Goal: Use online tool/utility: Utilize a website feature to perform a specific function

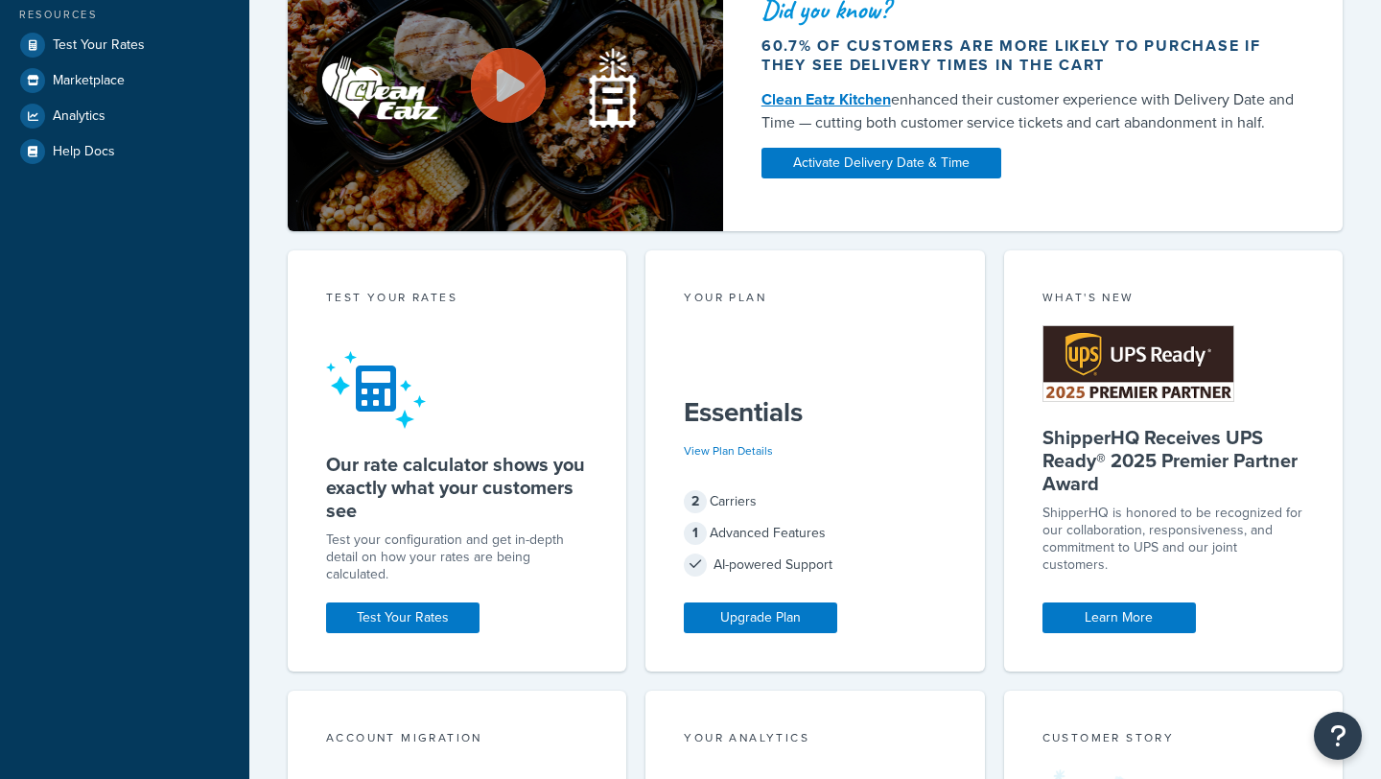
scroll to position [438, 0]
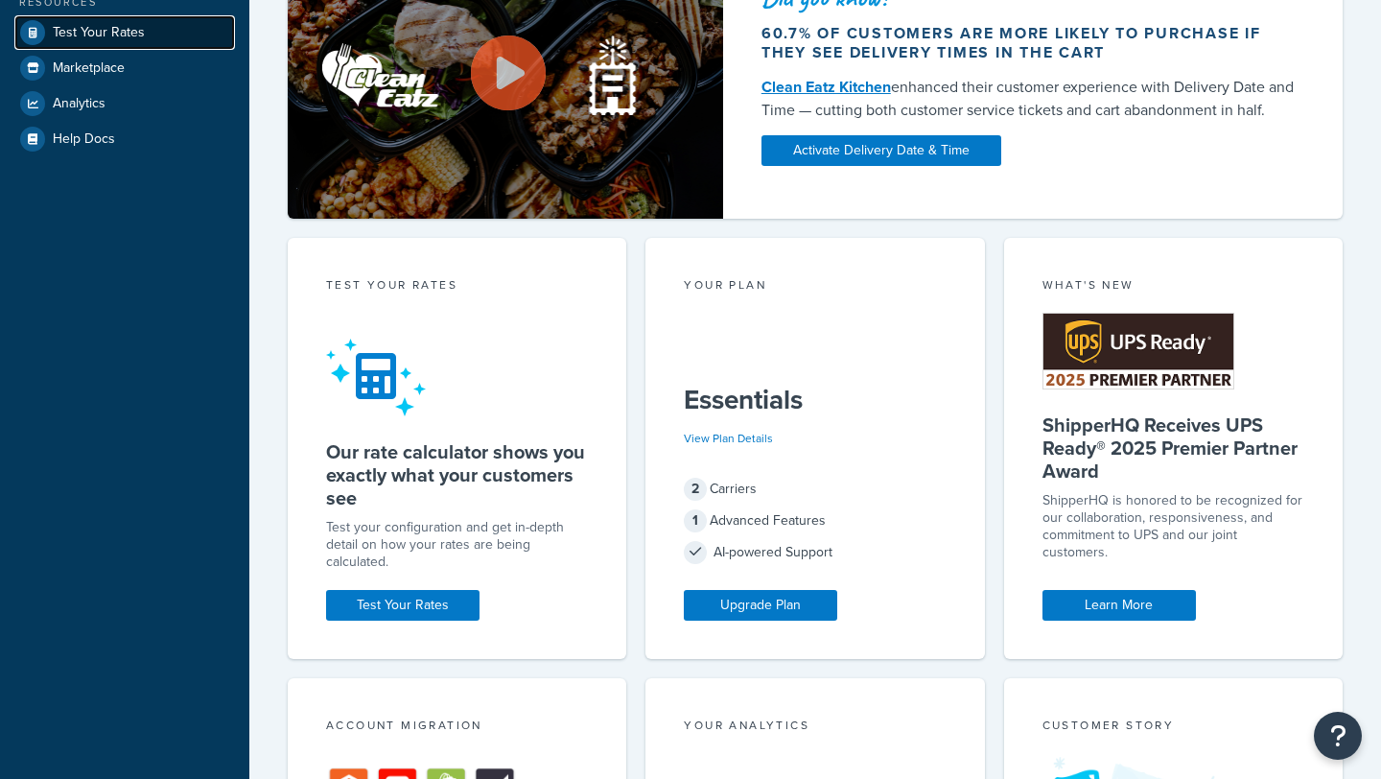
click at [211, 42] on link "Test Your Rates" at bounding box center [124, 32] width 221 height 35
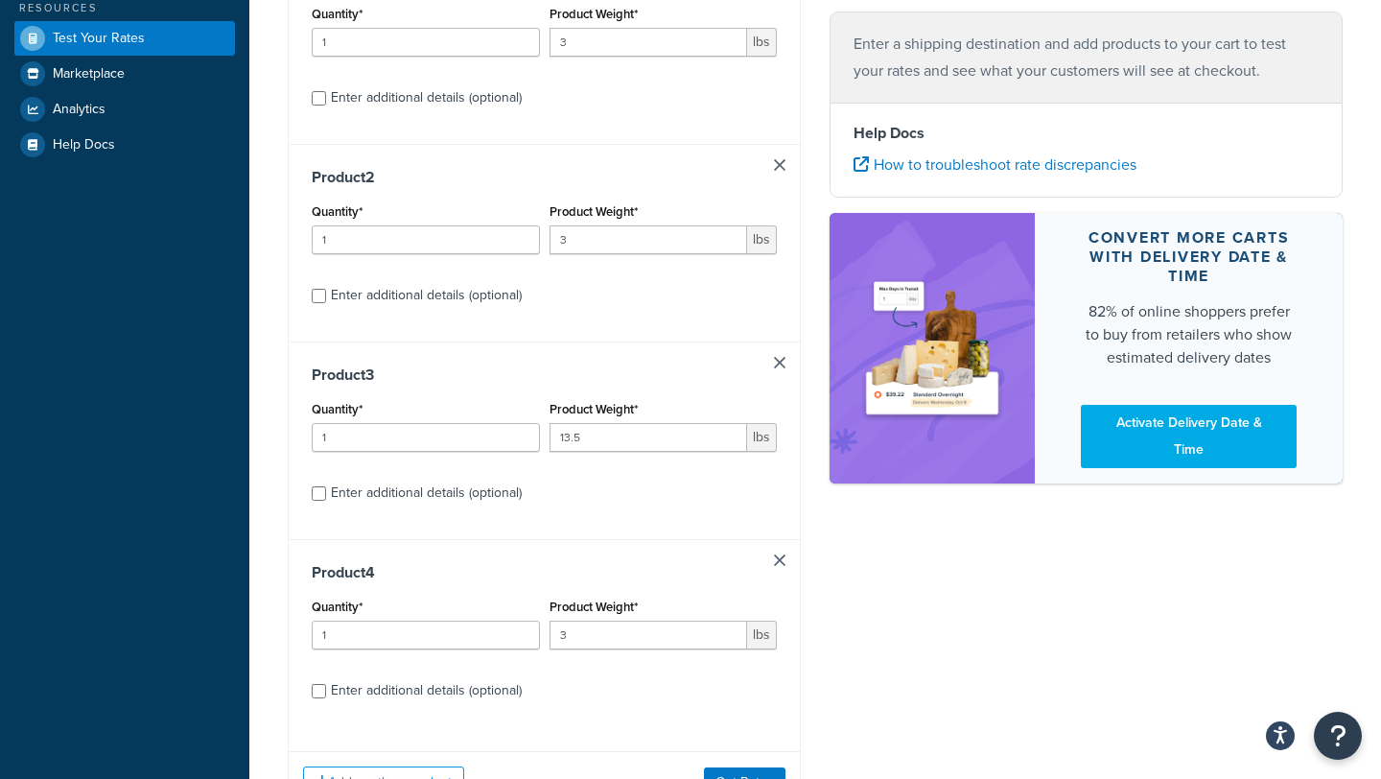
scroll to position [438, 0]
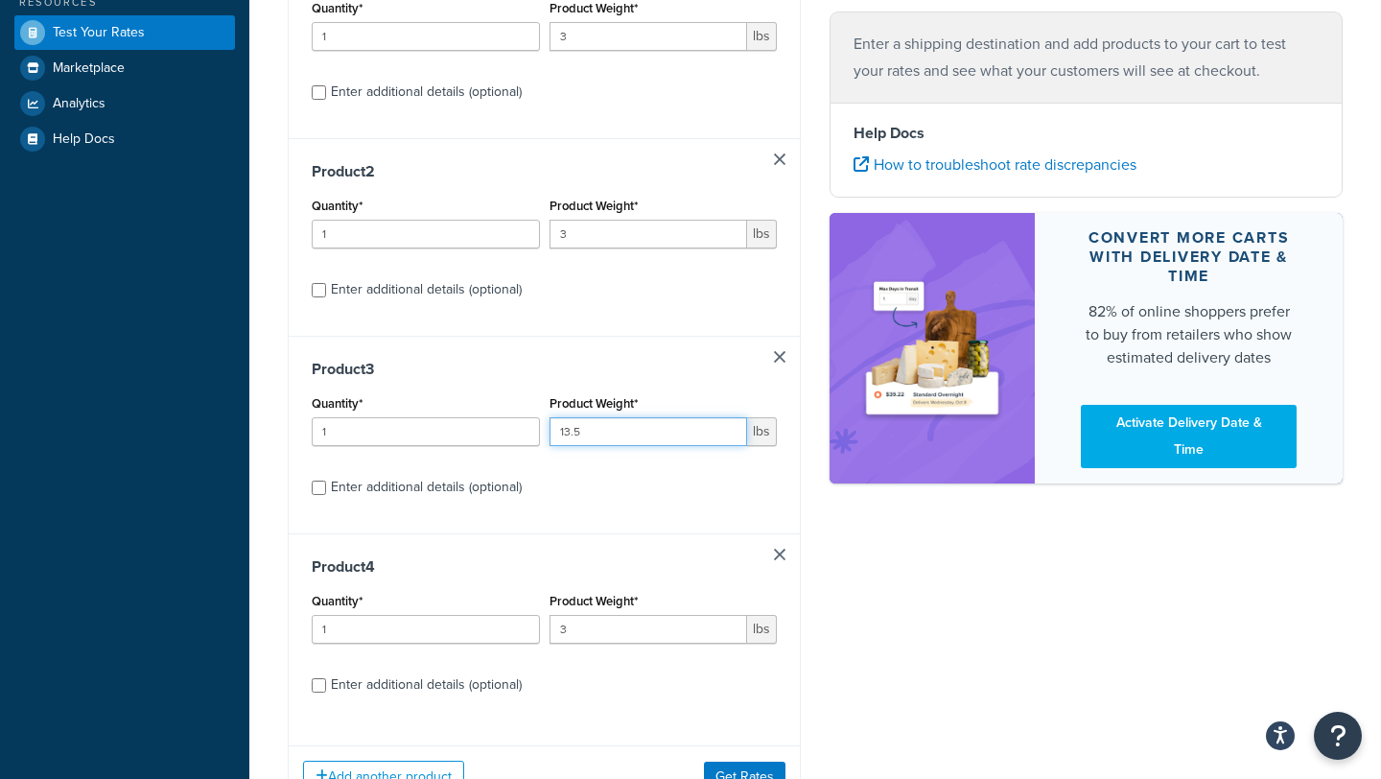
click at [567, 417] on input "13.5" at bounding box center [648, 431] width 198 height 29
click at [720, 761] on button "Get Rates" at bounding box center [744, 776] width 81 height 31
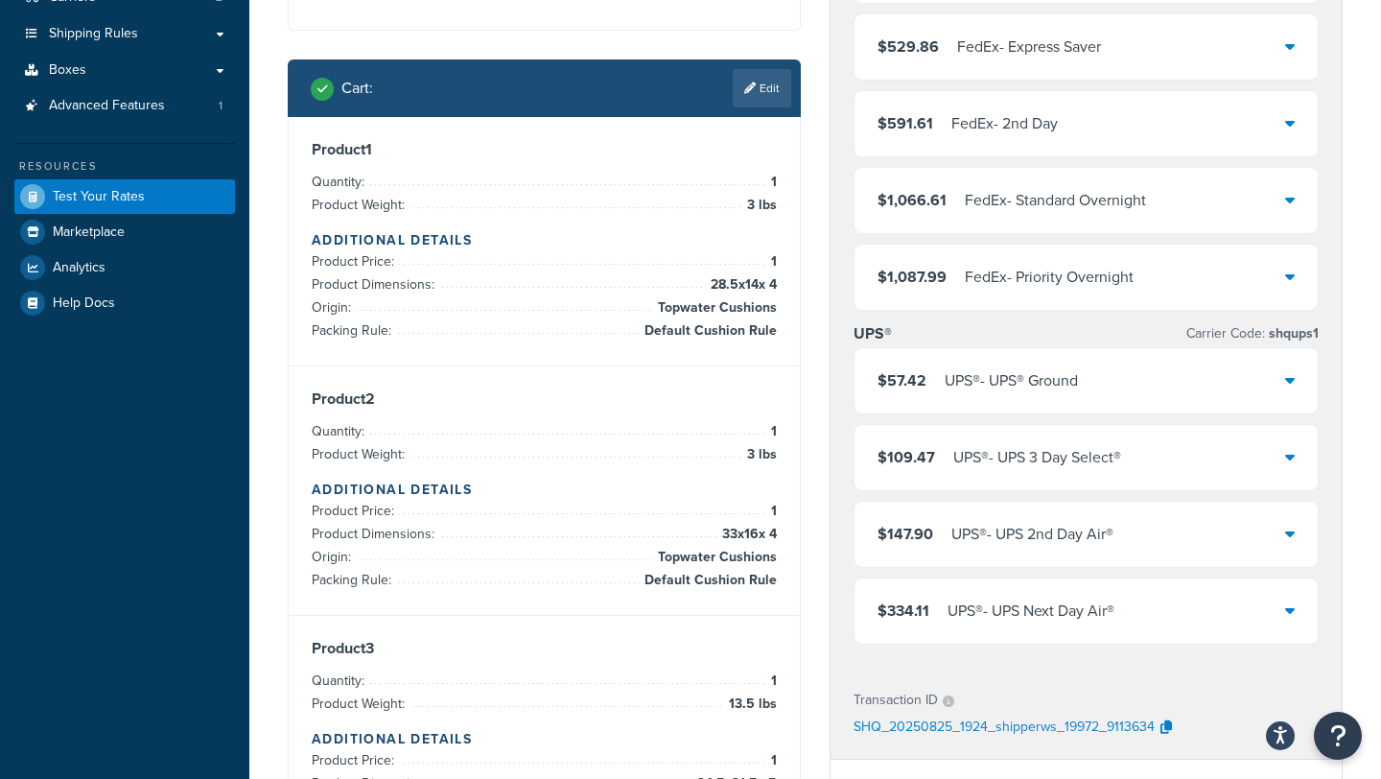
scroll to position [30, 0]
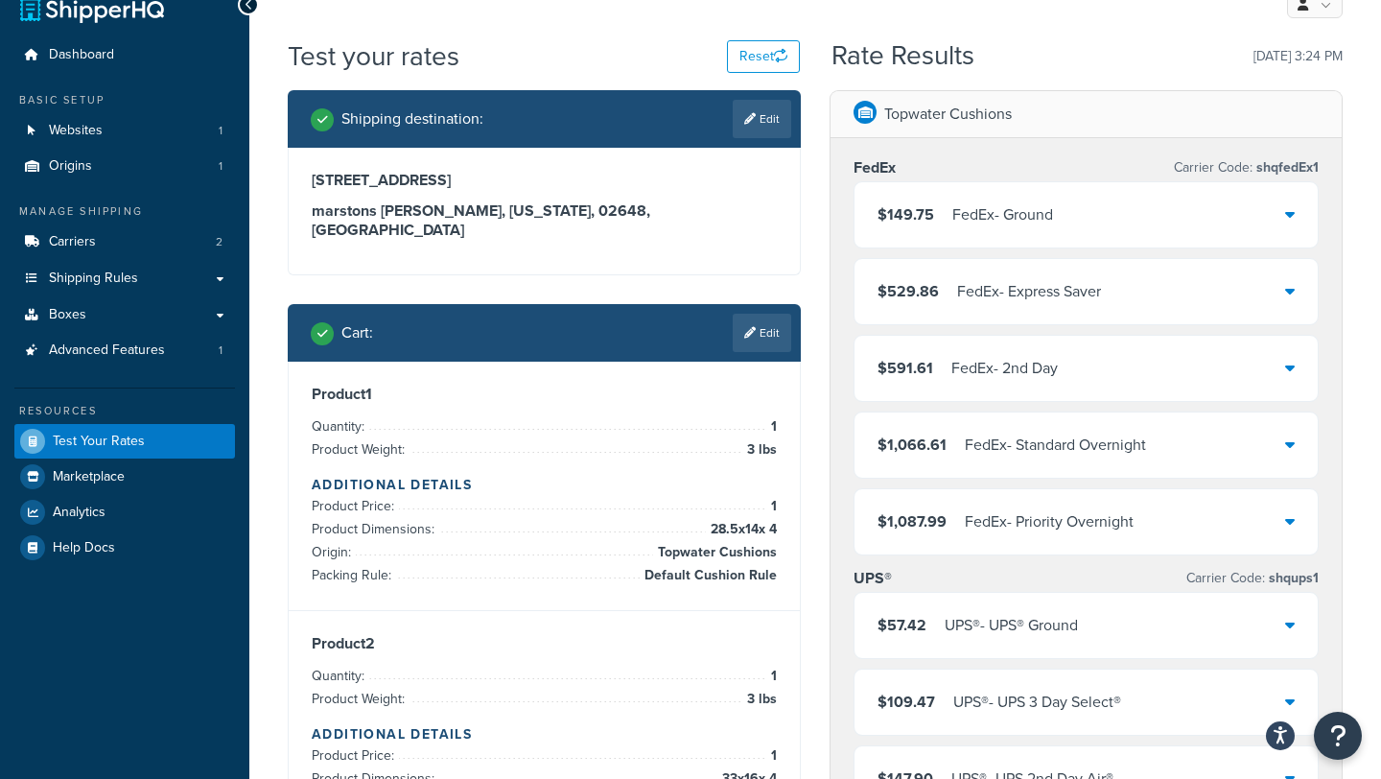
click at [1012, 210] on div "FedEx - Ground" at bounding box center [1002, 214] width 101 height 27
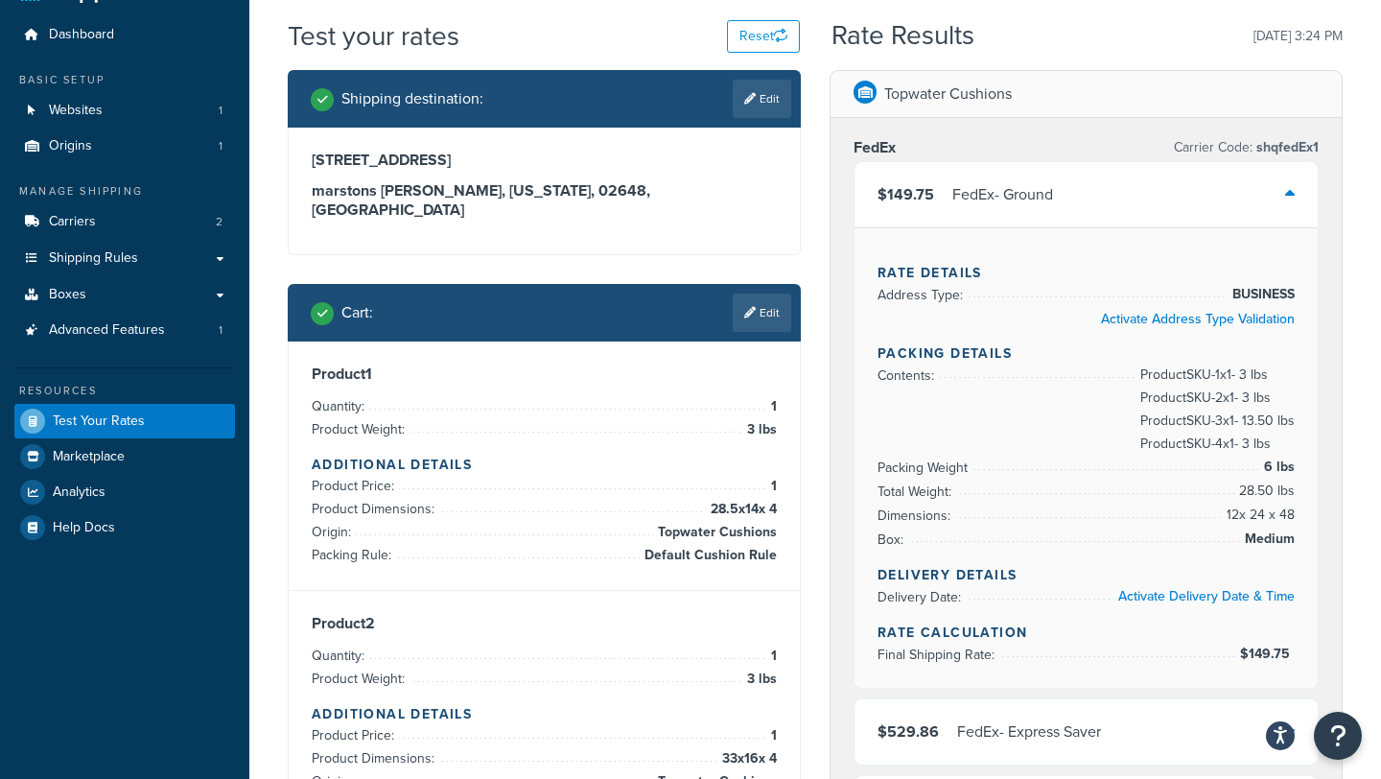
scroll to position [55, 0]
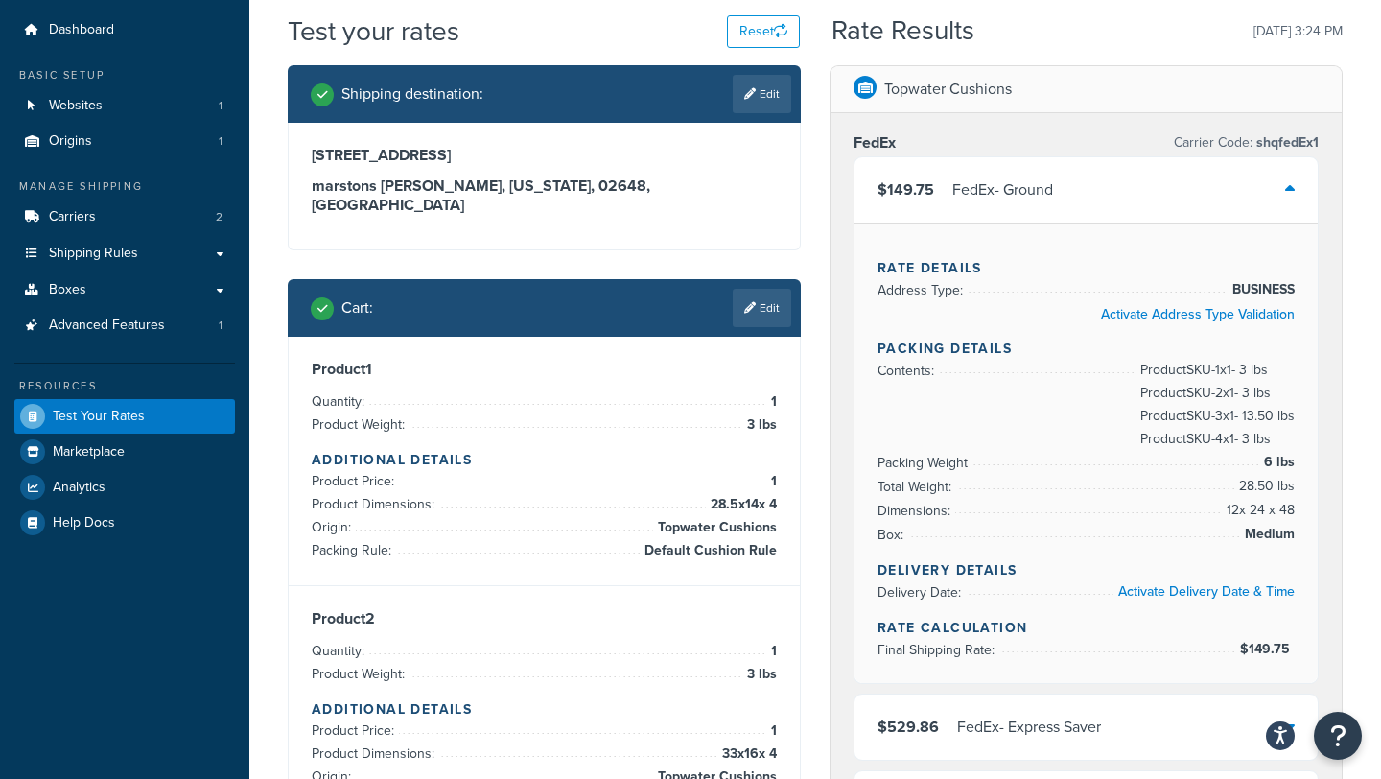
click at [1012, 206] on div "$149.75 FedEx - Ground" at bounding box center [1085, 189] width 463 height 65
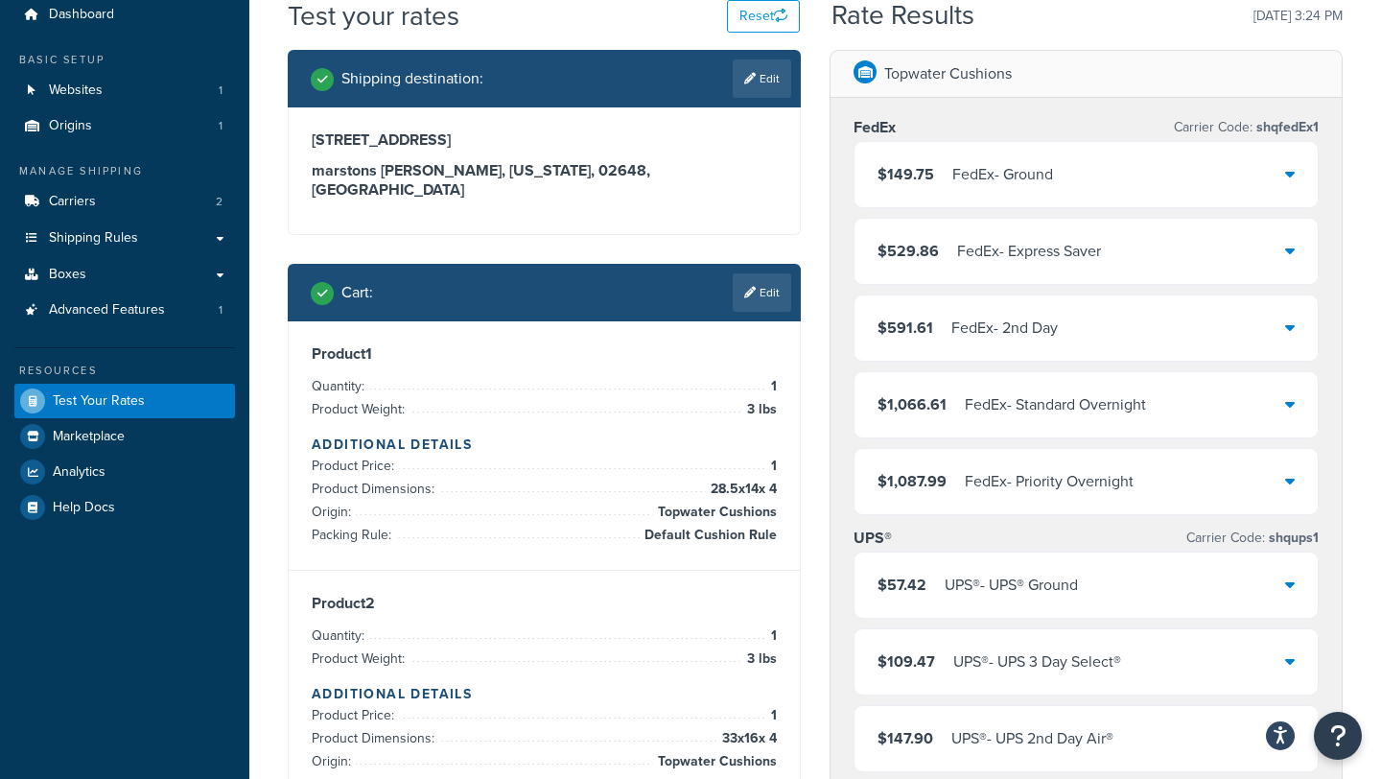
scroll to position [72, 0]
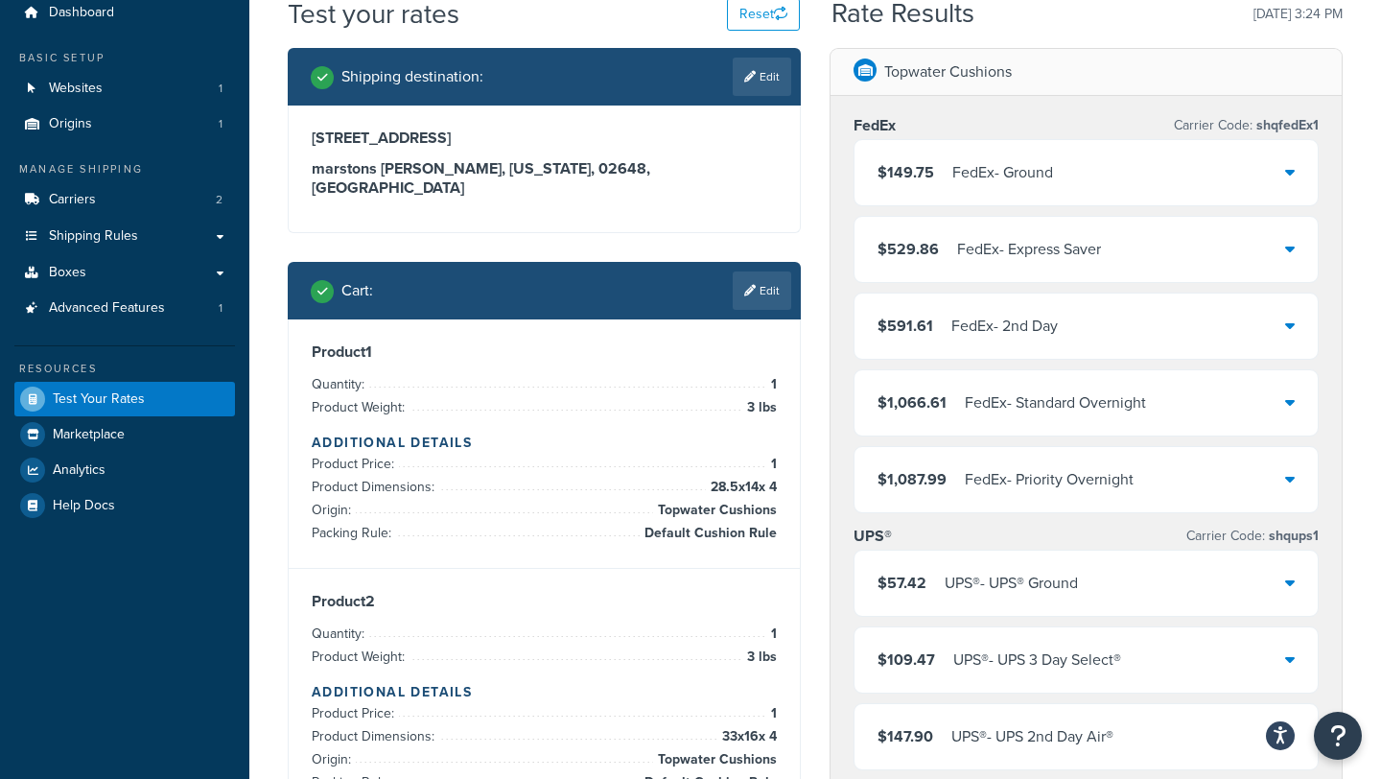
click at [1027, 197] on div "$149.75 FedEx - Ground" at bounding box center [1085, 172] width 463 height 65
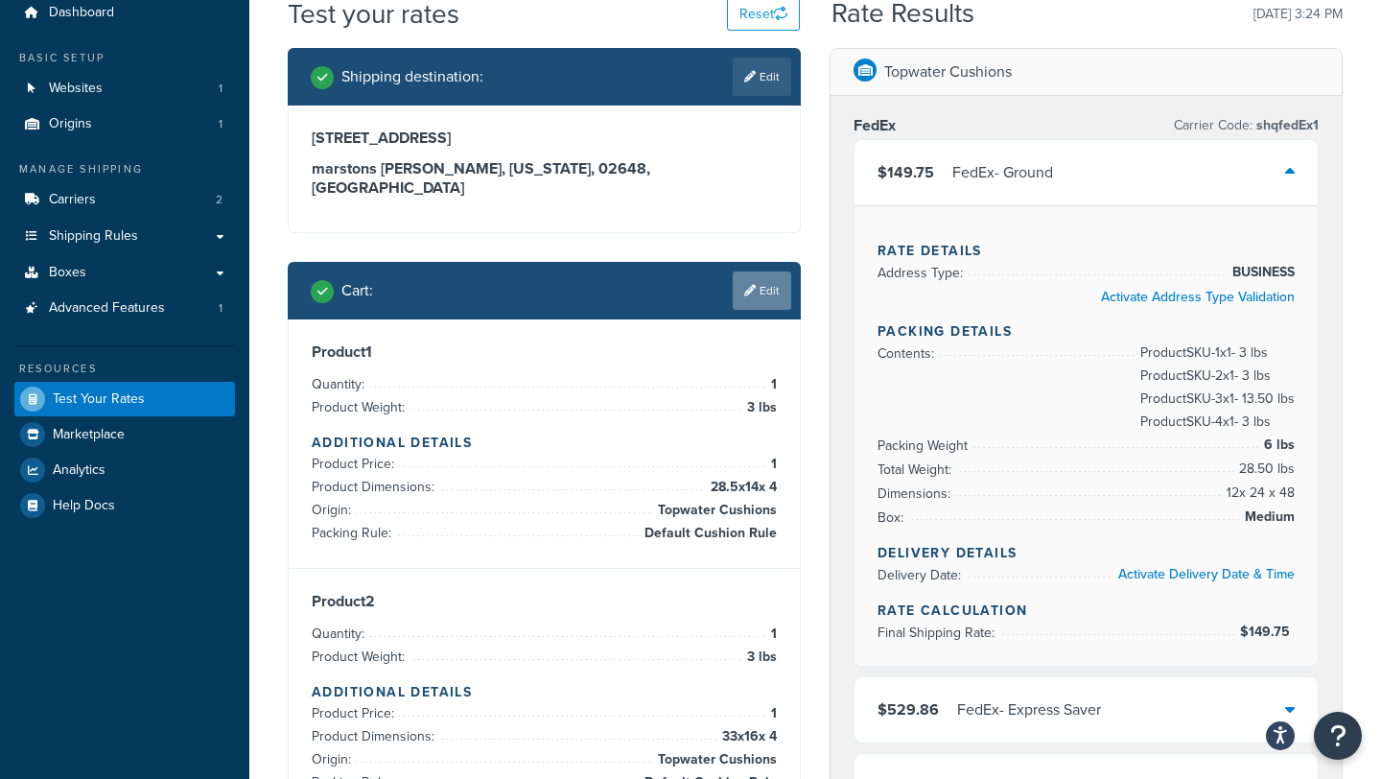
click at [767, 274] on link "Edit" at bounding box center [761, 290] width 58 height 38
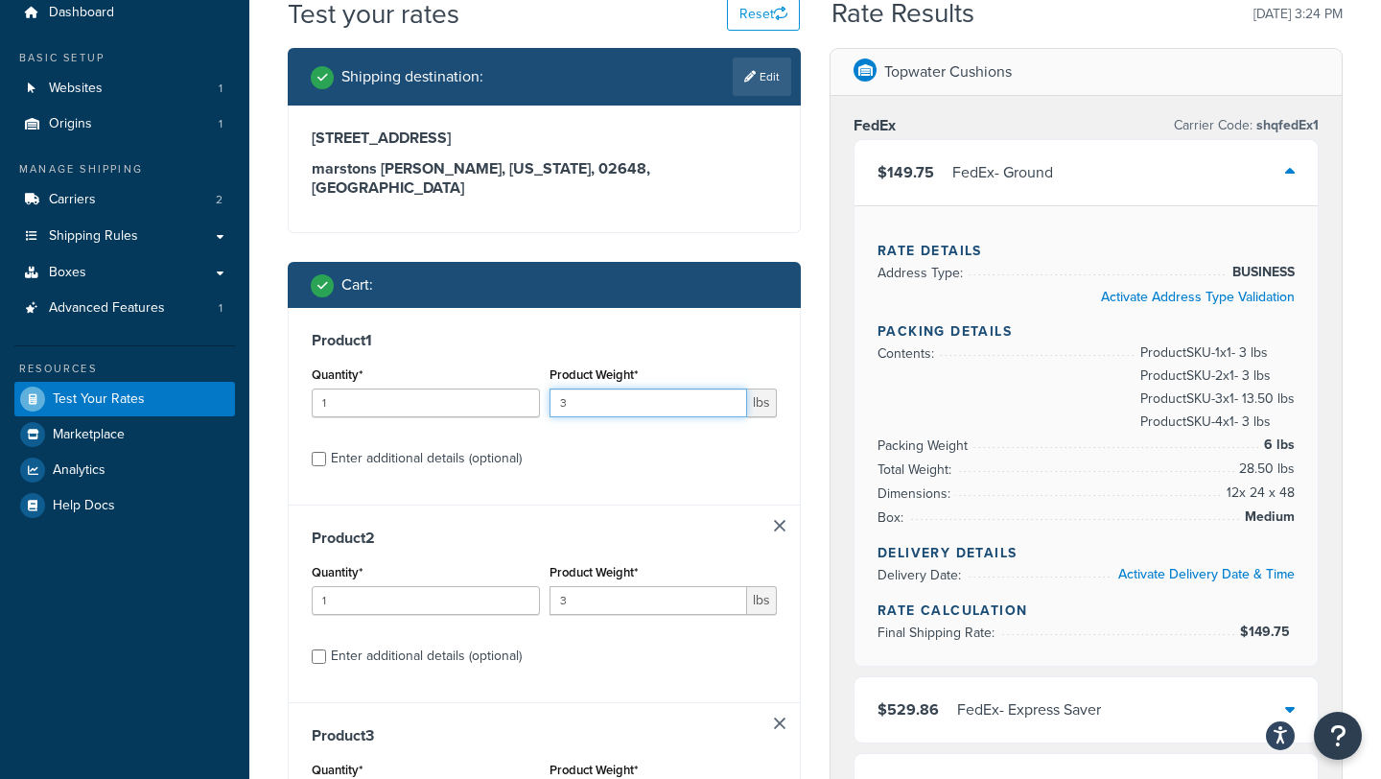
click at [622, 391] on input "3" at bounding box center [648, 402] width 198 height 29
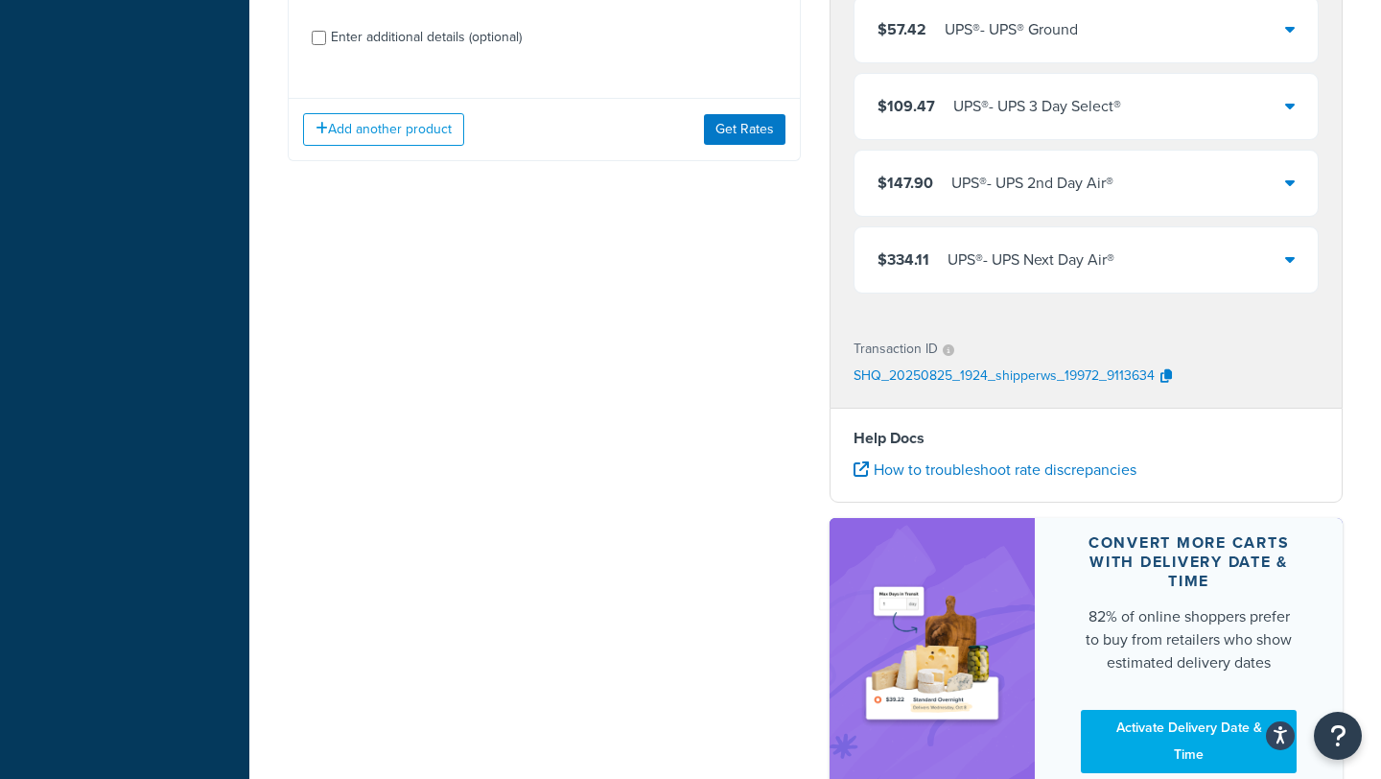
scroll to position [1079, 0]
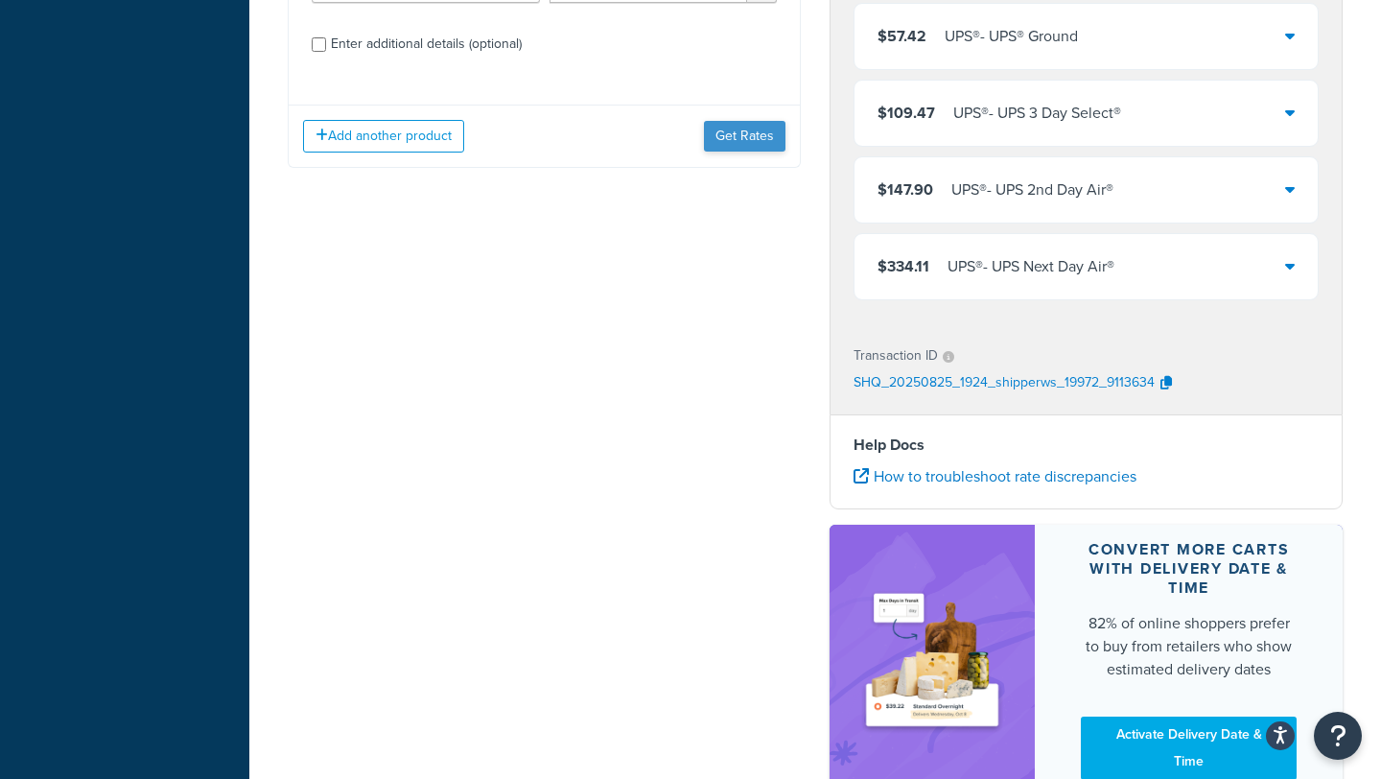
type input "6"
click at [762, 127] on button "Get Rates" at bounding box center [744, 136] width 81 height 31
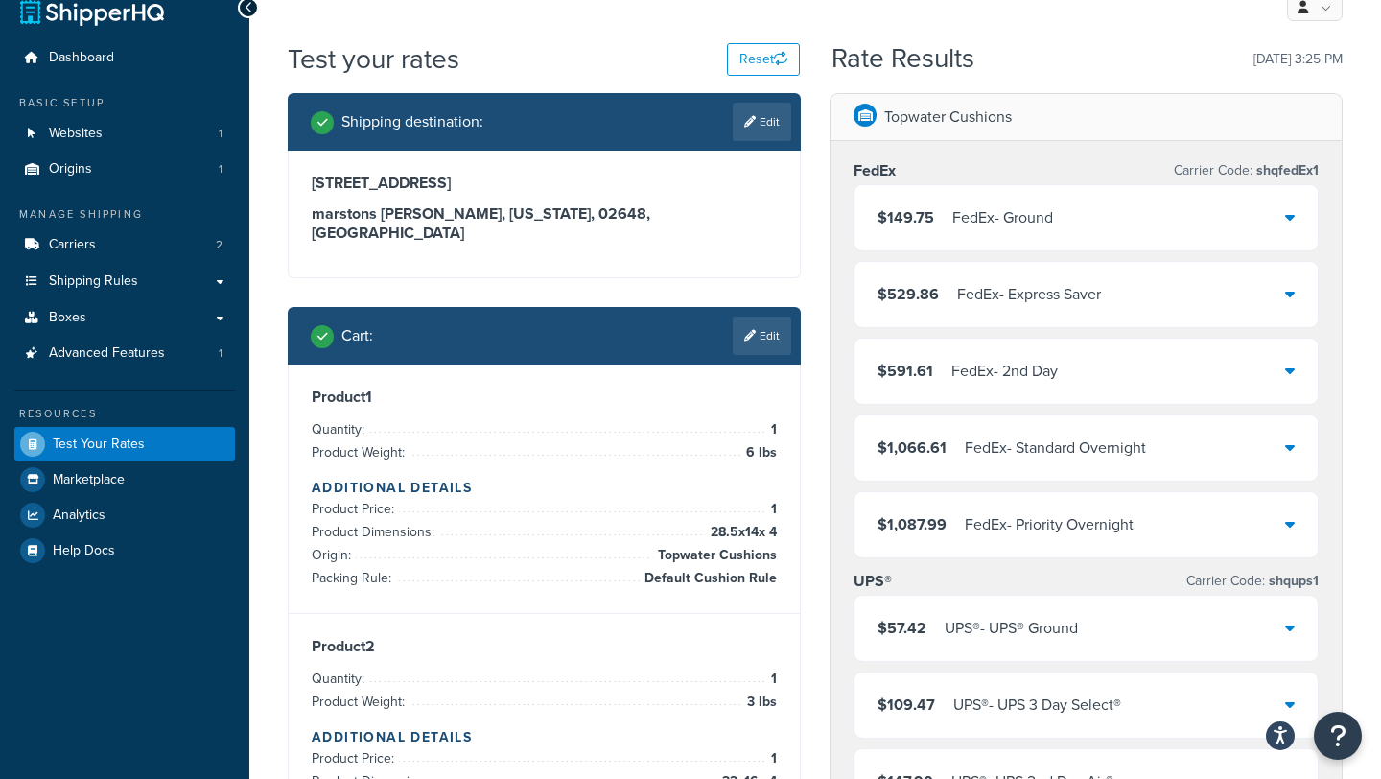
scroll to position [26, 0]
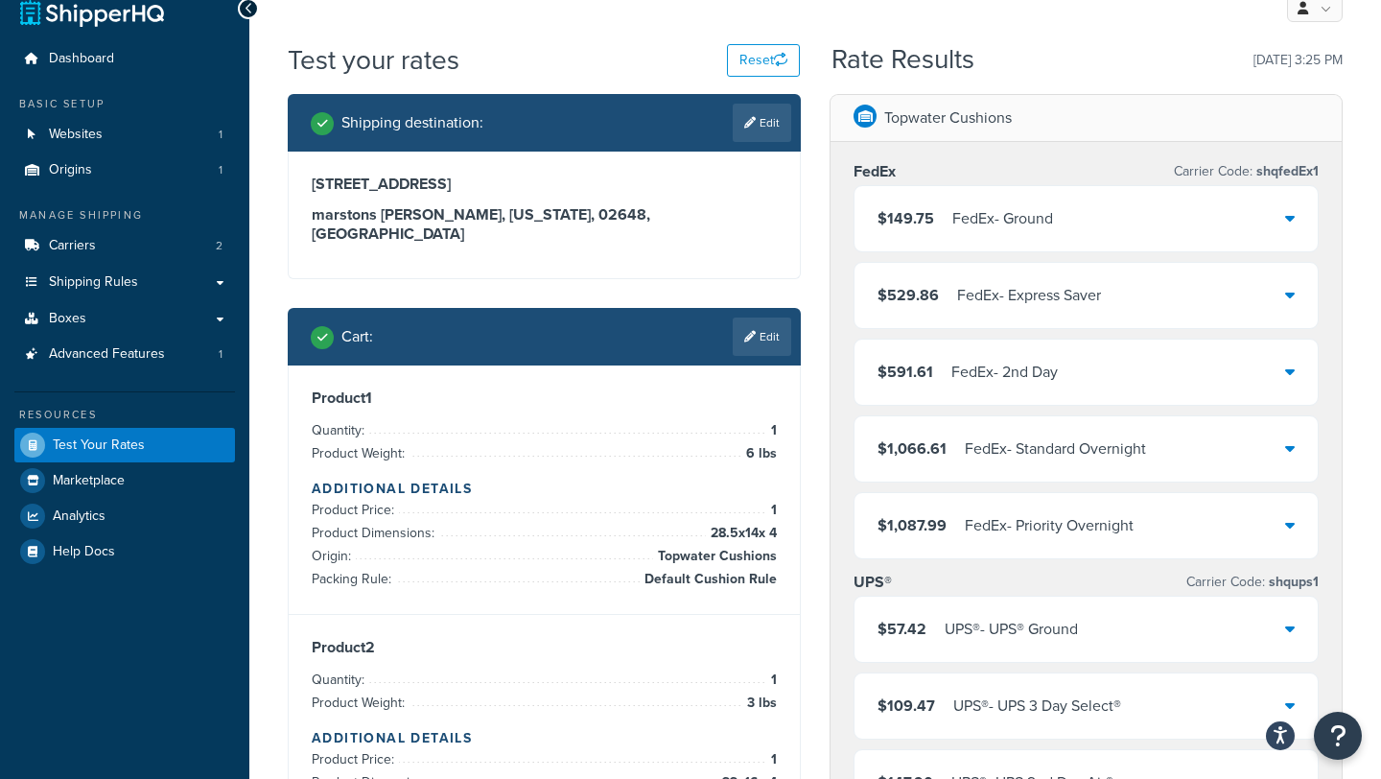
click at [964, 228] on div "FedEx - Ground" at bounding box center [1002, 218] width 101 height 27
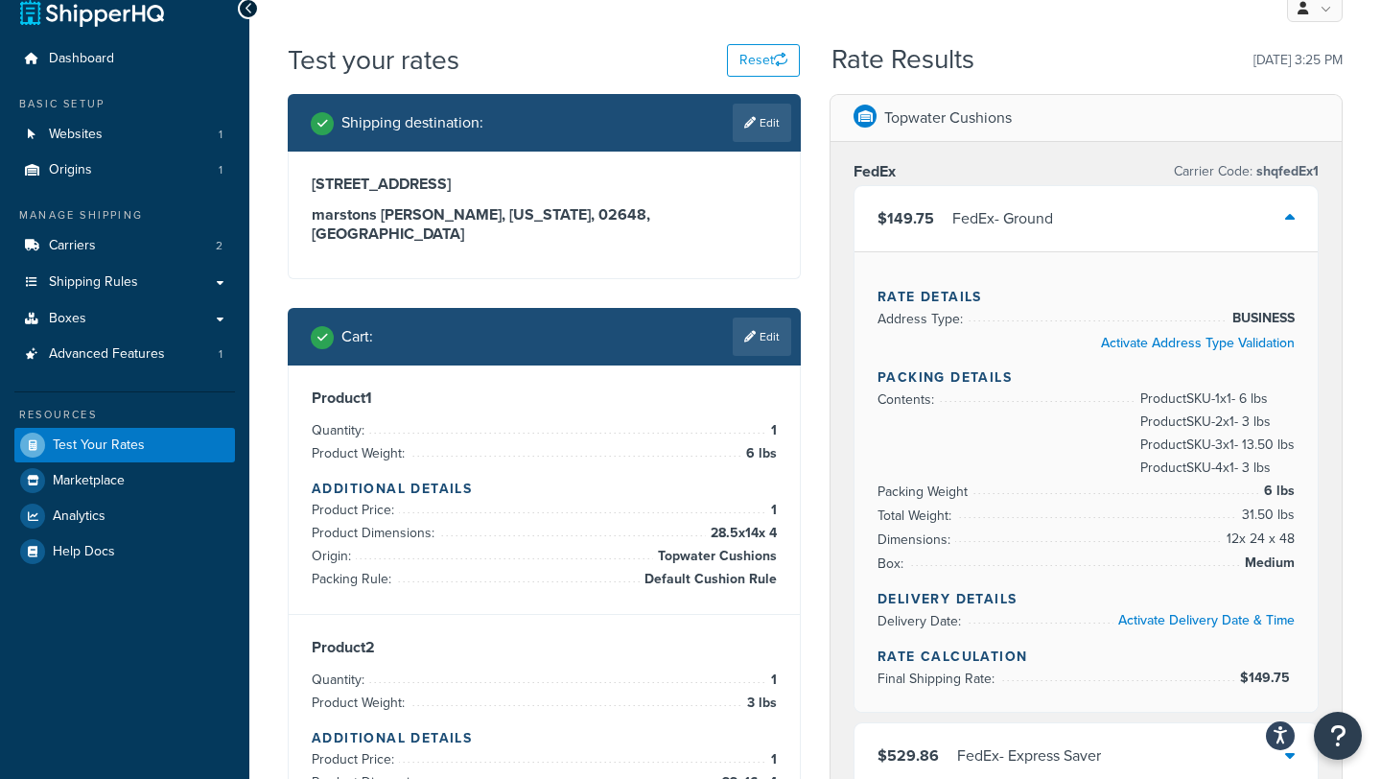
click at [957, 236] on div "$149.75 FedEx - Ground" at bounding box center [1085, 218] width 463 height 65
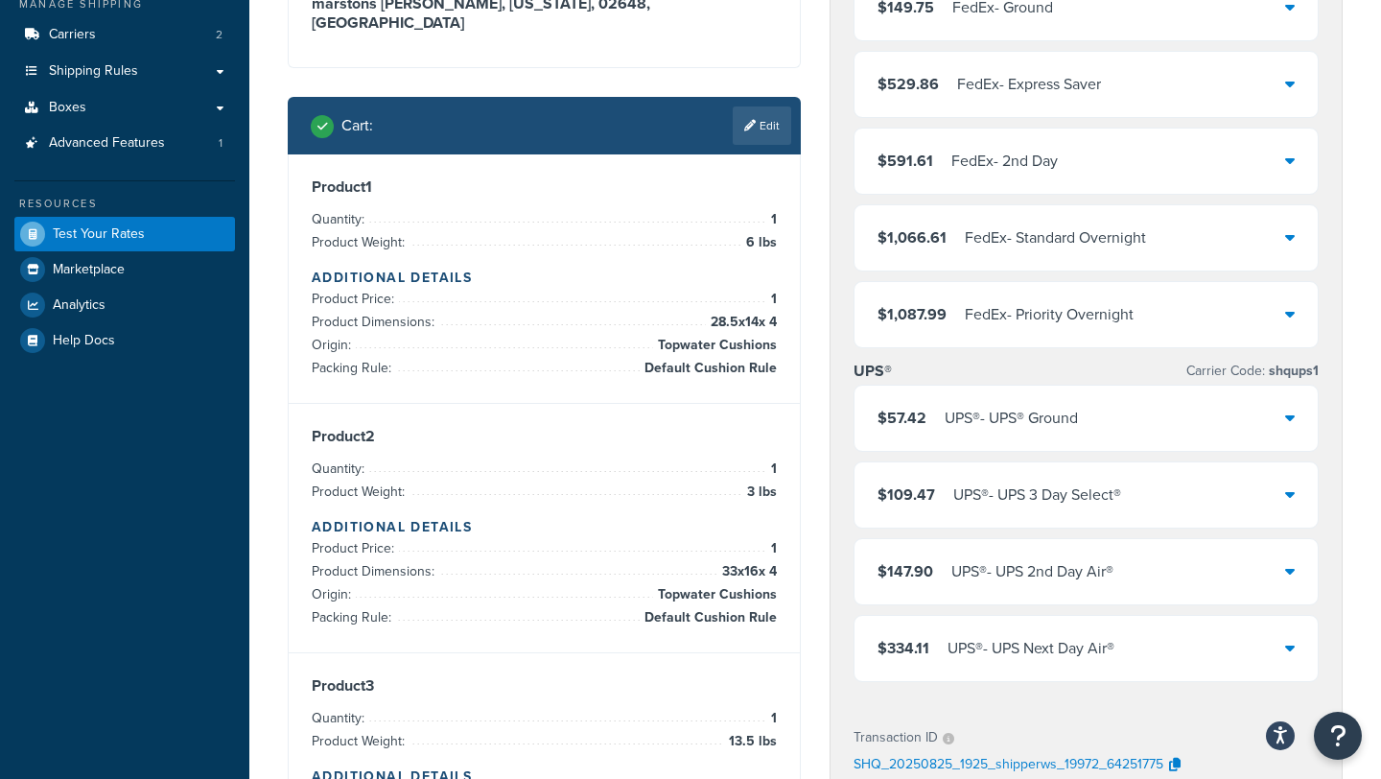
scroll to position [219, 0]
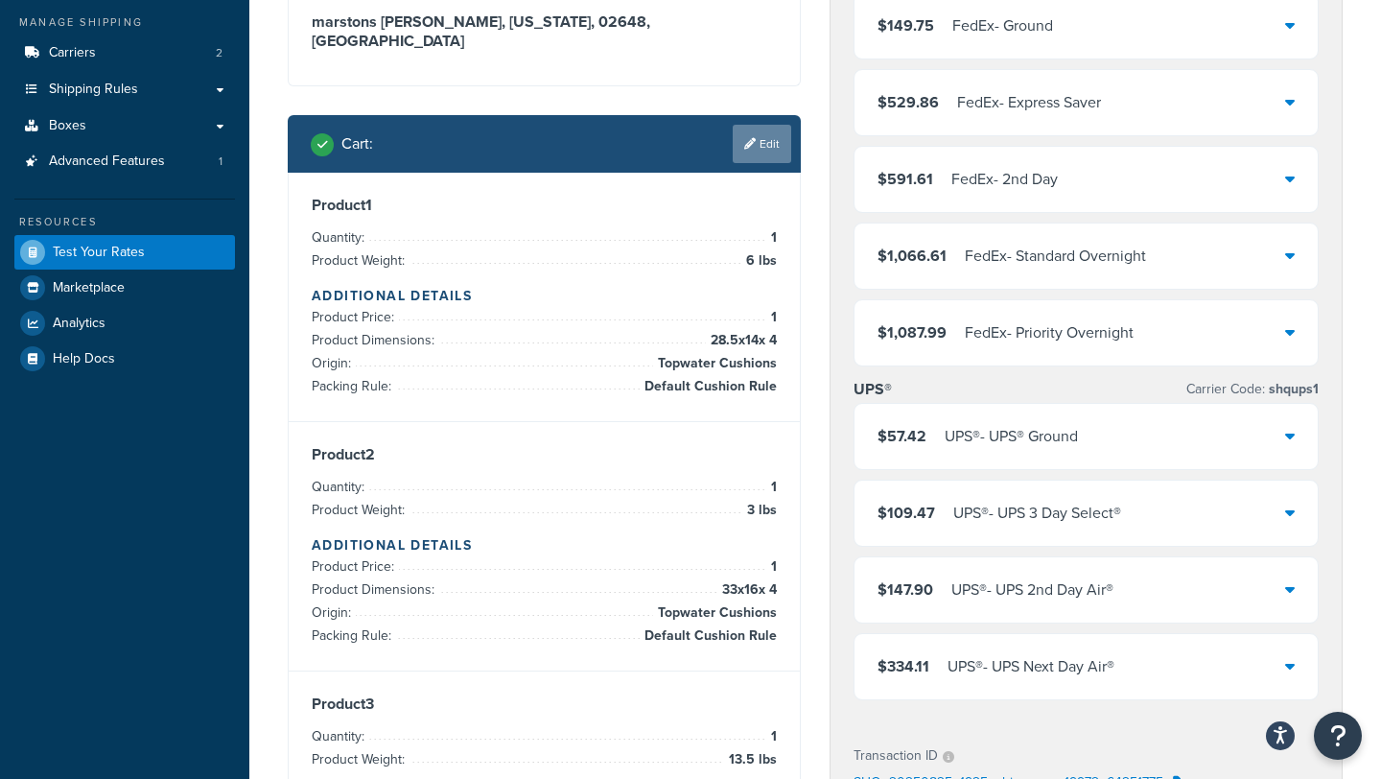
click at [772, 134] on link "Edit" at bounding box center [761, 144] width 58 height 38
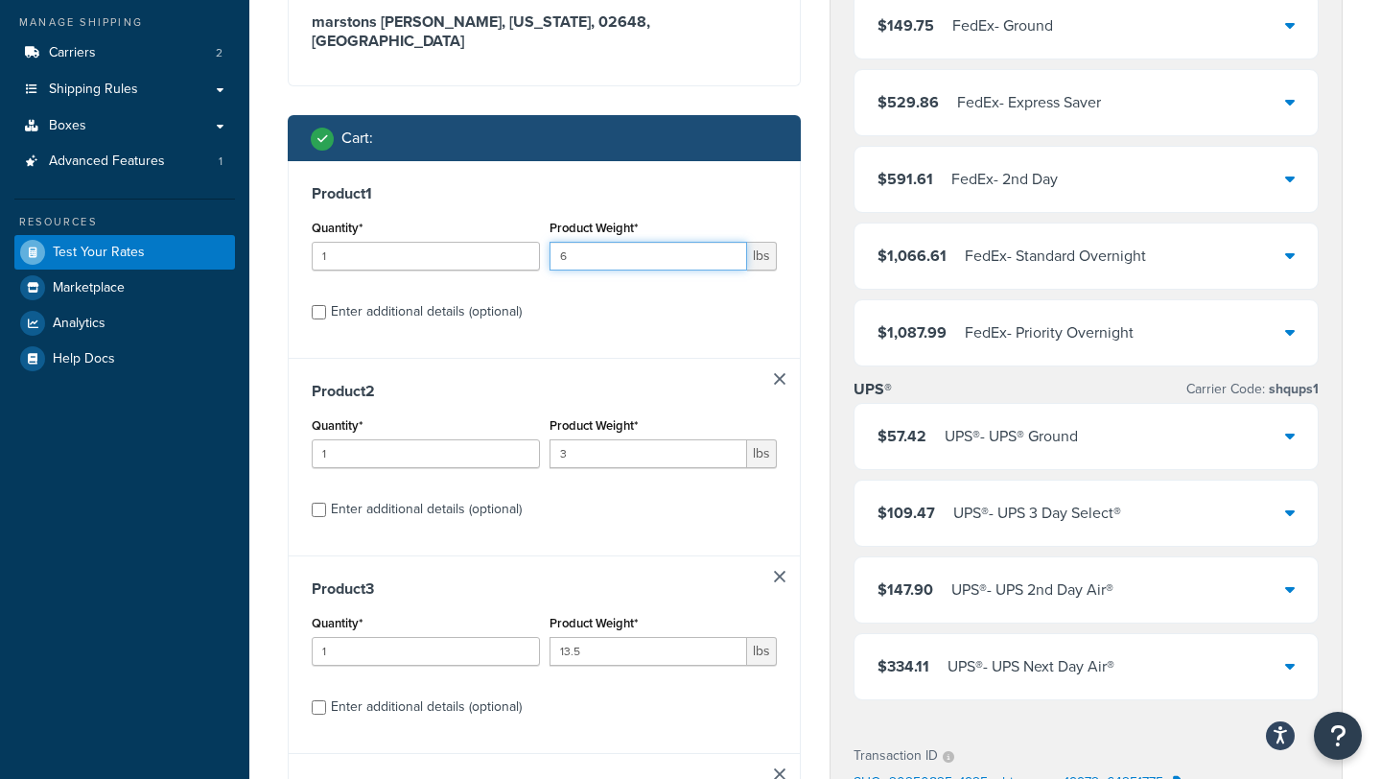
click at [658, 242] on input "6" at bounding box center [648, 256] width 198 height 29
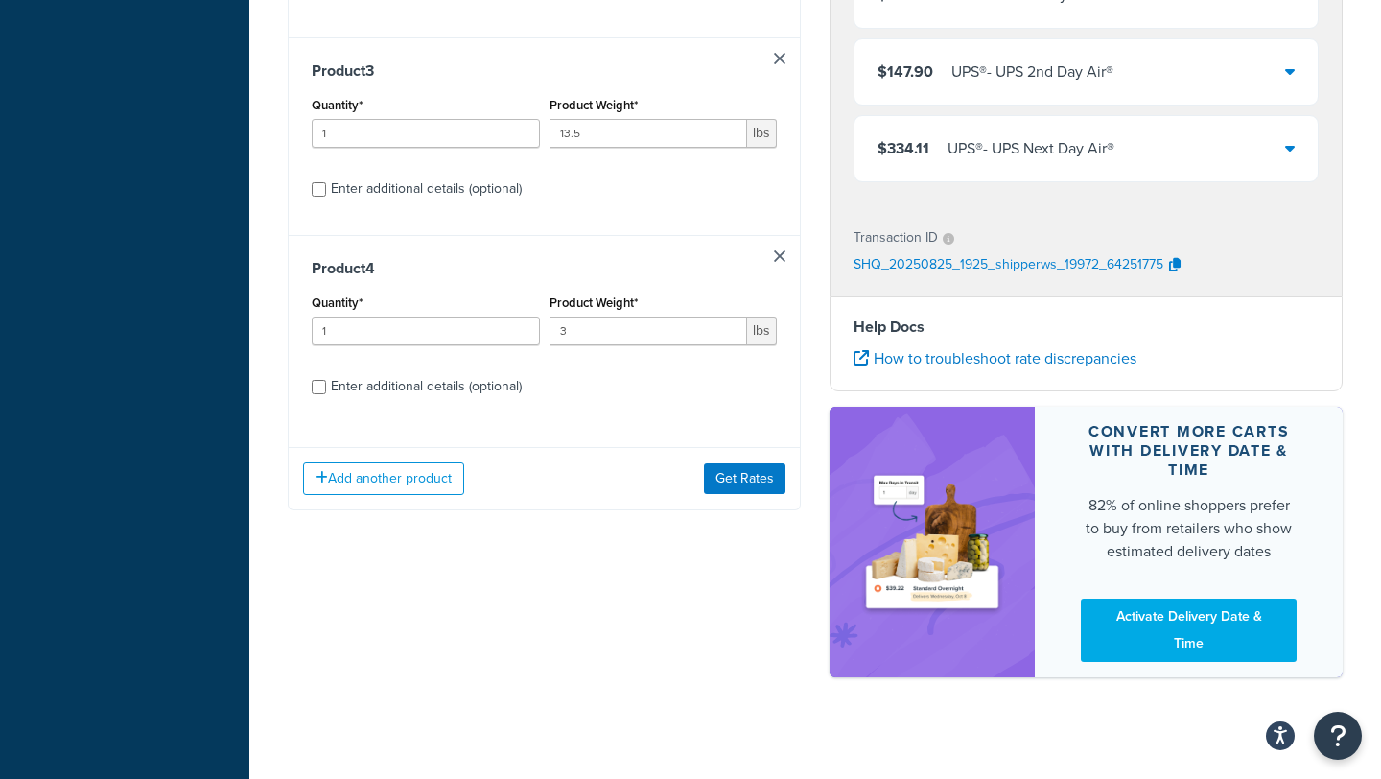
scroll to position [750, 0]
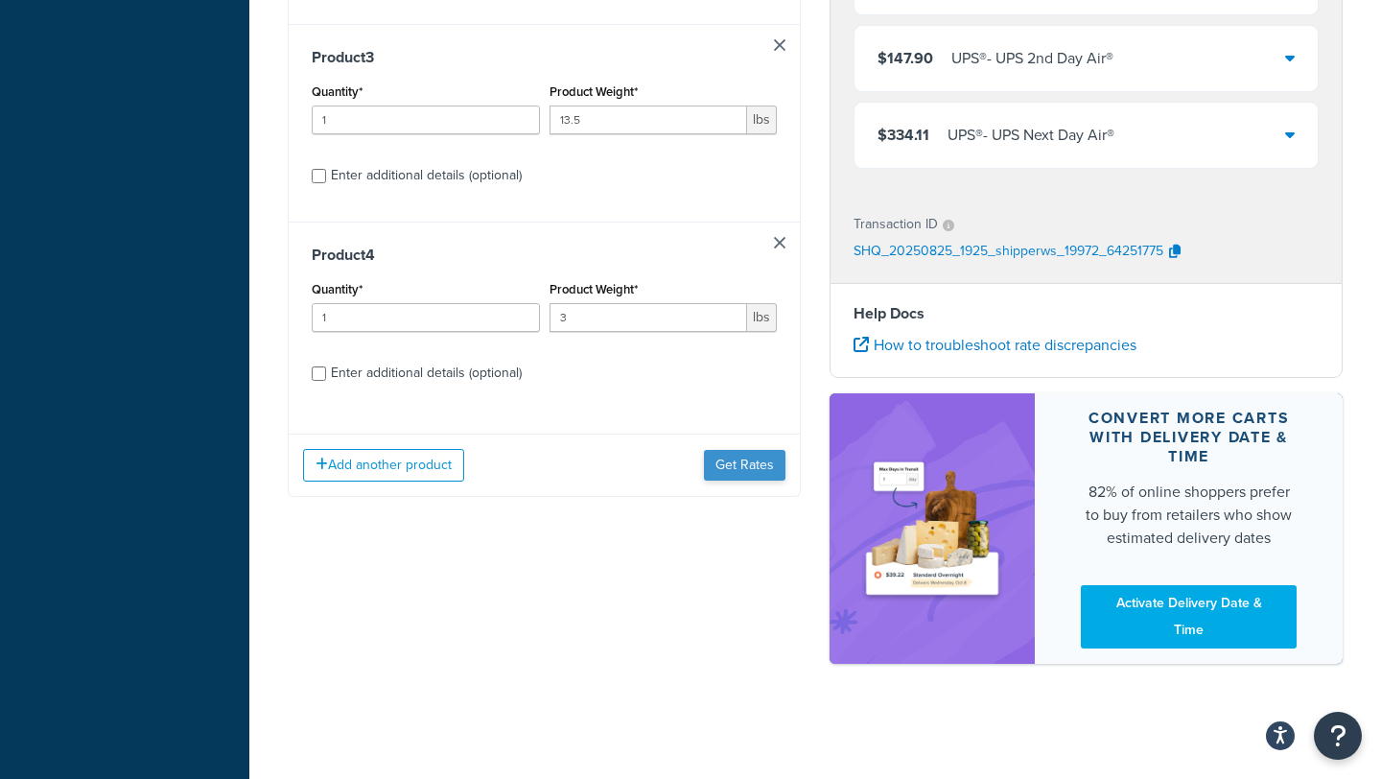
type input "3"
click at [767, 459] on button "Get Rates" at bounding box center [744, 465] width 81 height 31
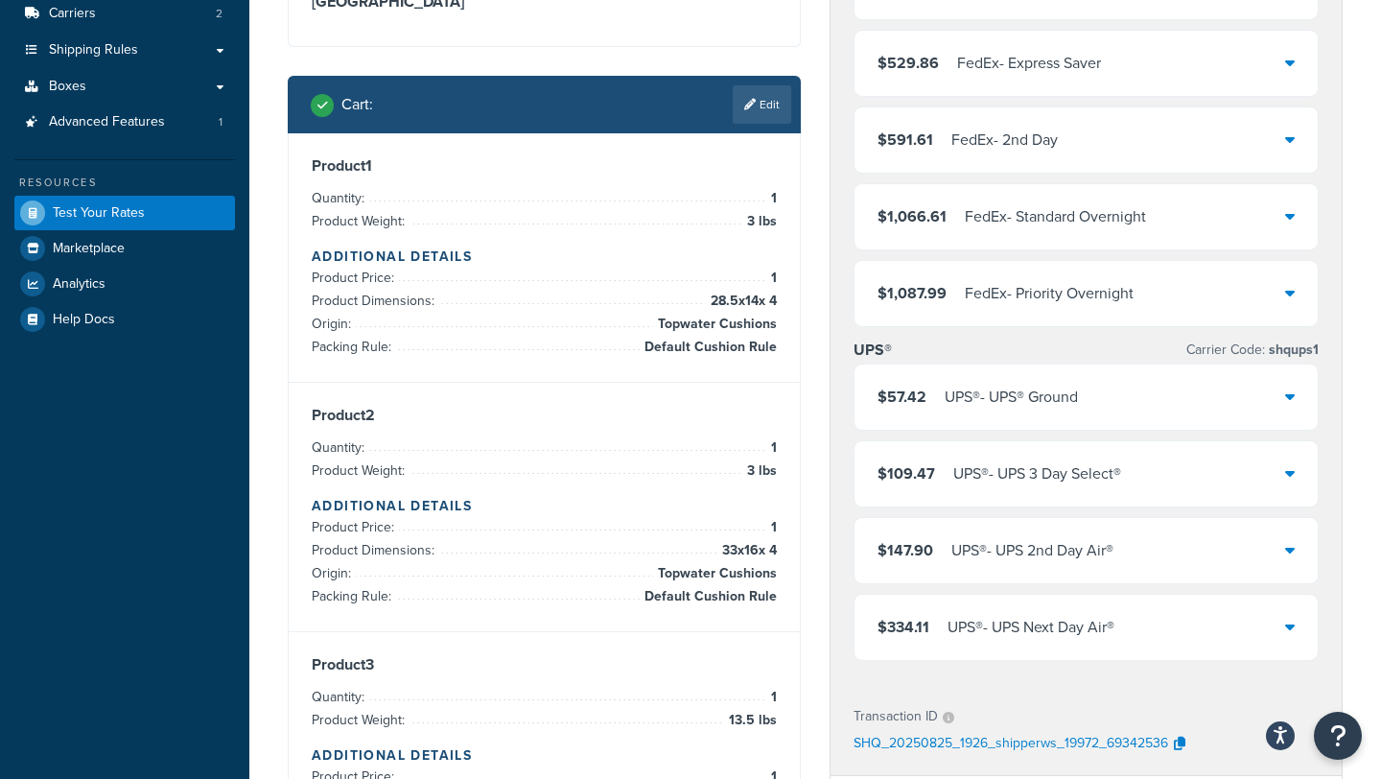
scroll to position [58, 0]
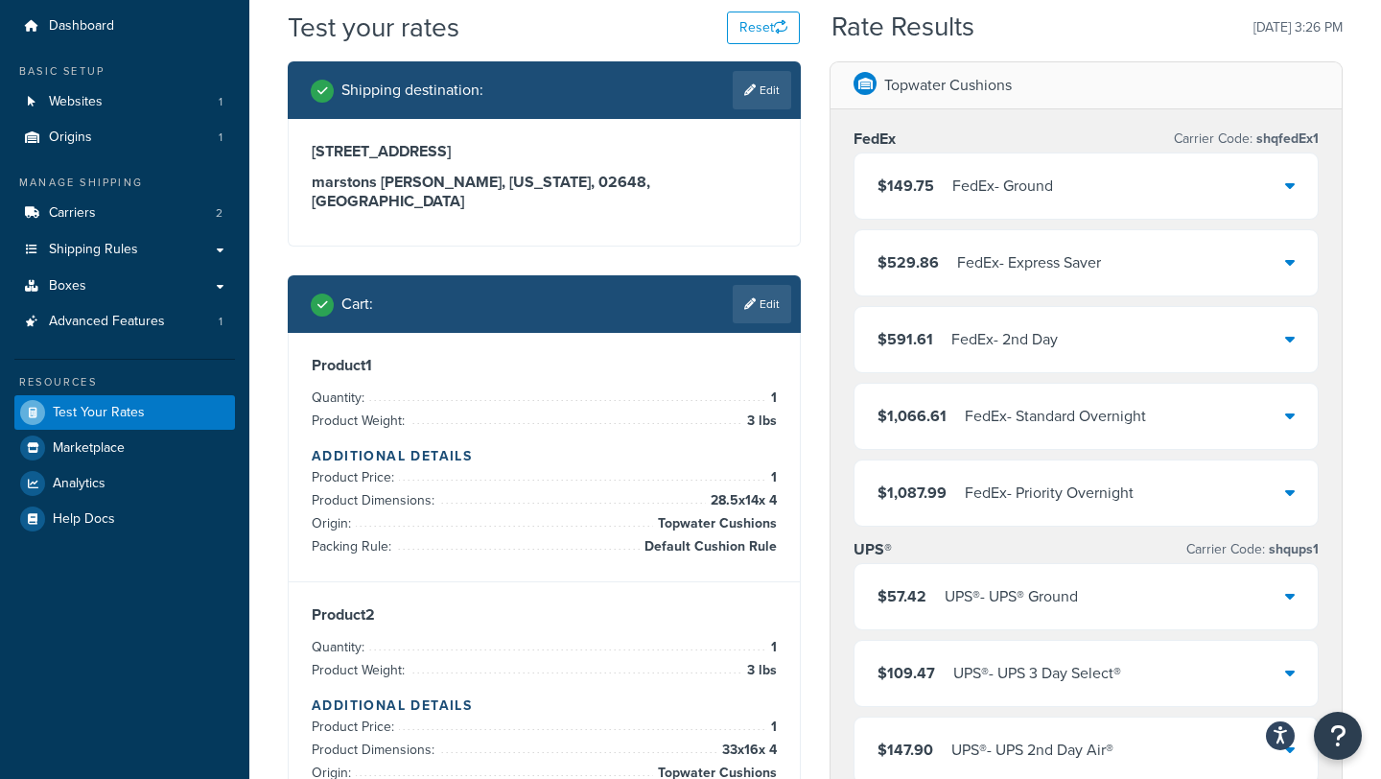
click at [1048, 204] on div "$149.75 FedEx - Ground" at bounding box center [1085, 185] width 463 height 65
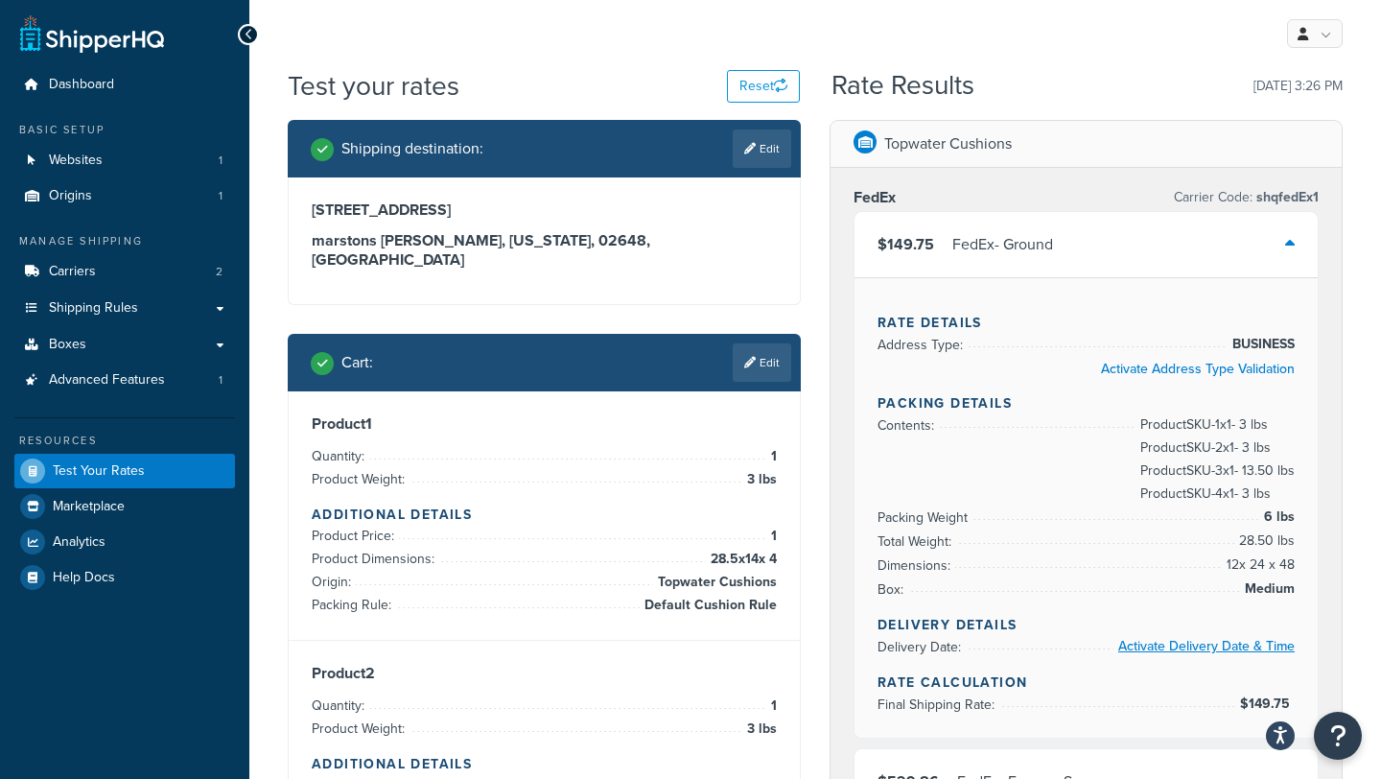
scroll to position [5, 0]
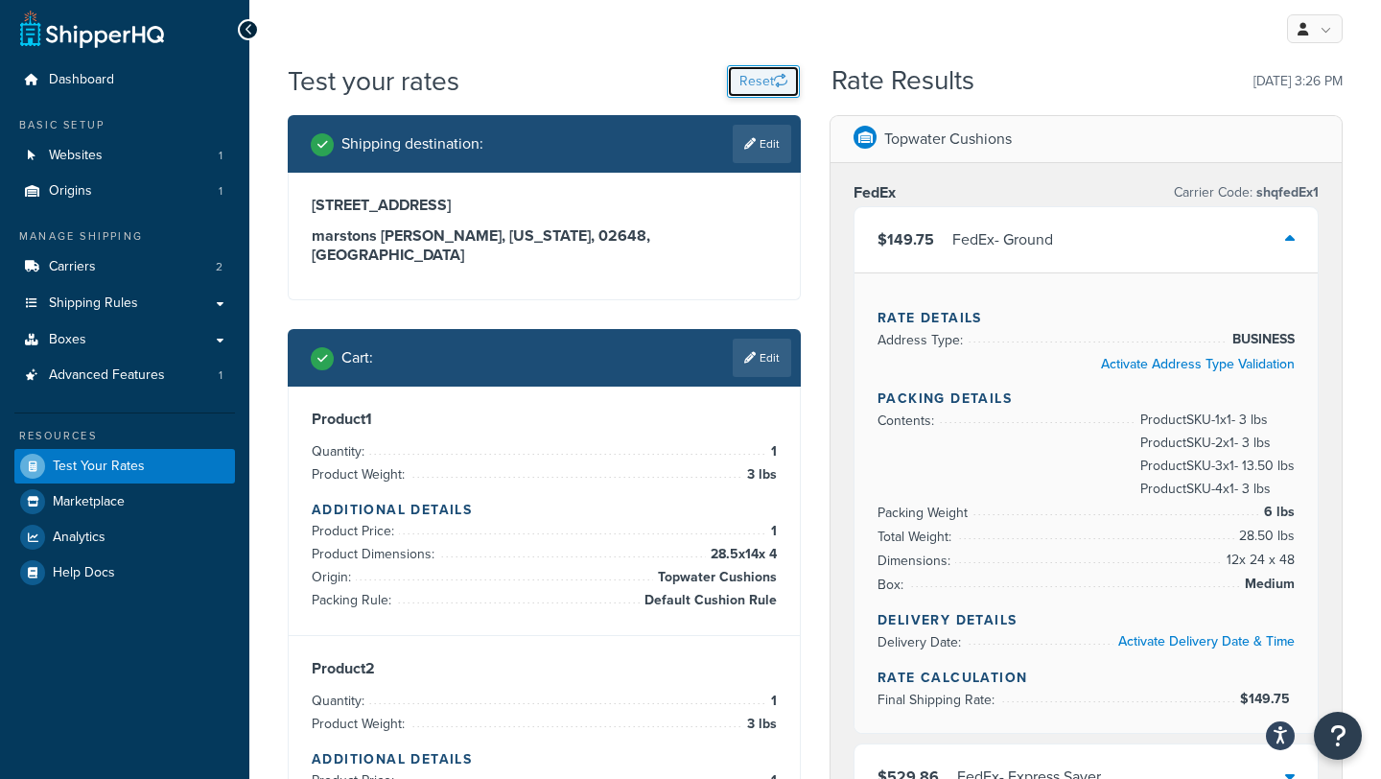
click at [767, 82] on button "Reset" at bounding box center [763, 81] width 73 height 33
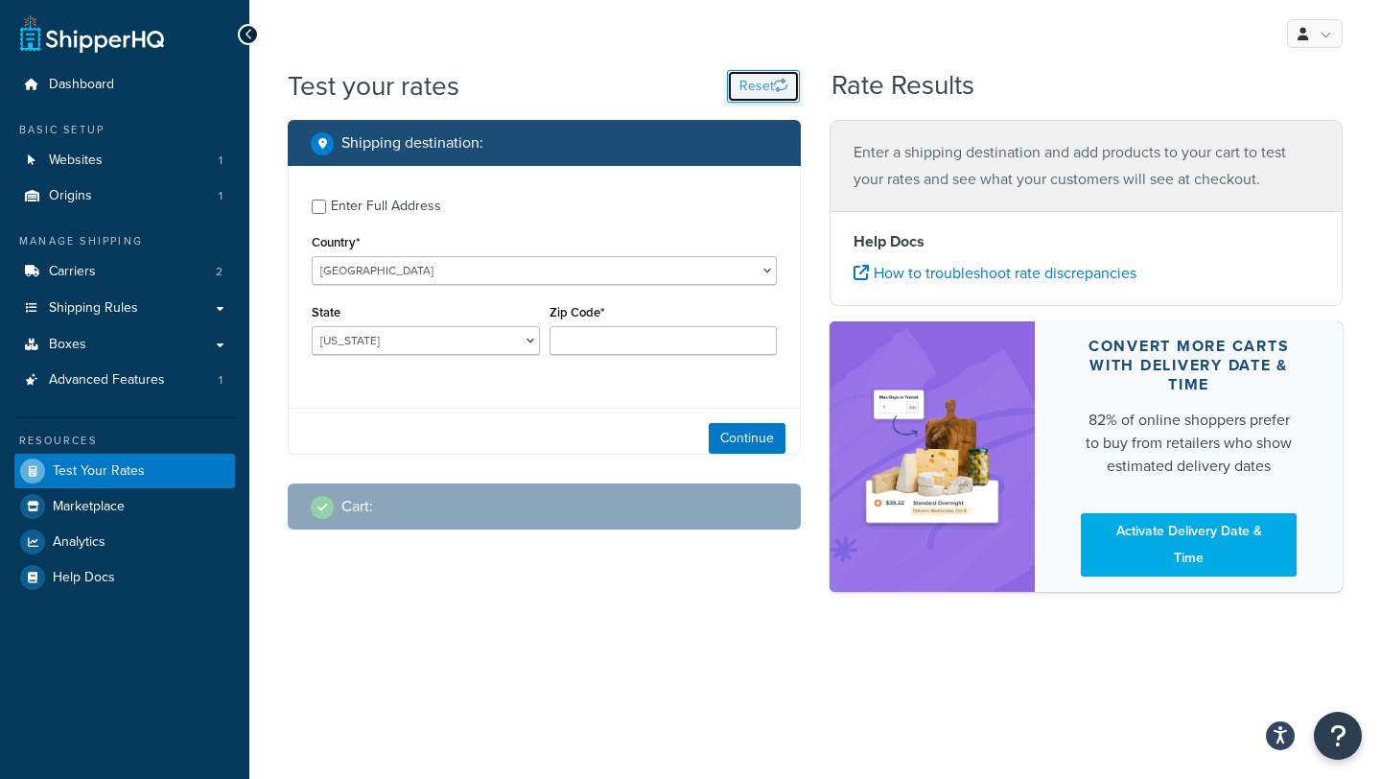
scroll to position [0, 0]
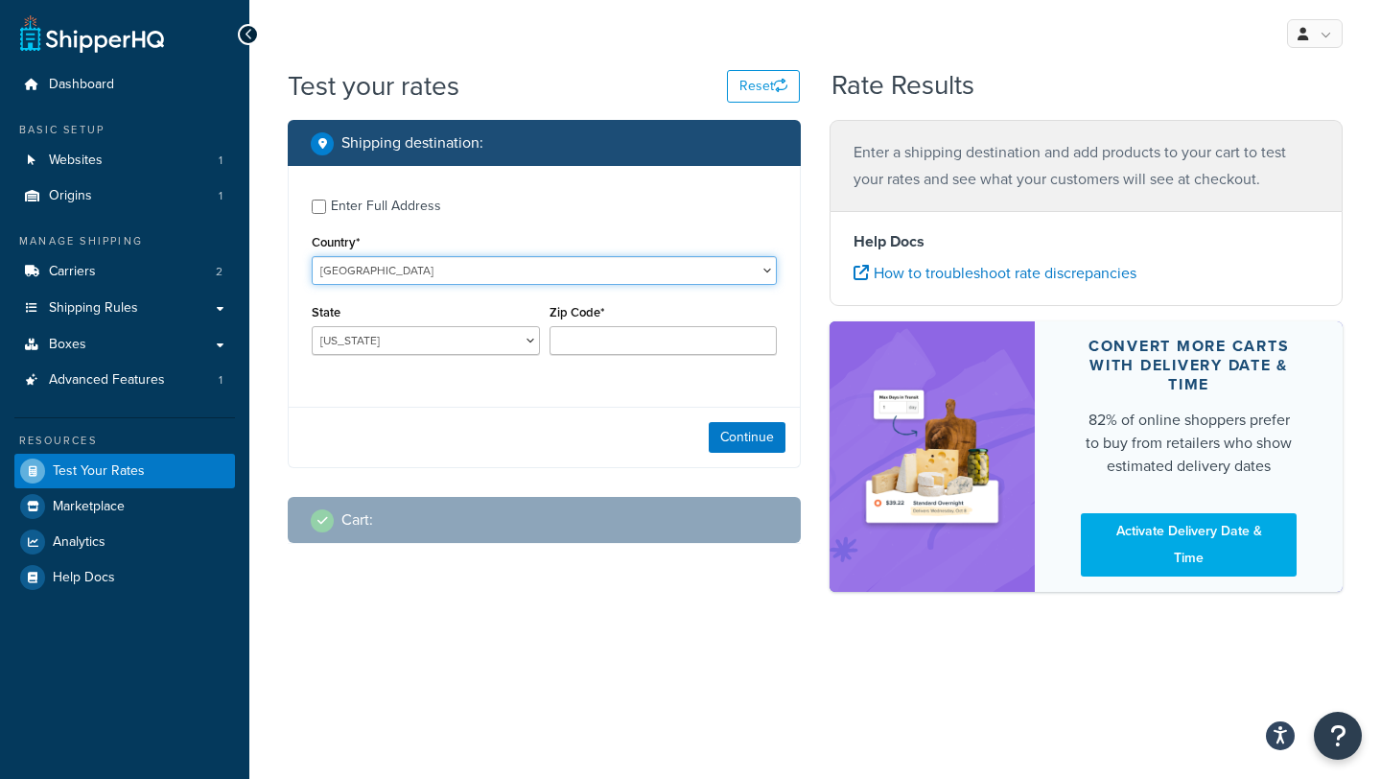
click at [540, 274] on select "United States United Kingdom Afghanistan Åland Islands Albania Algeria American…" at bounding box center [544, 270] width 465 height 29
click at [416, 204] on div "Enter Full Address" at bounding box center [386, 206] width 110 height 27
click at [326, 204] on input "Enter Full Address" at bounding box center [319, 206] width 14 height 14
checkbox input "true"
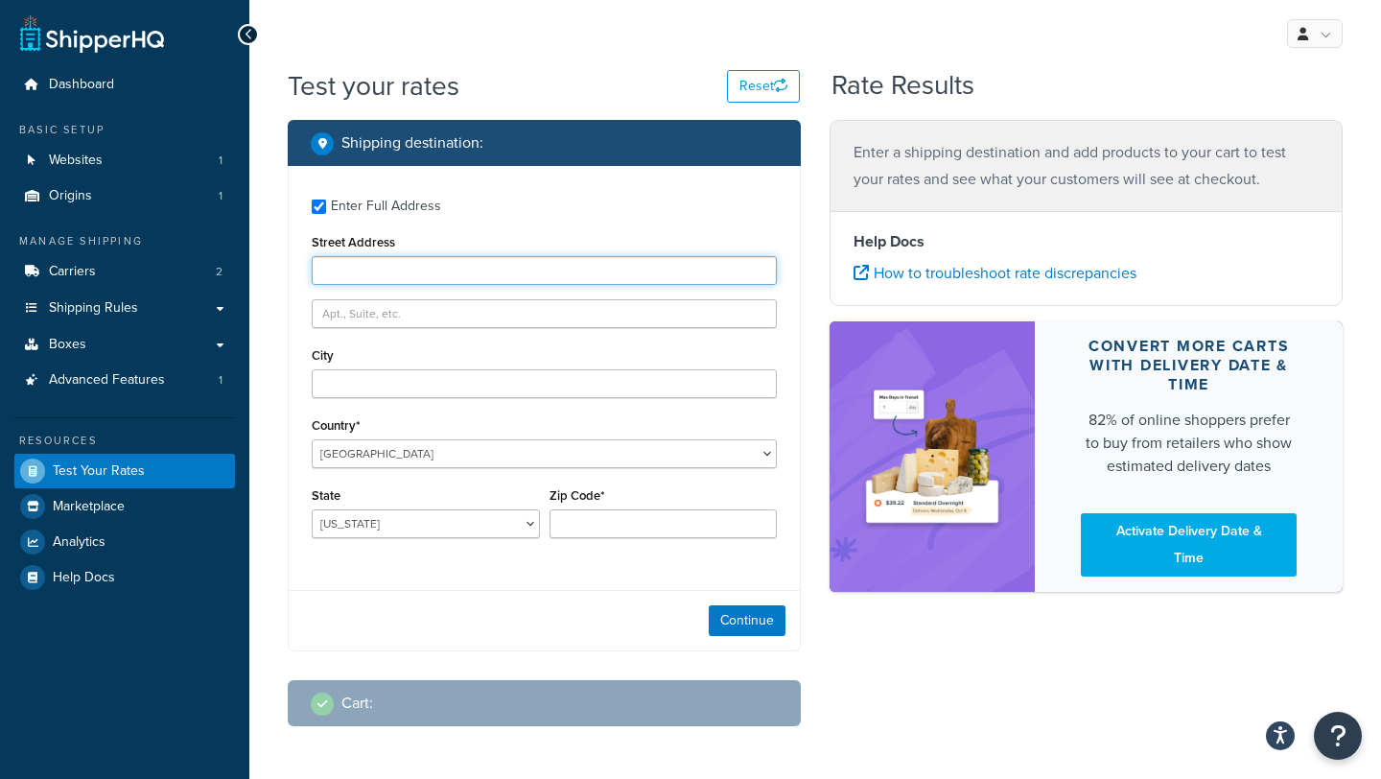
click at [388, 282] on input "Street Address" at bounding box center [544, 270] width 465 height 29
type input "w"
type input "1"
click at [407, 262] on input "1" at bounding box center [544, 270] width 465 height 29
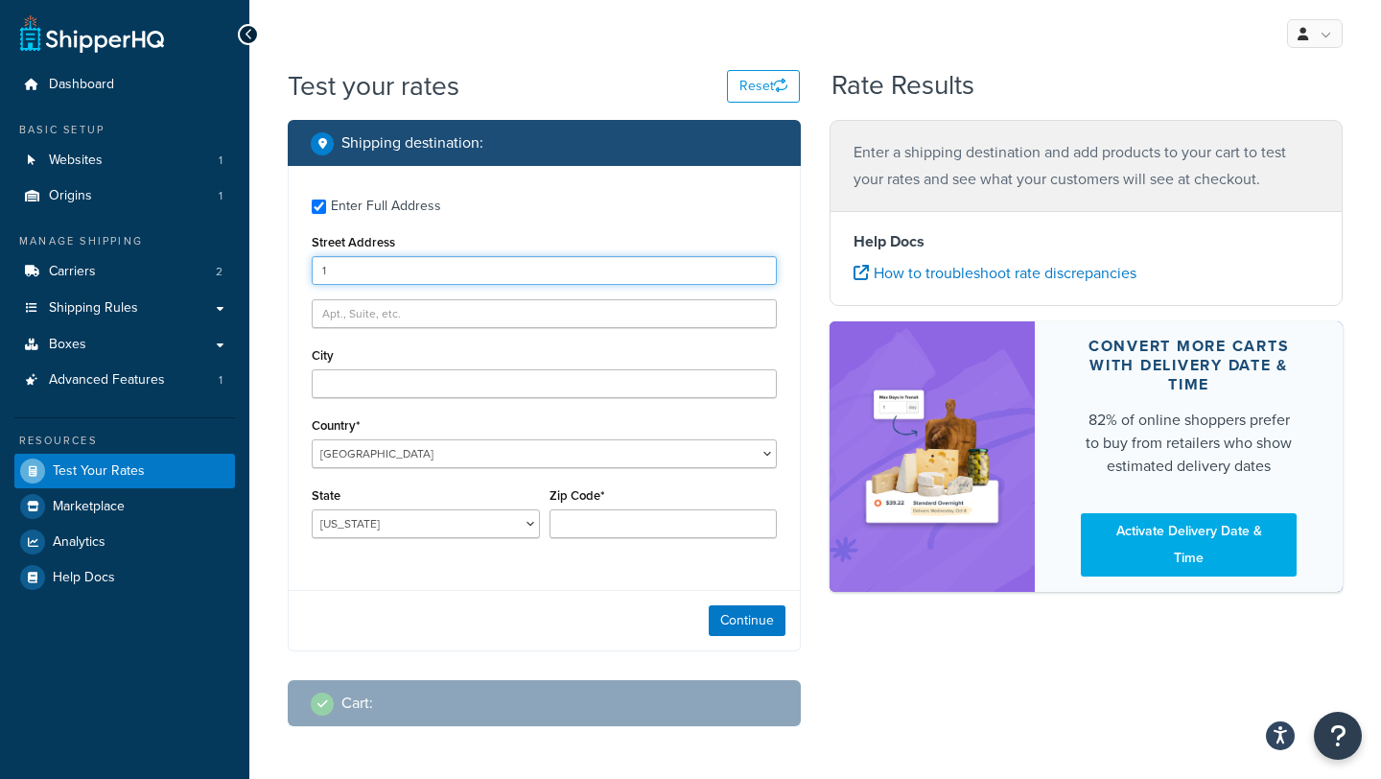
click at [407, 262] on input "1" at bounding box center [544, 270] width 465 height 29
click at [407, 225] on div "Enter Full Address Street Address 1 City Country* United States United Kingdom …" at bounding box center [544, 370] width 511 height 409
click at [411, 266] on input "1" at bounding box center [544, 270] width 465 height 29
click at [385, 237] on label "Street Address" at bounding box center [353, 242] width 83 height 14
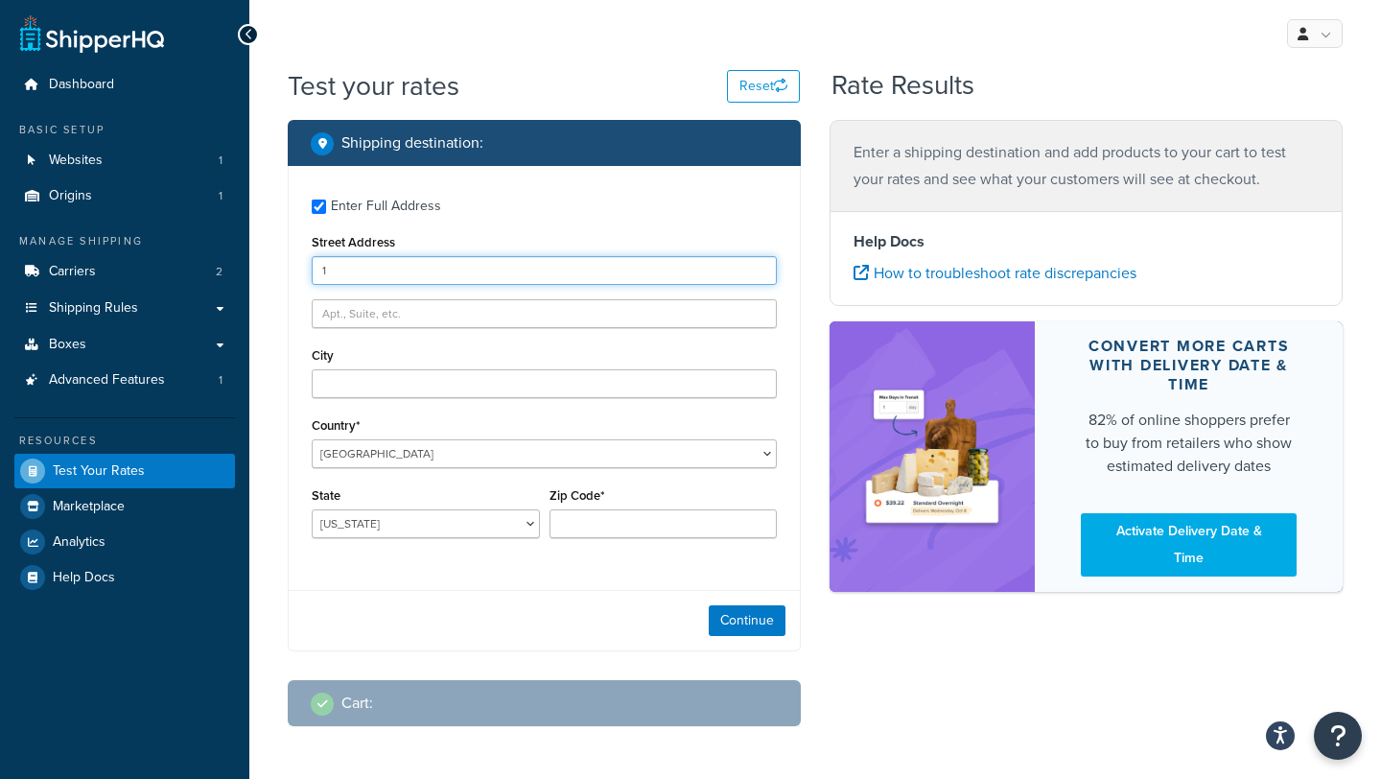
click at [393, 272] on input "1" at bounding box center [544, 270] width 465 height 29
type input "[STREET_ADDRESS]"
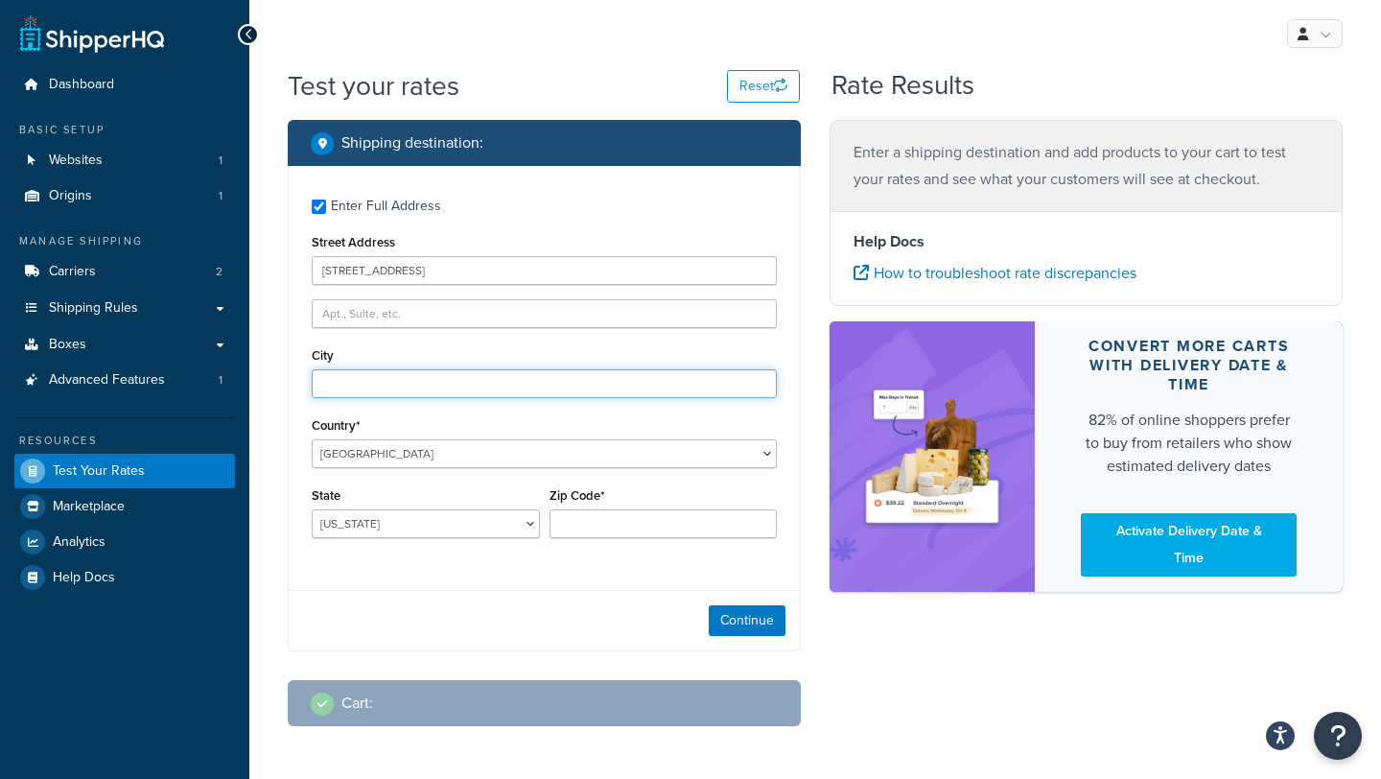
click at [370, 394] on input "City" at bounding box center [544, 383] width 465 height 29
type input "Marstons Mills"
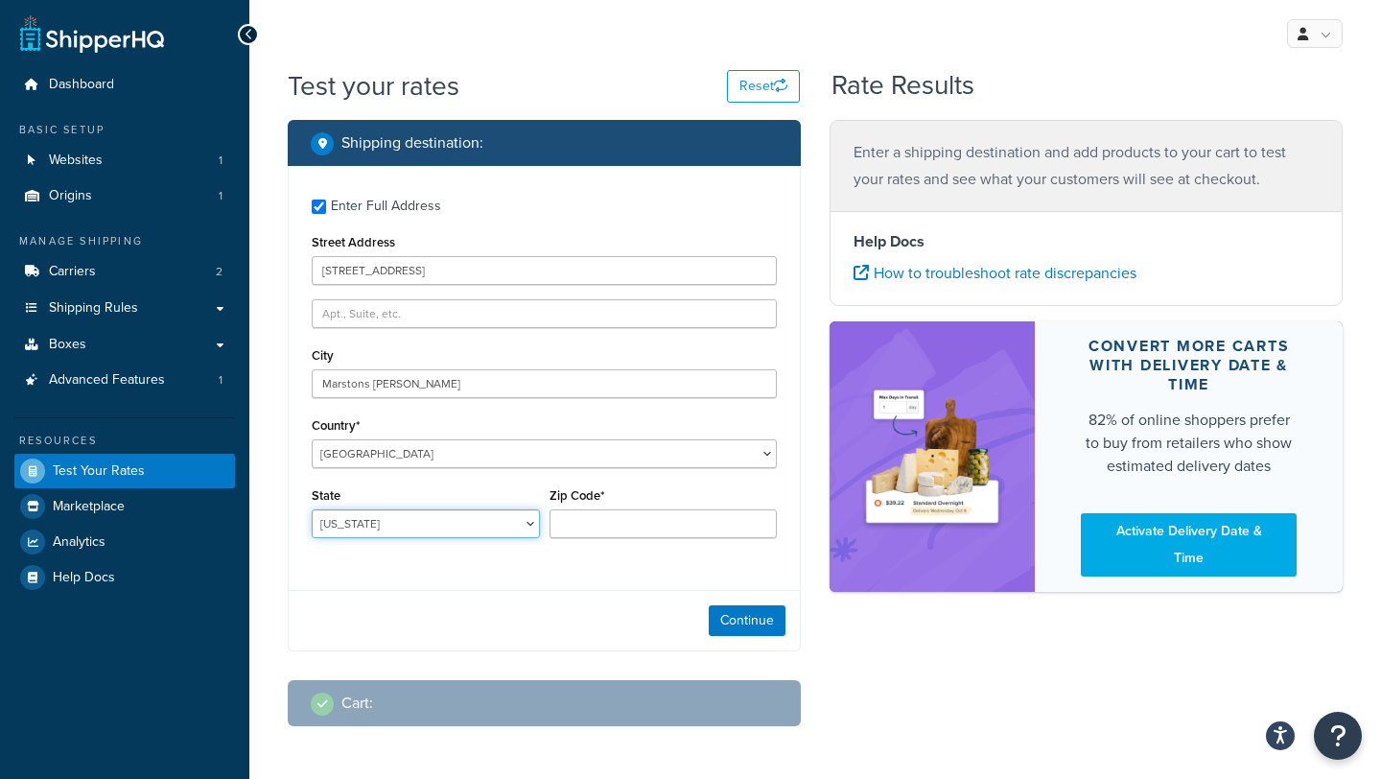
click at [423, 529] on select "Alabama Alaska American Samoa Arizona Arkansas Armed Forces Americas Armed Forc…" at bounding box center [426, 523] width 228 height 29
select select "MA"
click at [312, 510] on select "Alabama Alaska American Samoa Arizona Arkansas Armed Forces Americas Armed Forc…" at bounding box center [426, 523] width 228 height 29
click at [626, 530] on input "Zip Code*" at bounding box center [663, 523] width 228 height 29
type input "2"
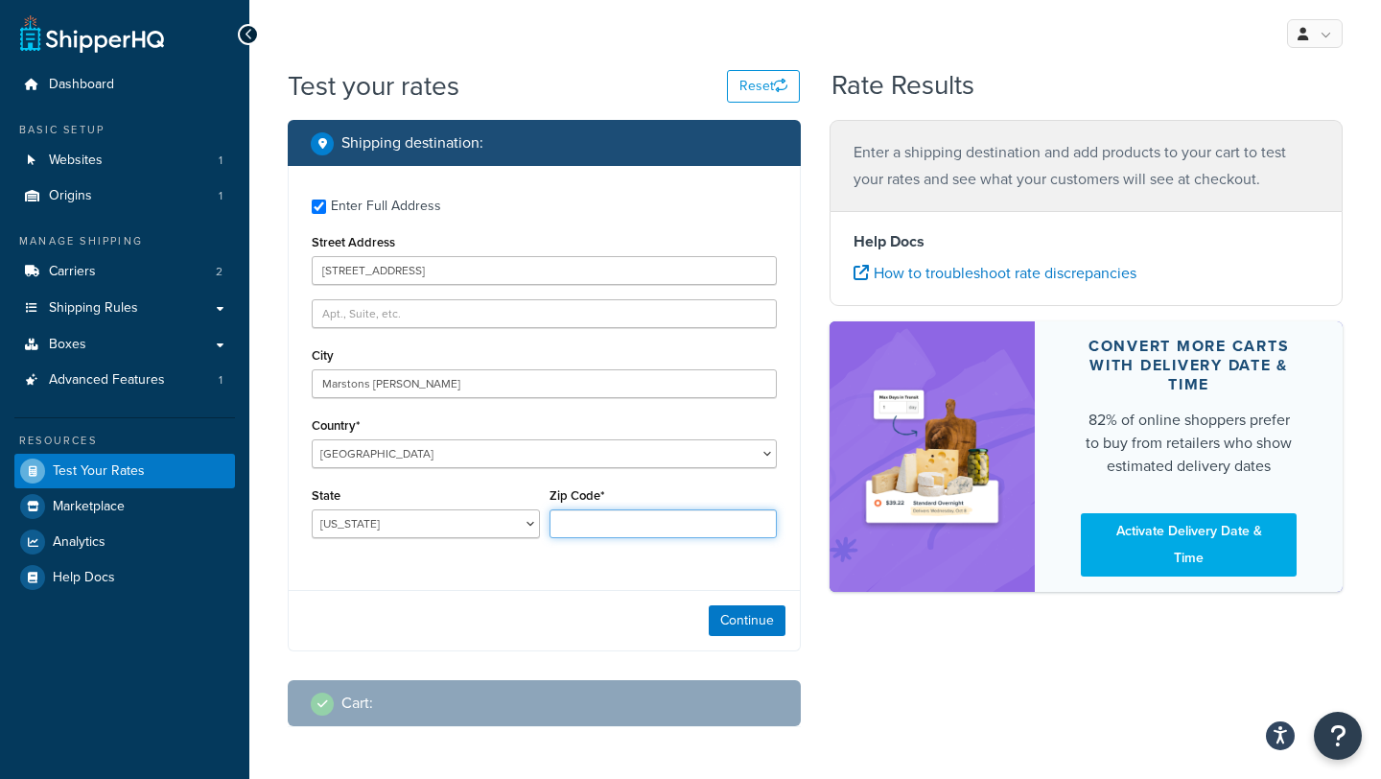
type input "1"
type input "-"
type input "02648"
click at [732, 625] on button "Continue" at bounding box center [747, 620] width 77 height 31
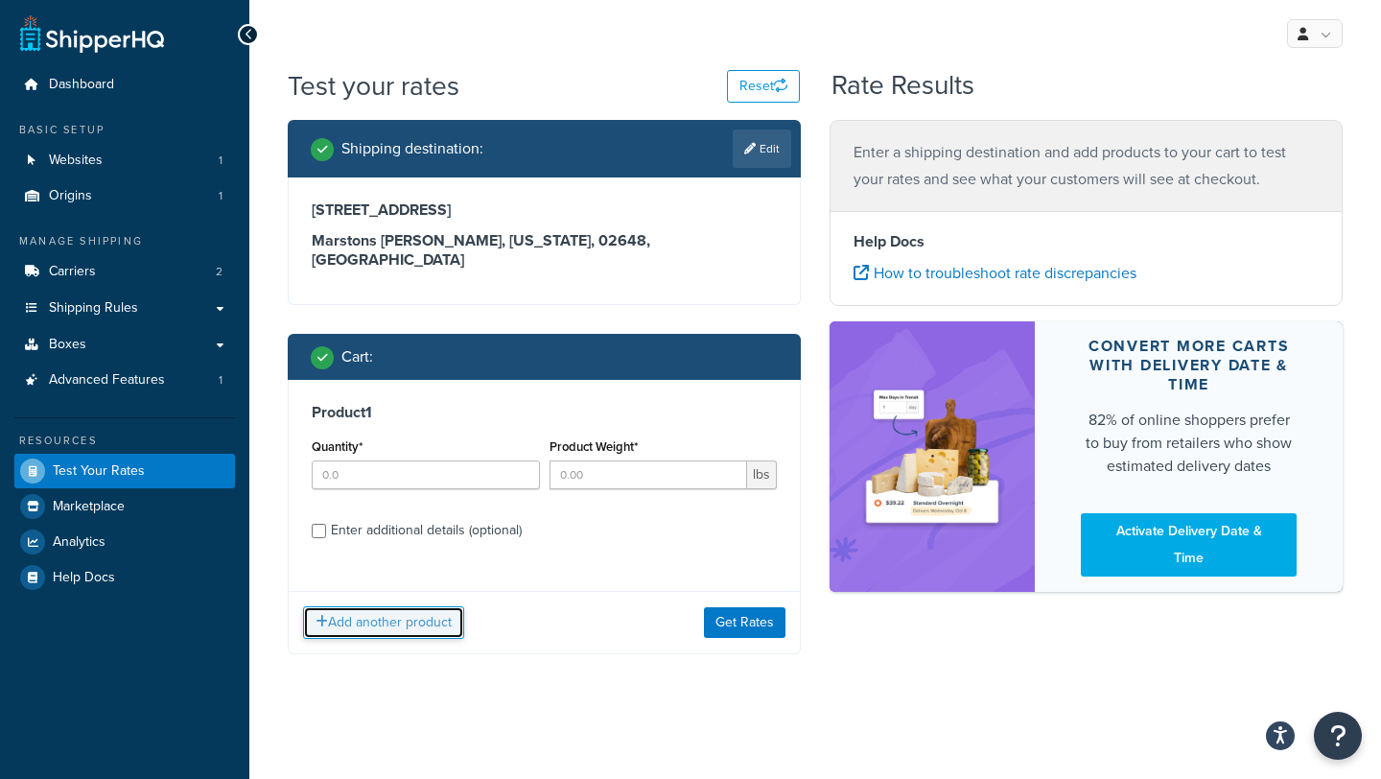
click at [426, 610] on button "Add another product" at bounding box center [383, 622] width 161 height 33
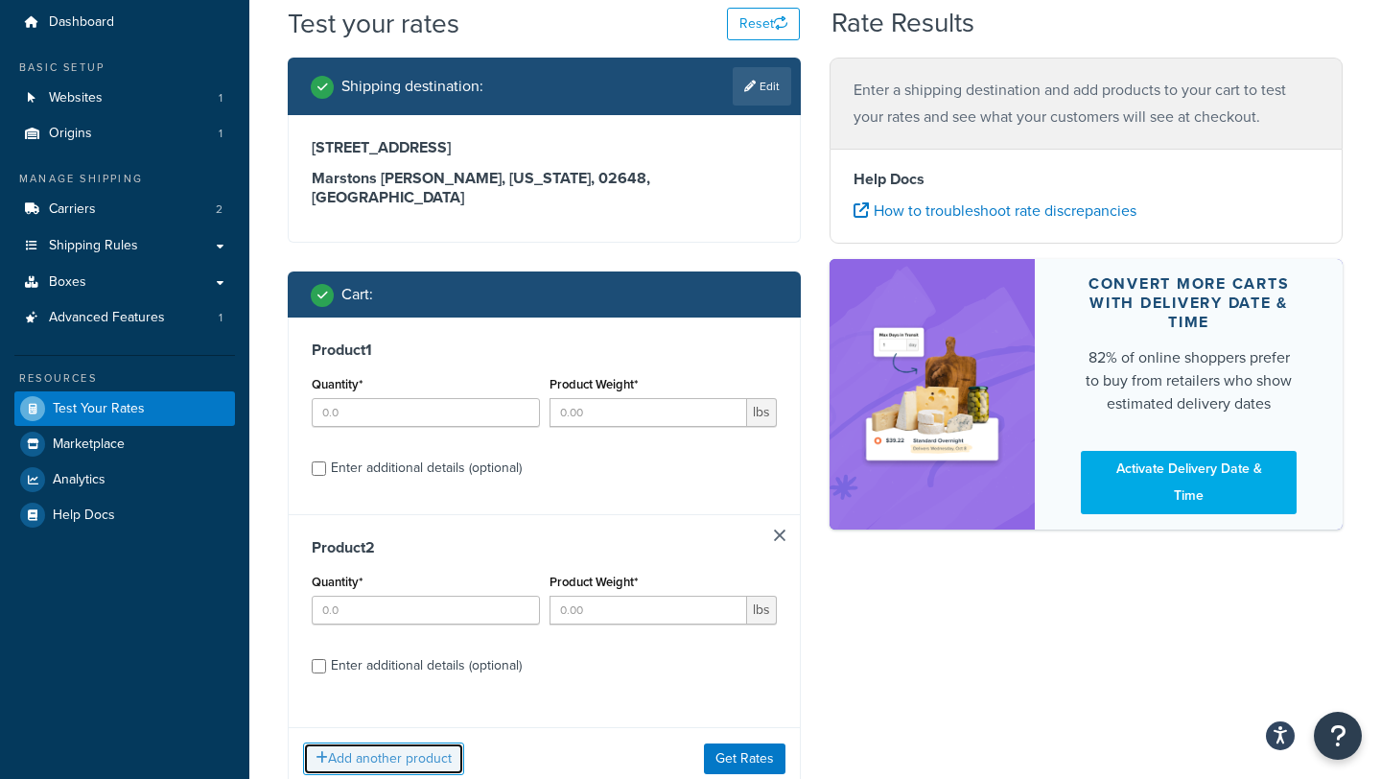
scroll to position [179, 0]
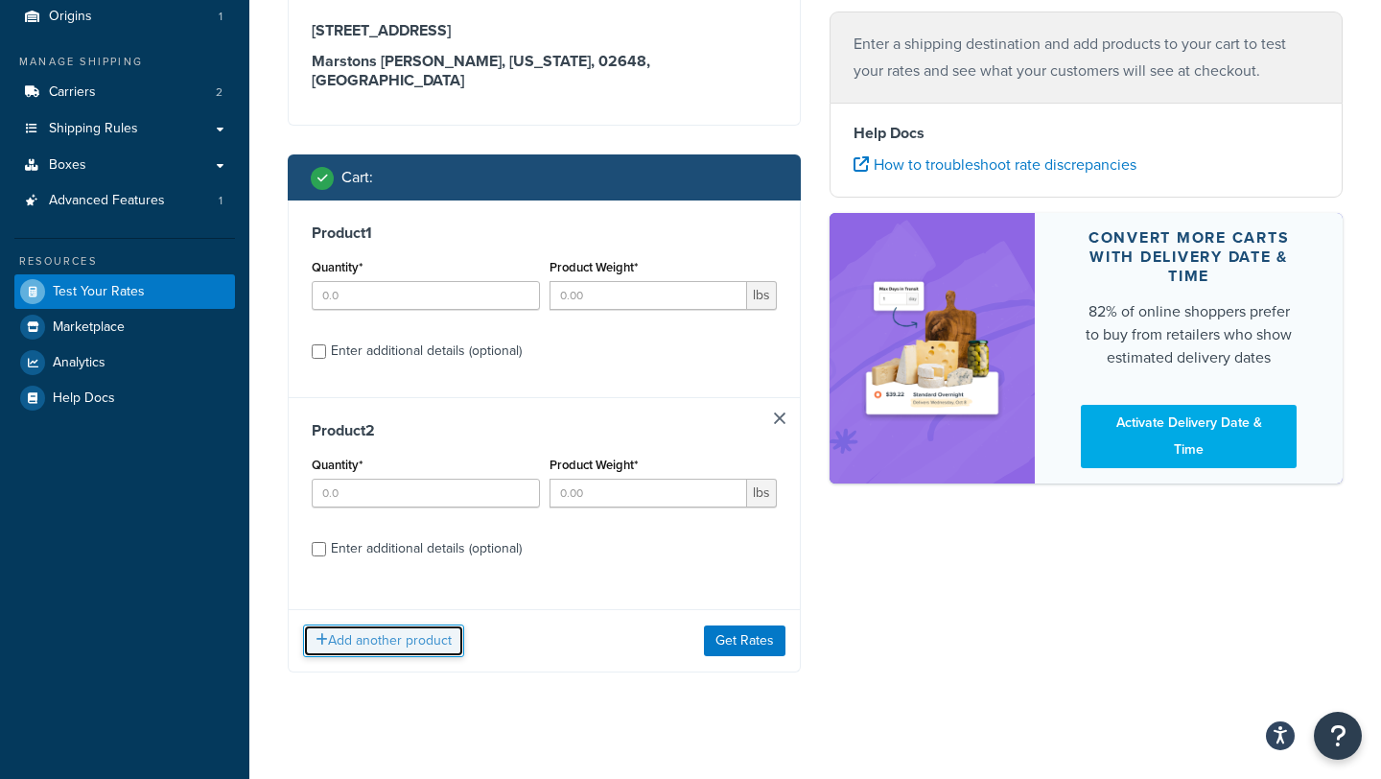
click at [424, 624] on button "Add another product" at bounding box center [383, 640] width 161 height 33
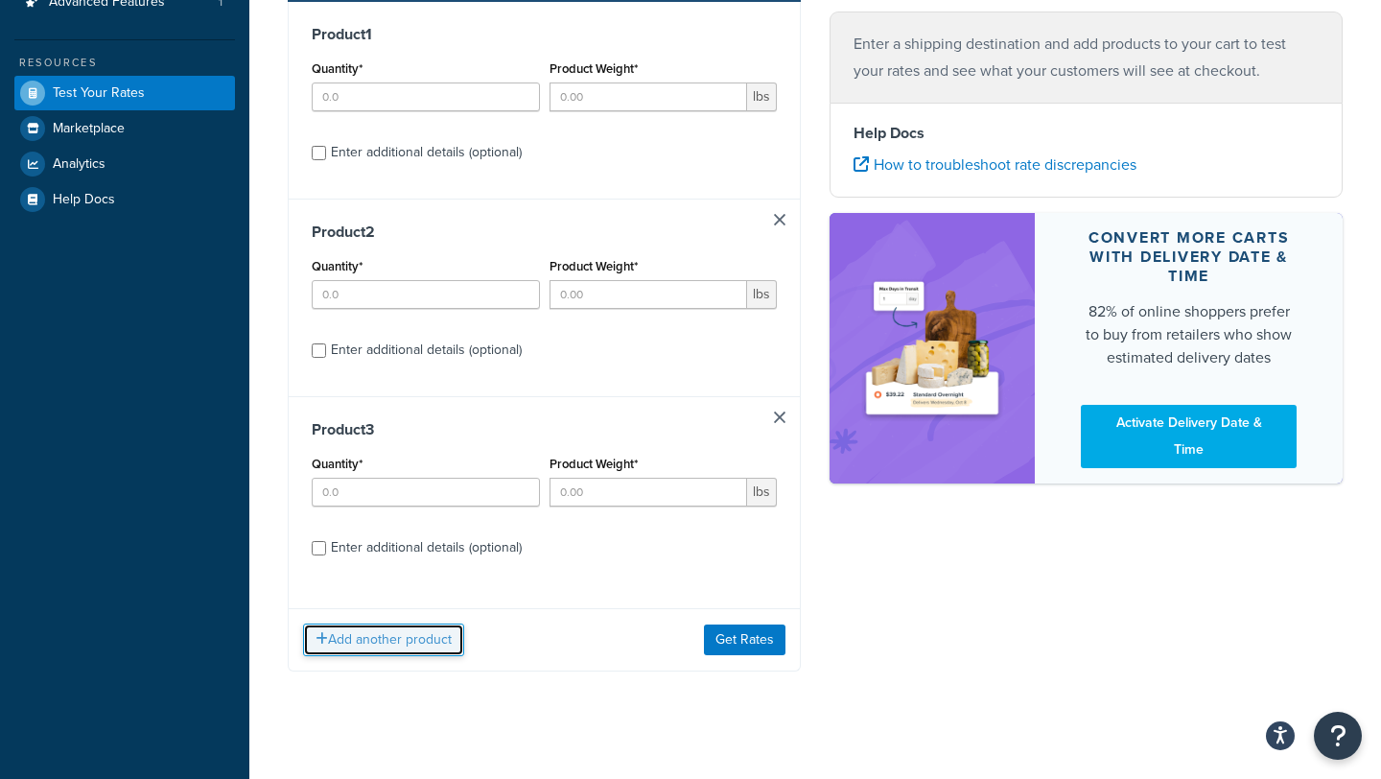
click at [395, 627] on button "Add another product" at bounding box center [383, 639] width 161 height 33
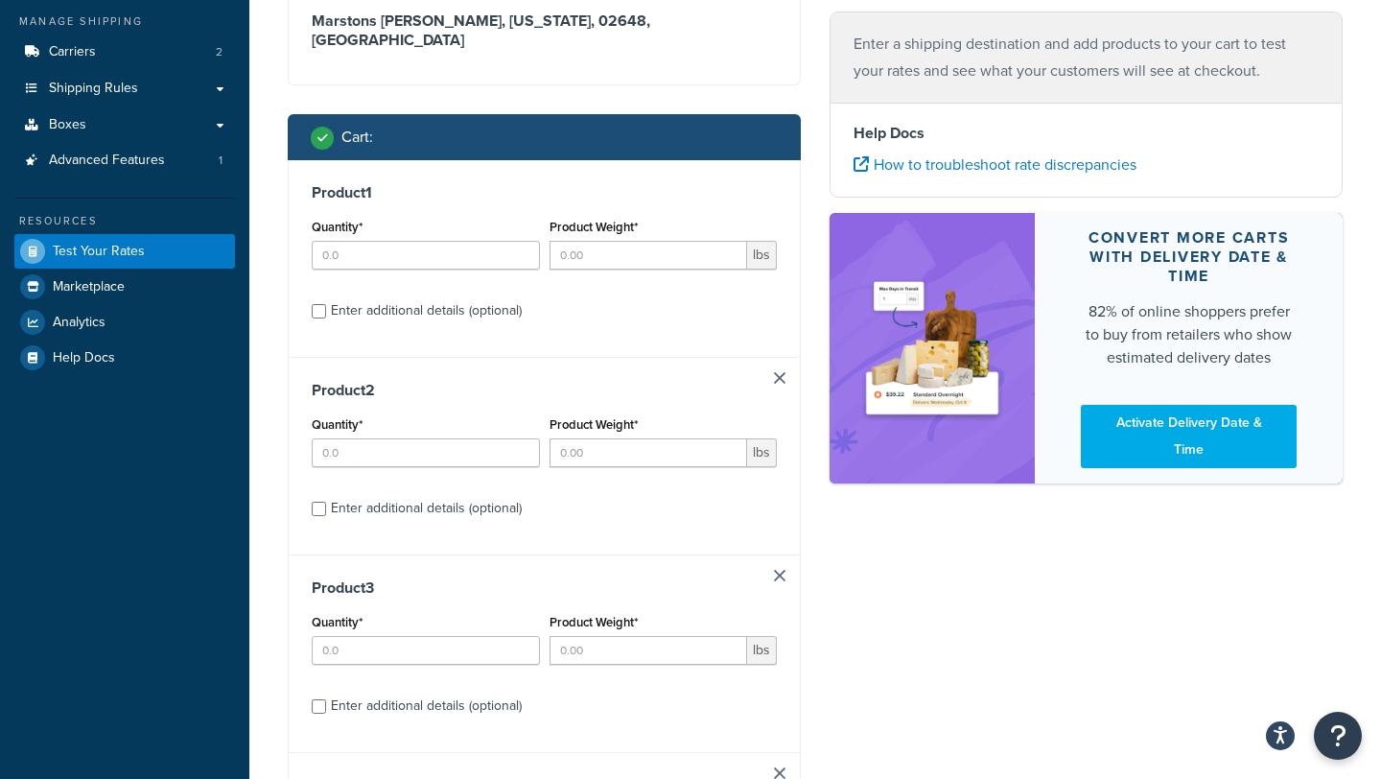
scroll to position [0, 0]
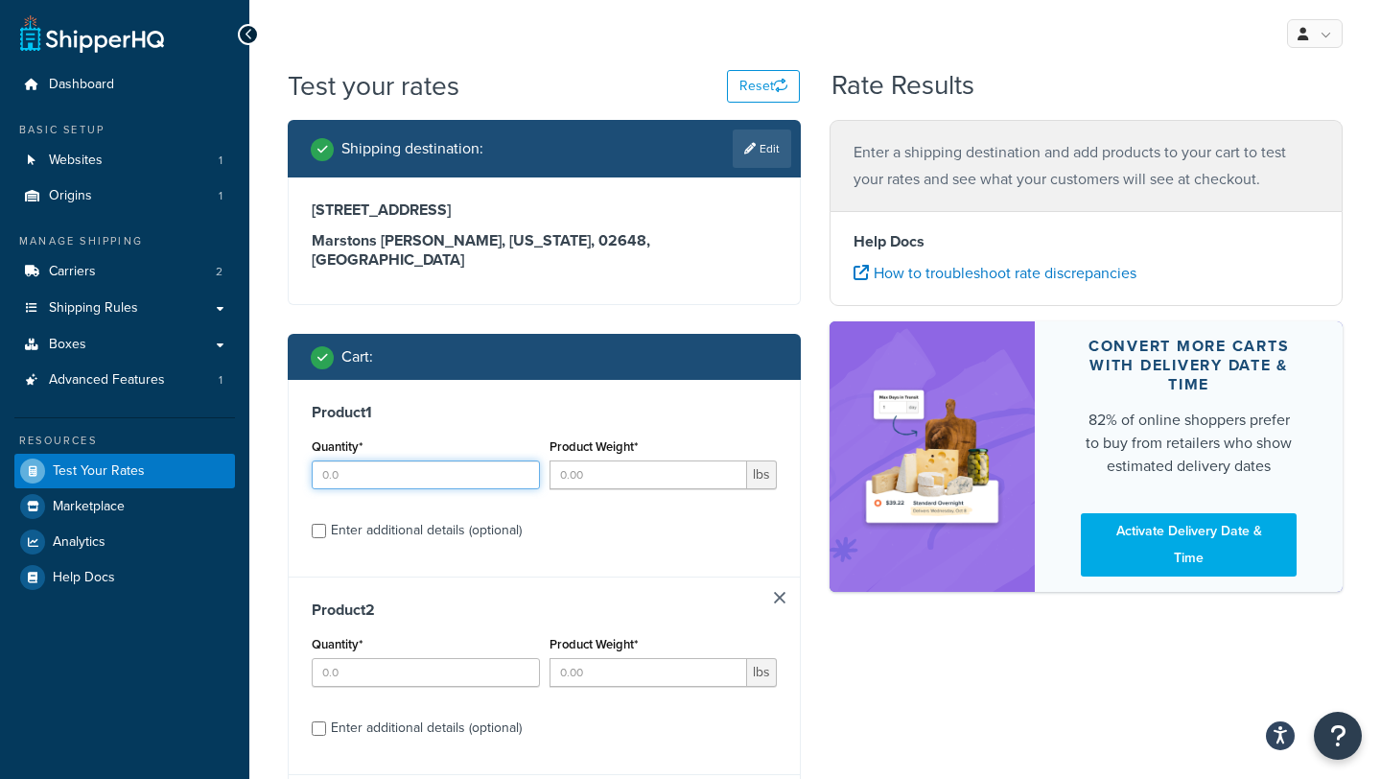
click at [383, 460] on input "Quantity*" at bounding box center [426, 474] width 228 height 29
type input "1"
click at [576, 460] on input "Product Weight*" at bounding box center [648, 474] width 198 height 29
type input "3"
click at [378, 658] on input "Quantity*" at bounding box center [426, 672] width 228 height 29
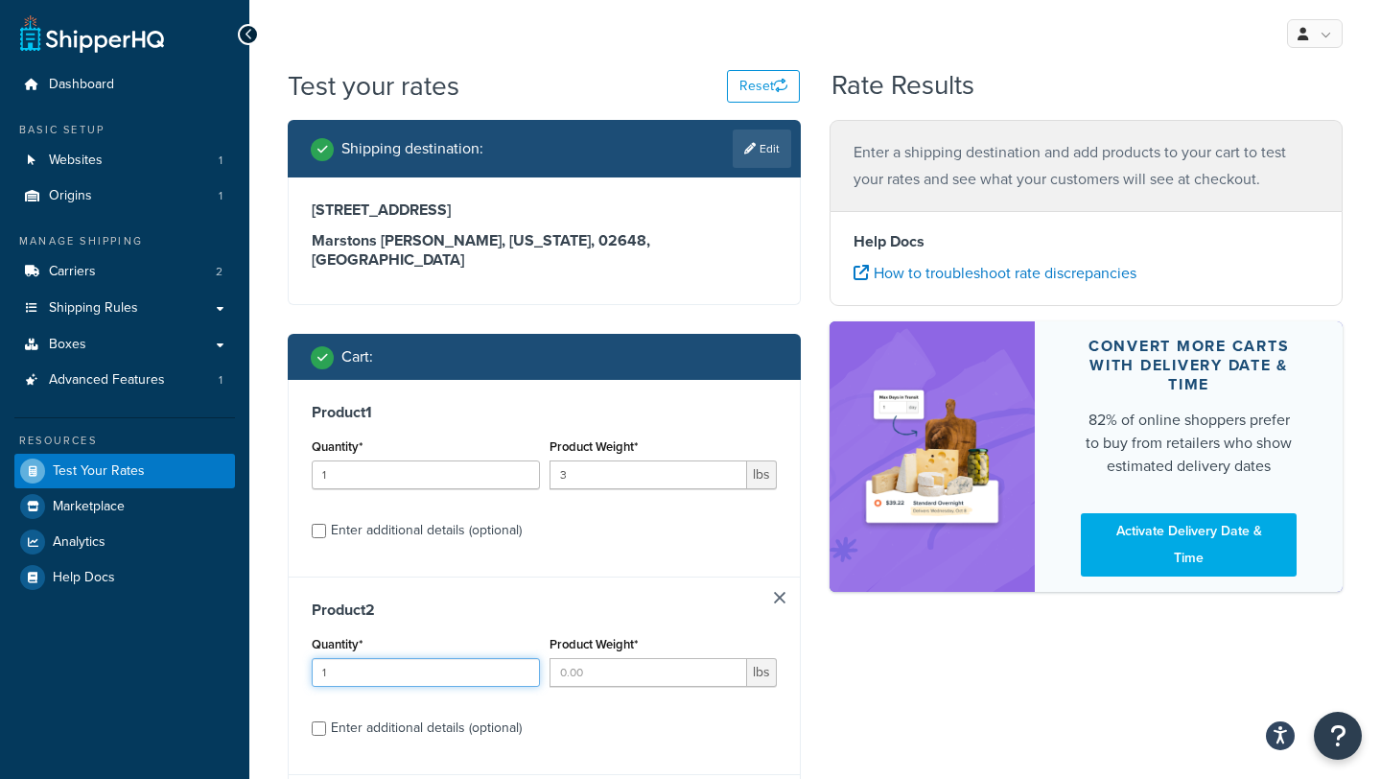
type input "1"
click at [601, 658] on input "Product Weight*" at bounding box center [648, 672] width 198 height 29
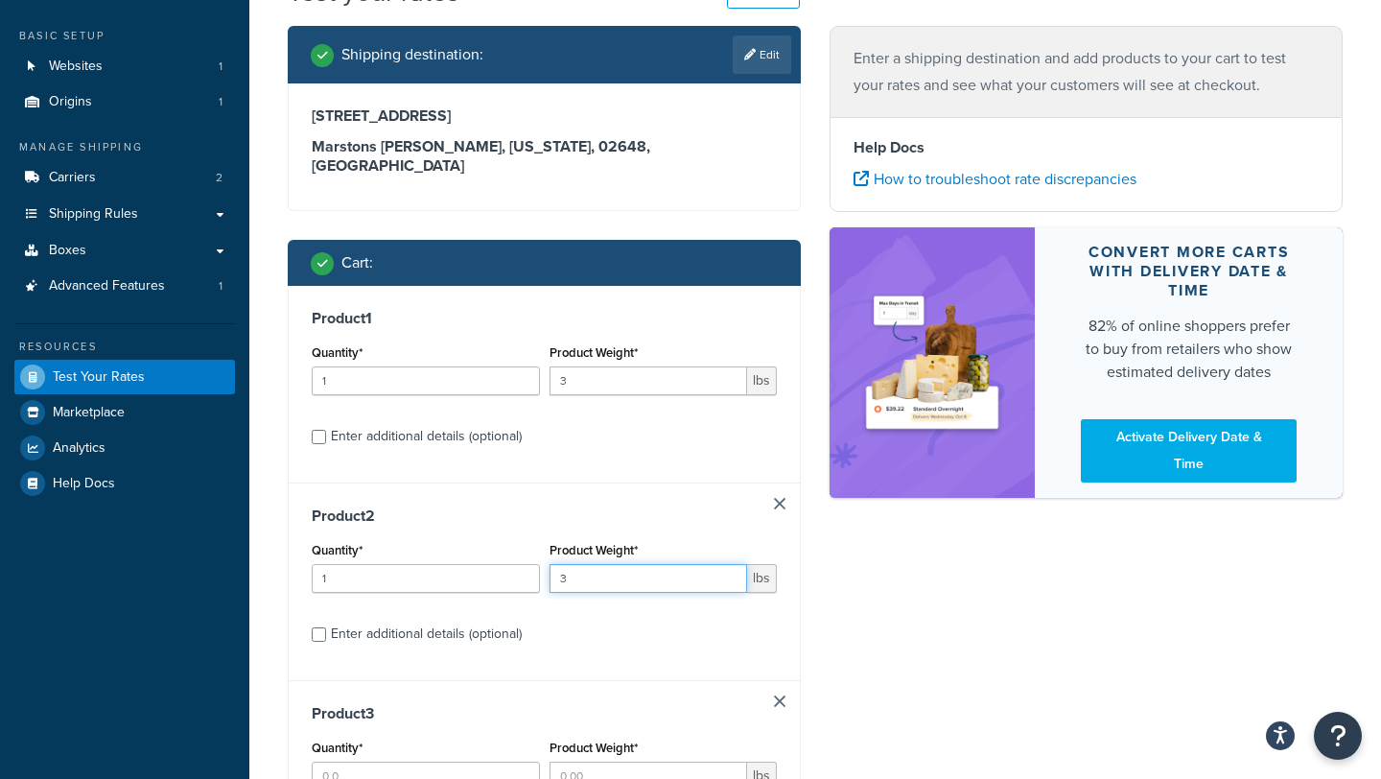
scroll to position [268, 0]
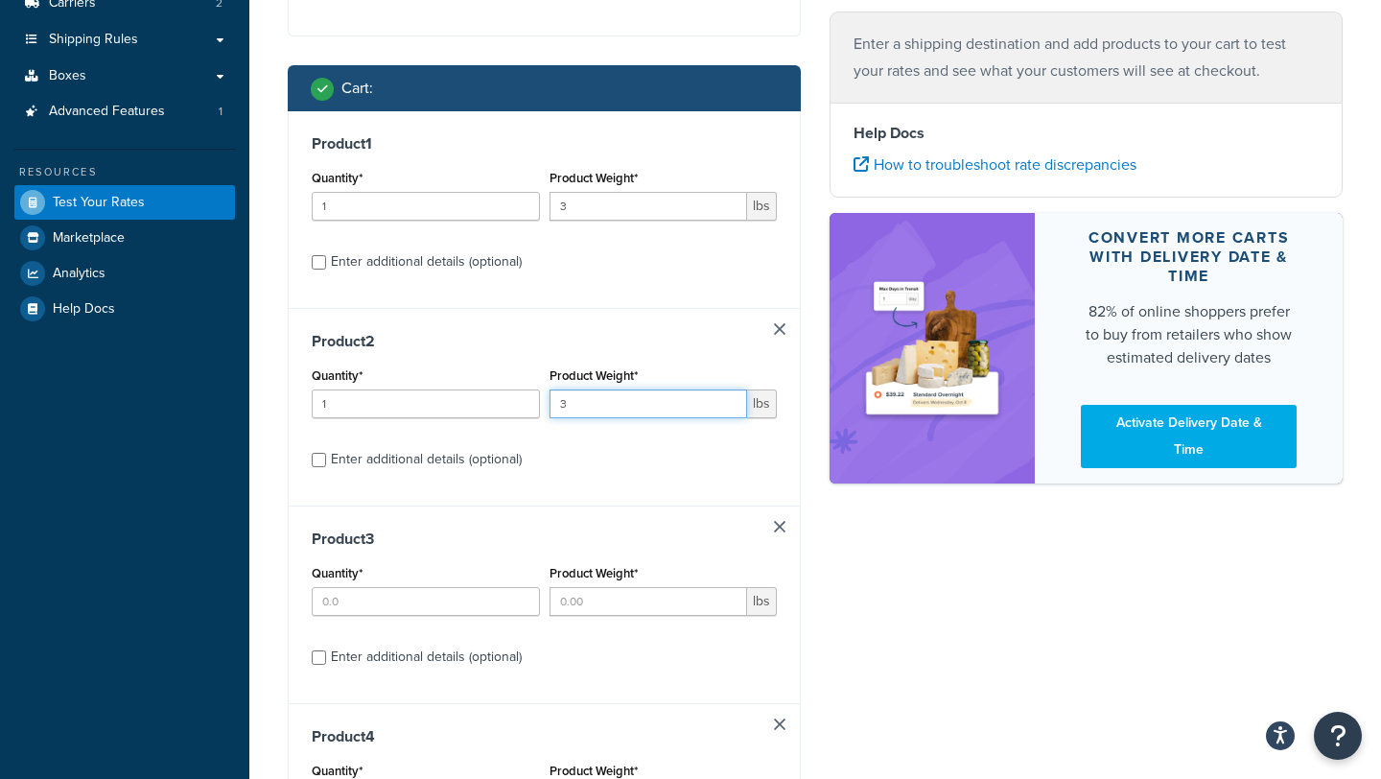
type input "3"
click at [317, 453] on input "Enter additional details (optional)" at bounding box center [319, 460] width 14 height 14
checkbox input "true"
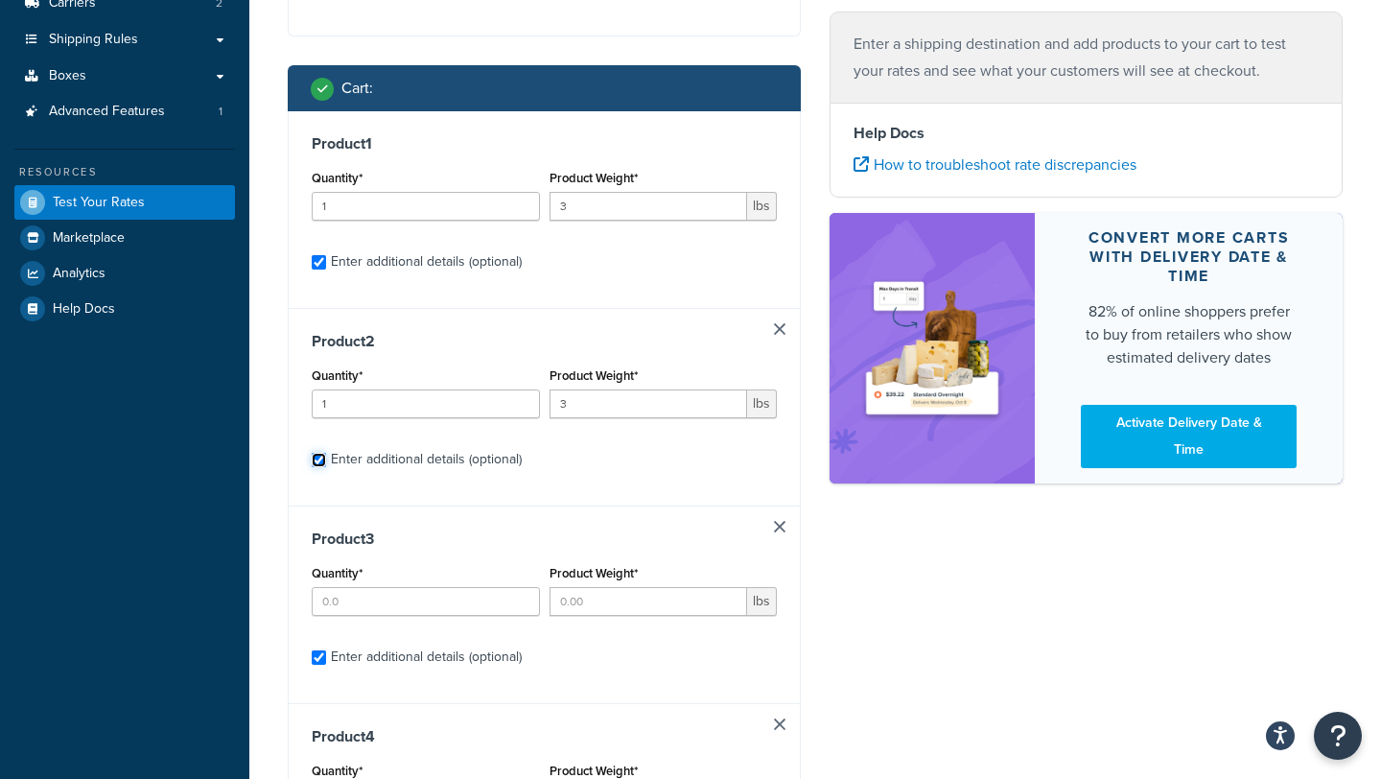
checkbox input "true"
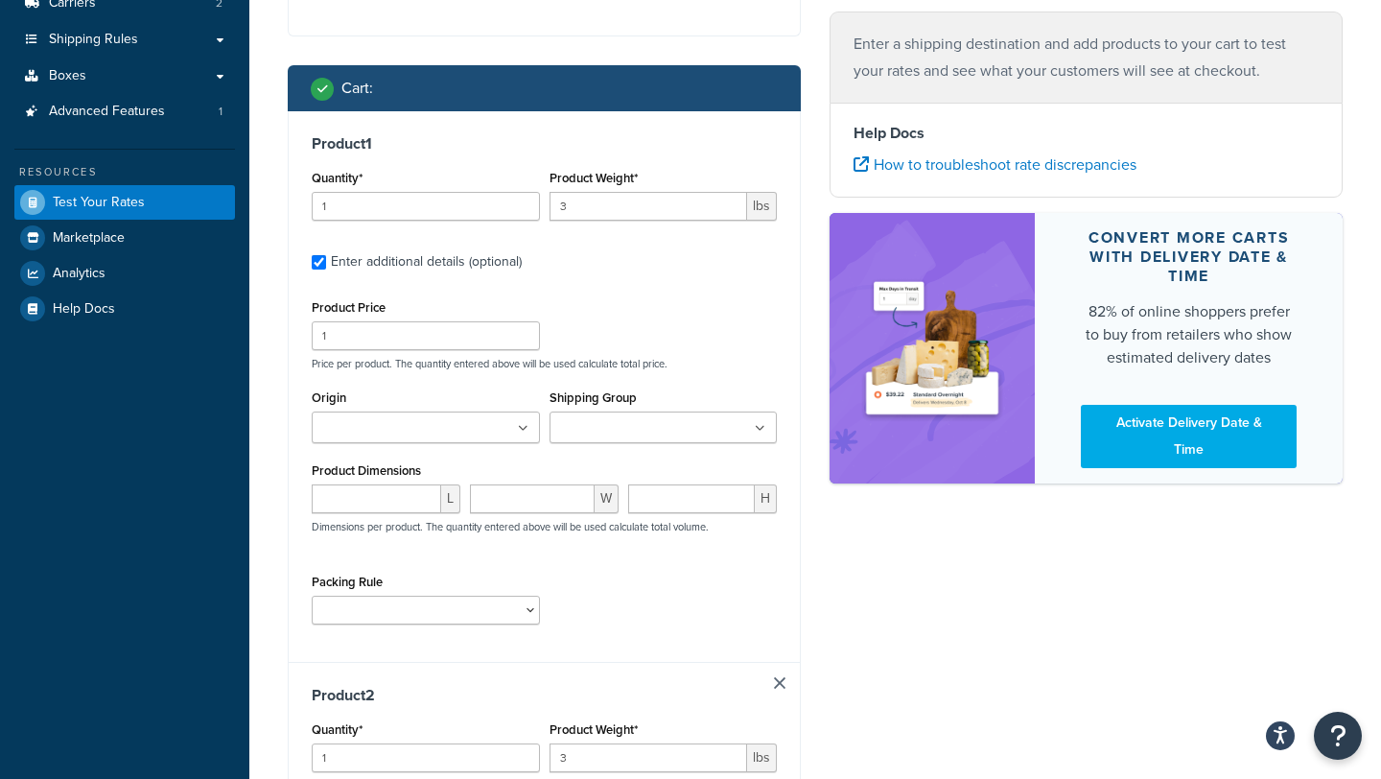
click at [396, 418] on input "Origin" at bounding box center [402, 428] width 170 height 21
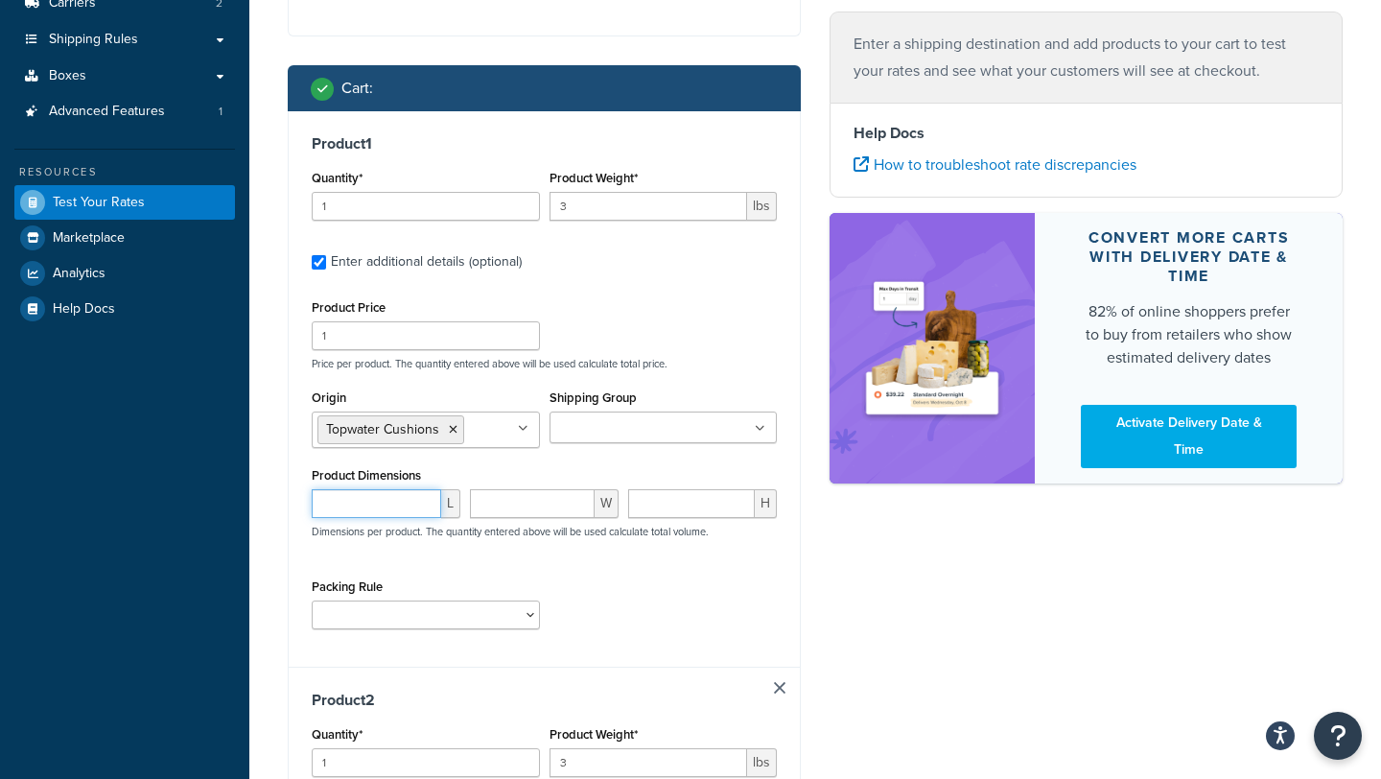
click at [382, 489] on input "number" at bounding box center [376, 503] width 129 height 29
type input "28.5"
type input "14"
type input "4"
click at [382, 600] on select "Default Cushion Rule" at bounding box center [426, 614] width 228 height 29
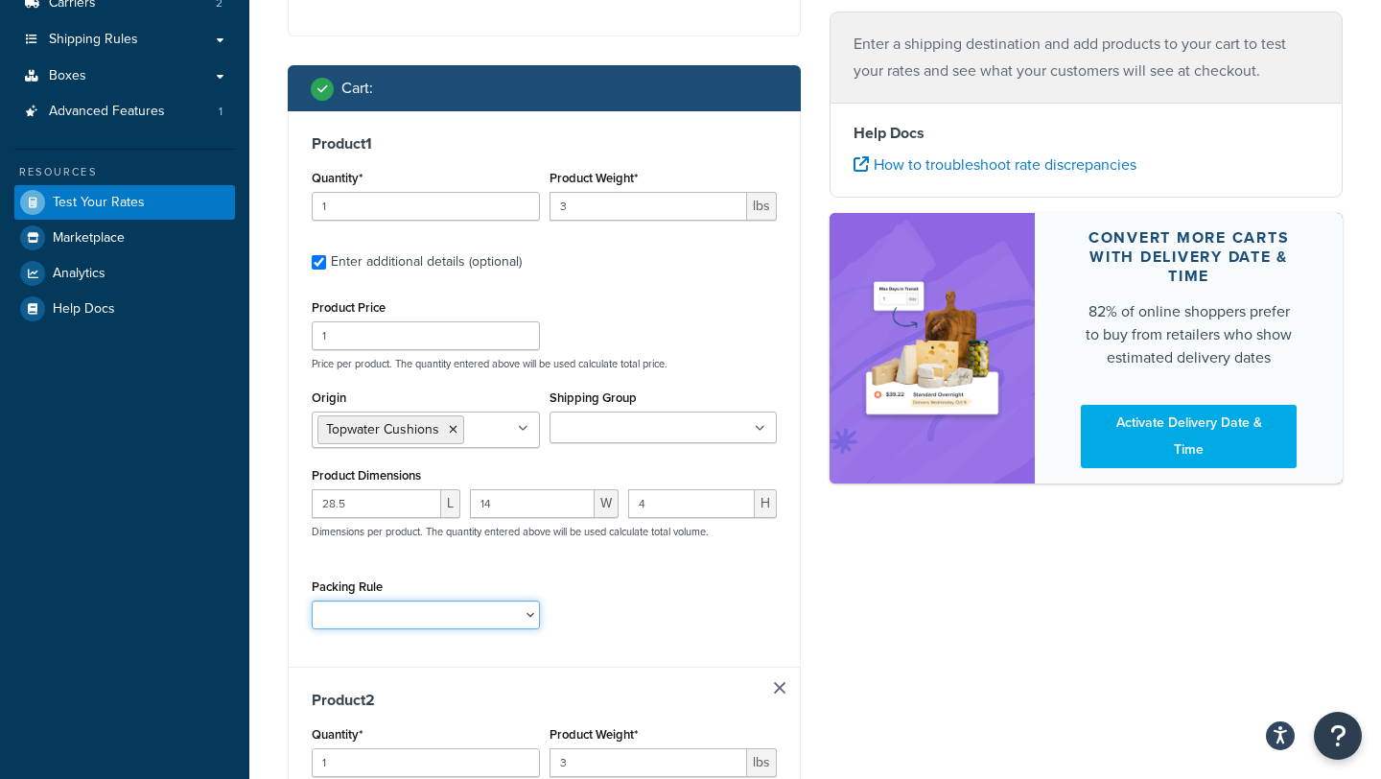
select select "86333"
click at [312, 600] on select "Default Cushion Rule" at bounding box center [426, 614] width 228 height 29
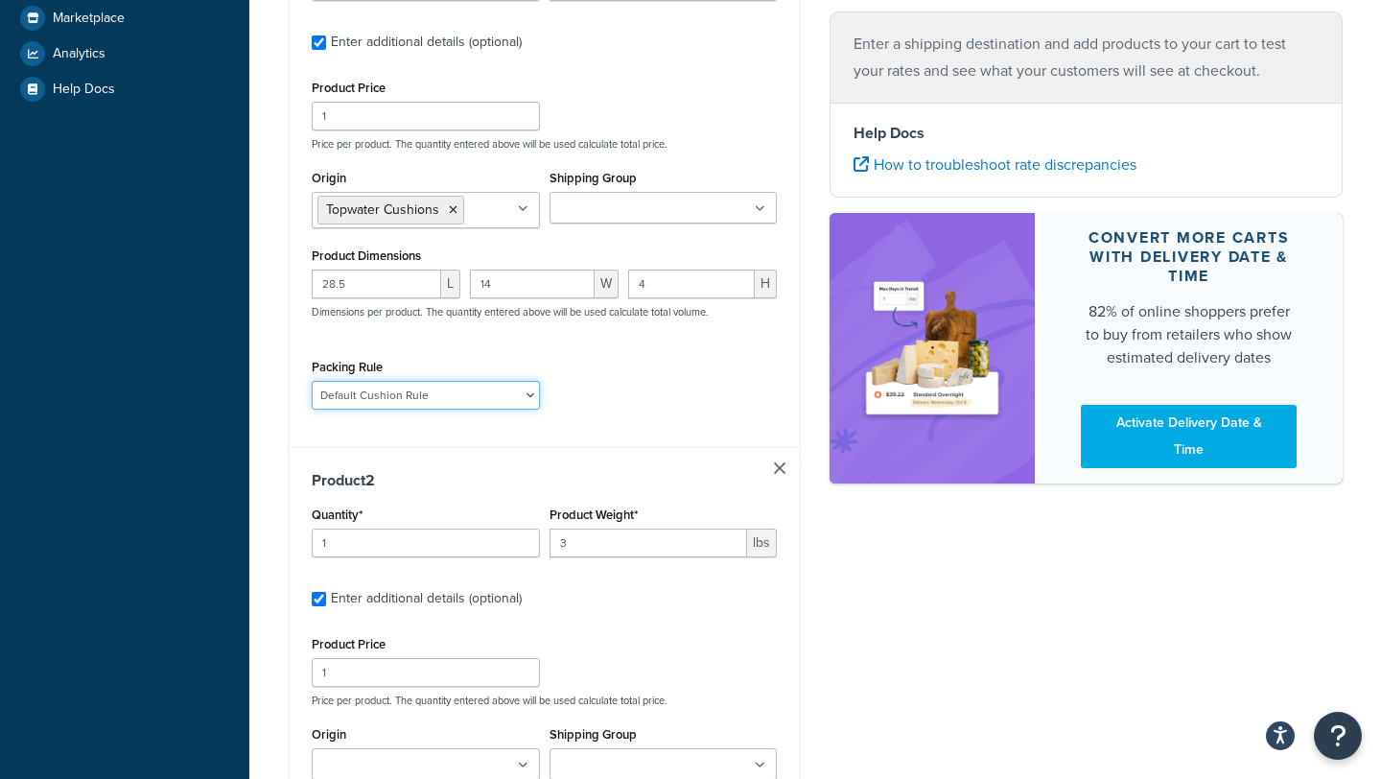
scroll to position [599, 0]
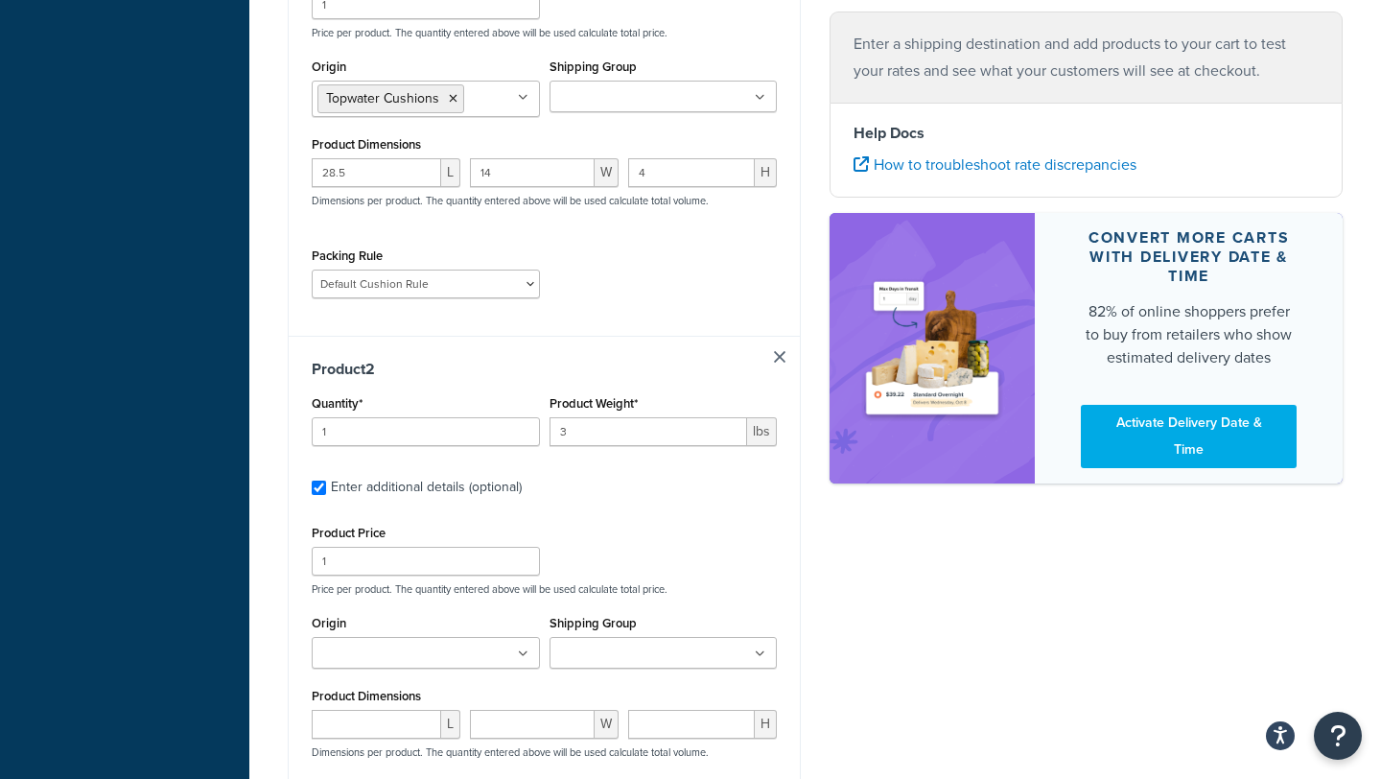
click at [397, 643] on input "Origin" at bounding box center [402, 653] width 170 height 21
click at [388, 714] on input "number" at bounding box center [376, 728] width 129 height 29
type input "33"
click at [495, 719] on input "number" at bounding box center [532, 728] width 125 height 29
type input "16"
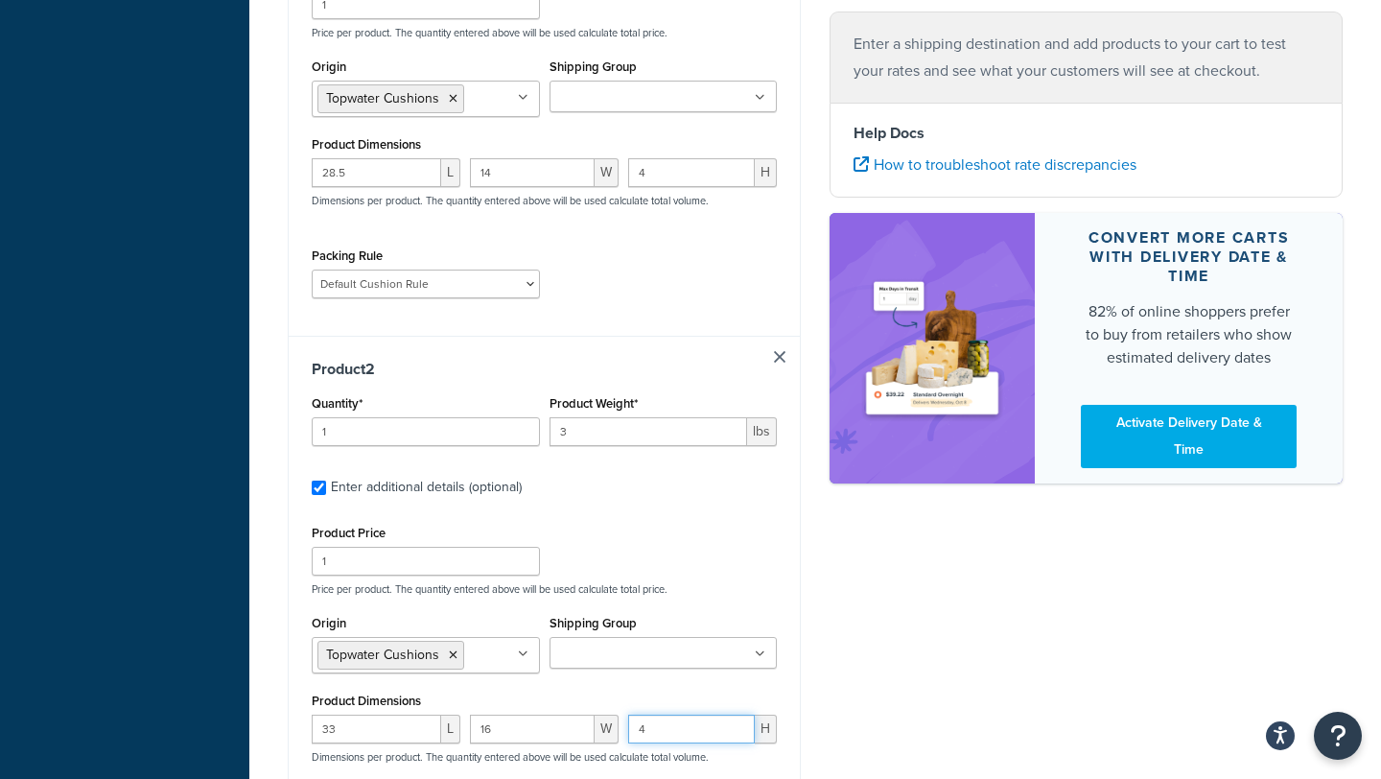
type input "4"
click at [721, 687] on div "Product Dimensions 33 L 16 W 4 H Dimensions per product. The quantity entered a…" at bounding box center [544, 735] width 465 height 97
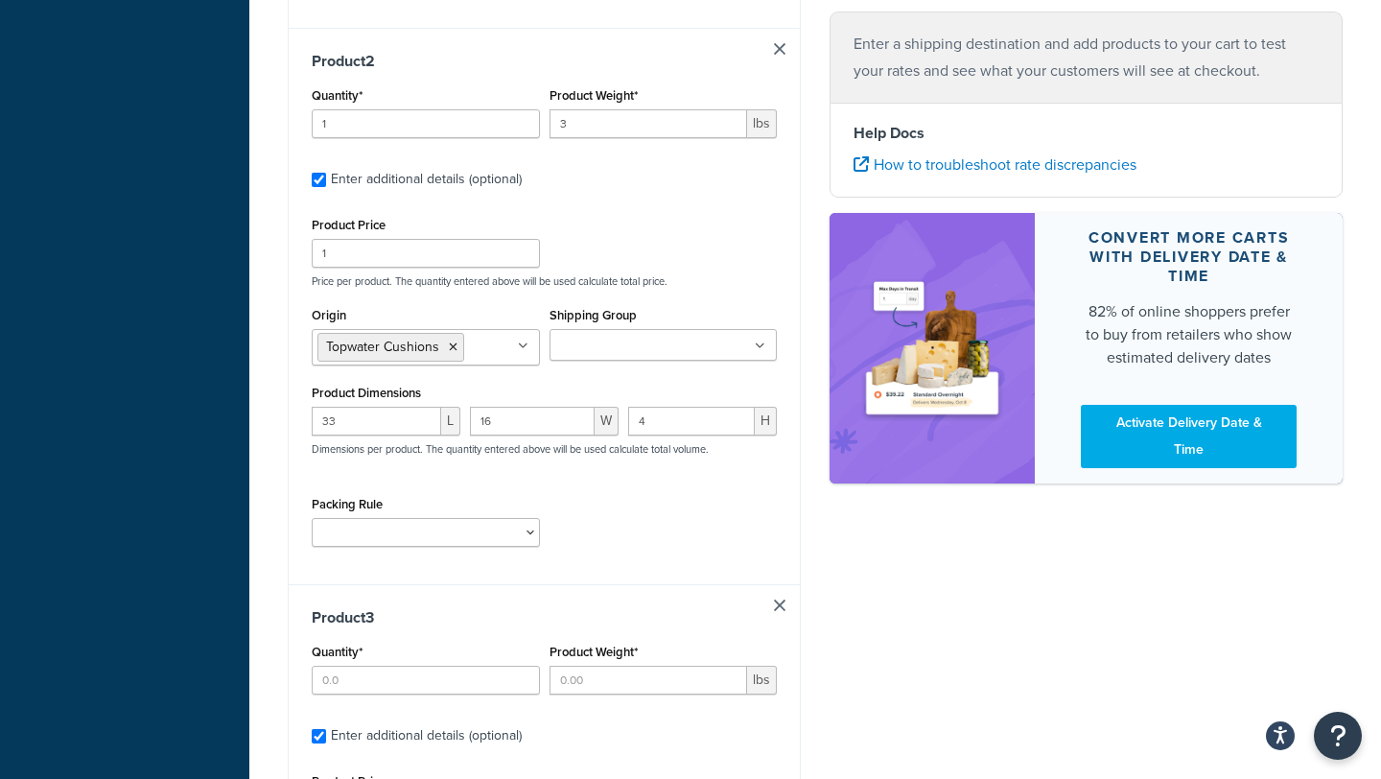
scroll to position [965, 0]
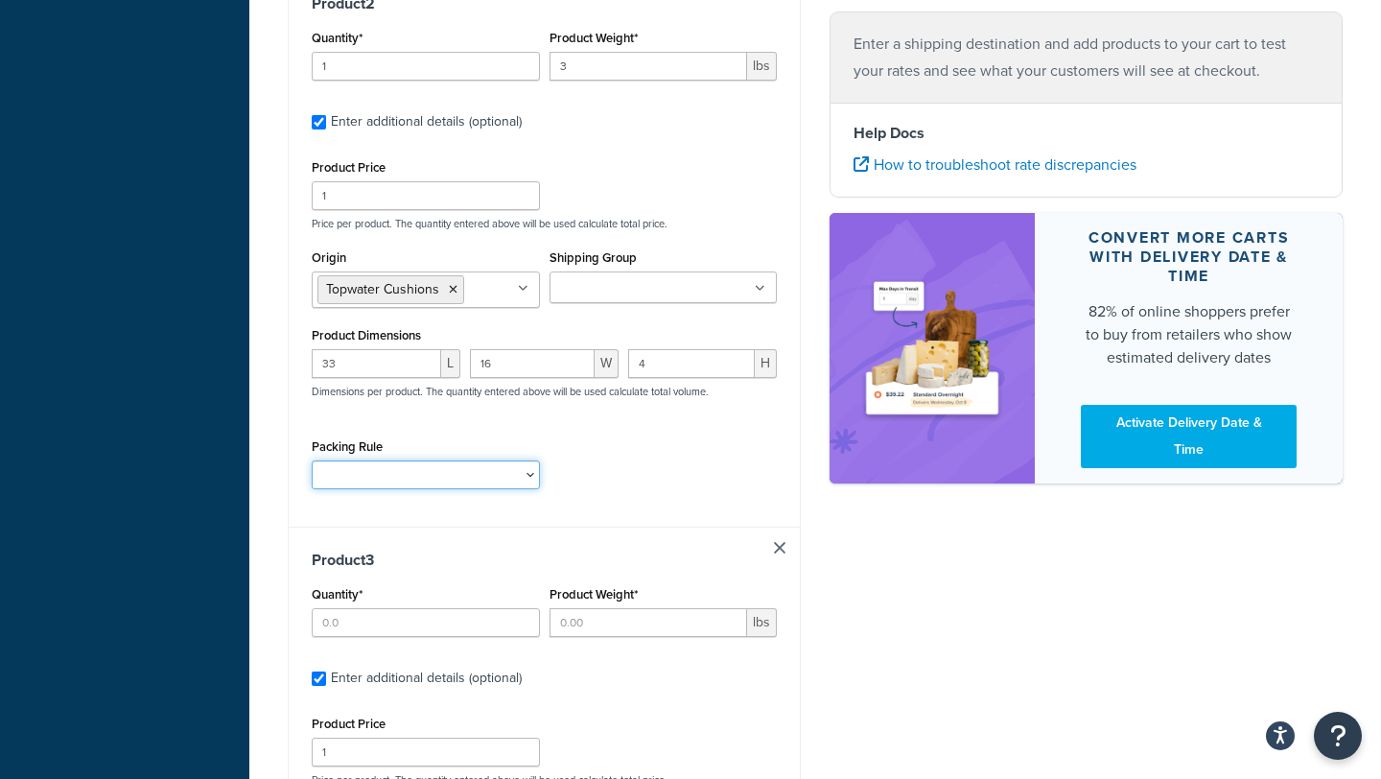
click at [488, 460] on select "Default Cushion Rule" at bounding box center [426, 474] width 228 height 29
select select "86333"
click at [312, 460] on select "Default Cushion Rule" at bounding box center [426, 474] width 228 height 29
click at [449, 608] on input "Quantity*" at bounding box center [426, 622] width 228 height 29
type input "1"
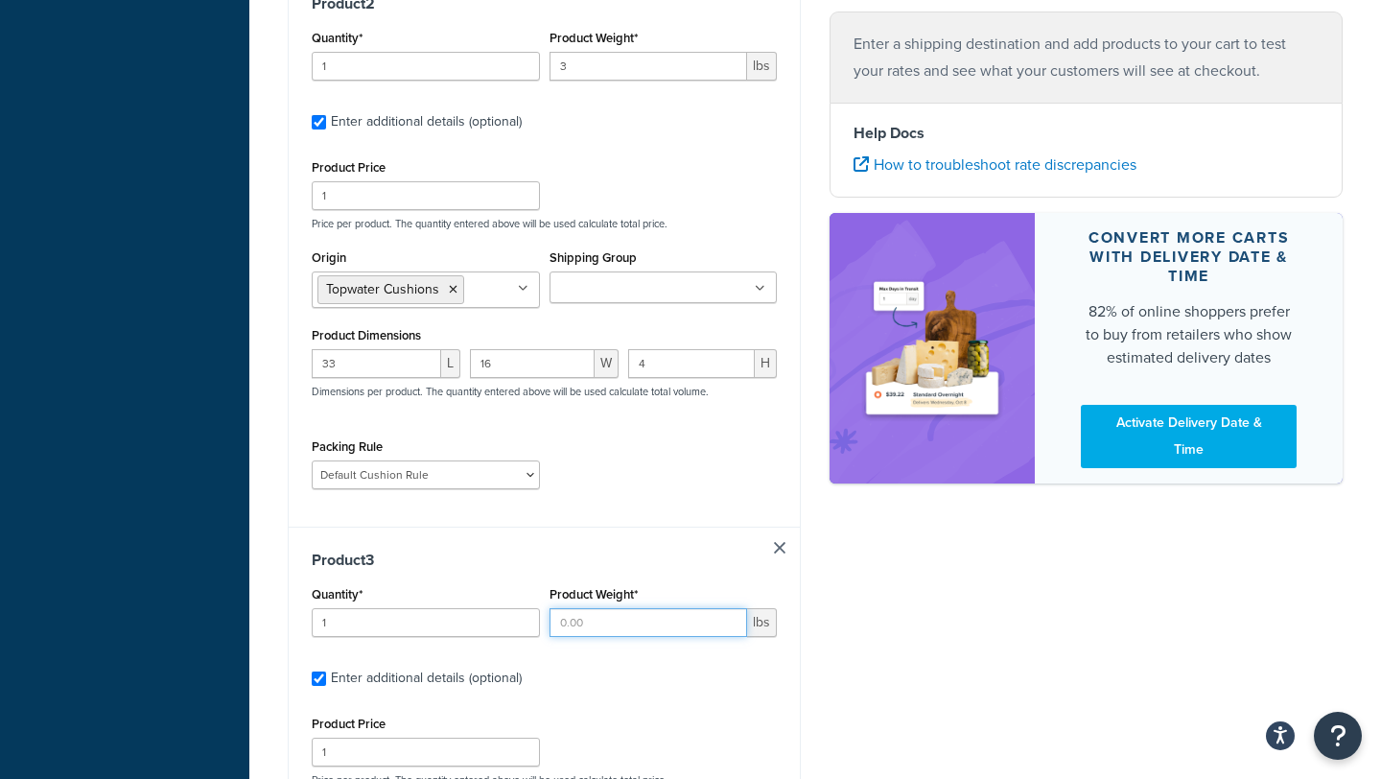
click at [573, 608] on input "Product Weight*" at bounding box center [648, 622] width 198 height 29
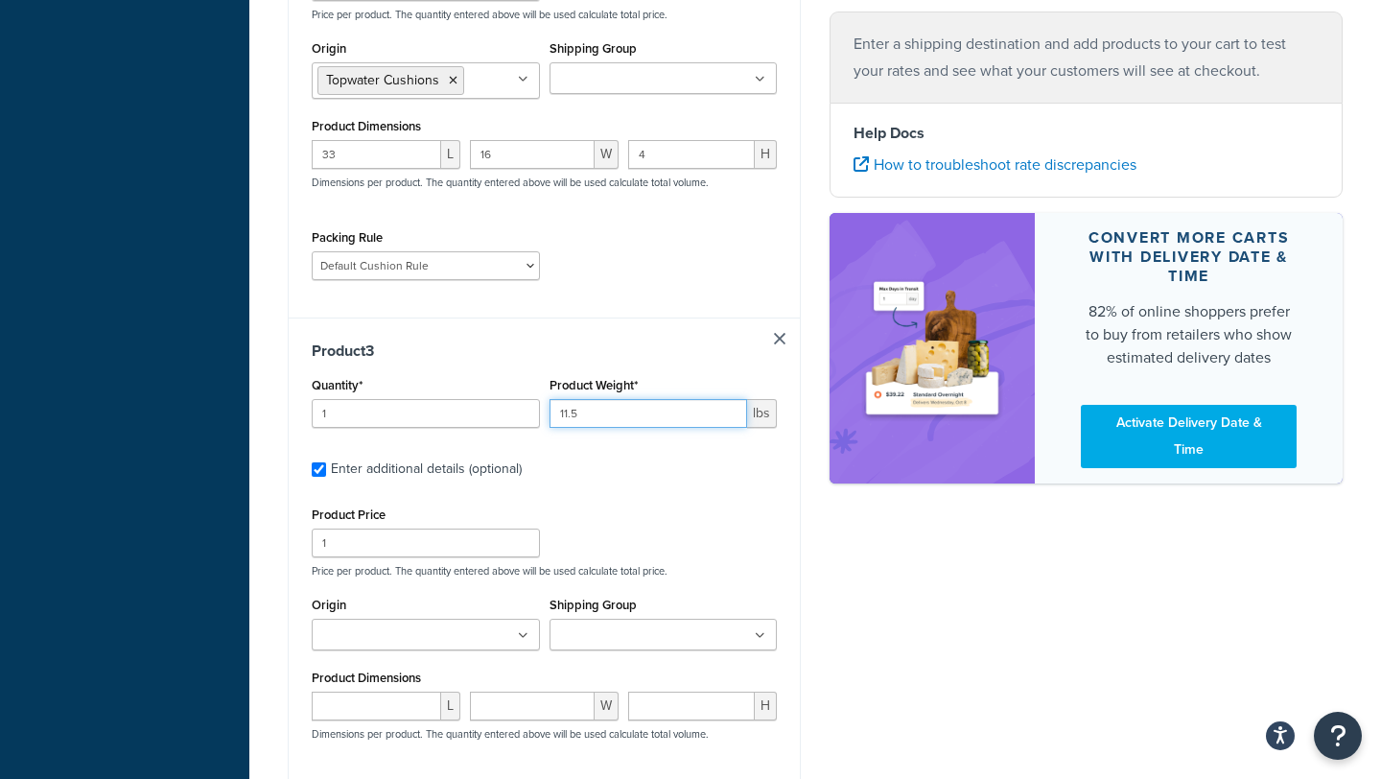
scroll to position [1270, 0]
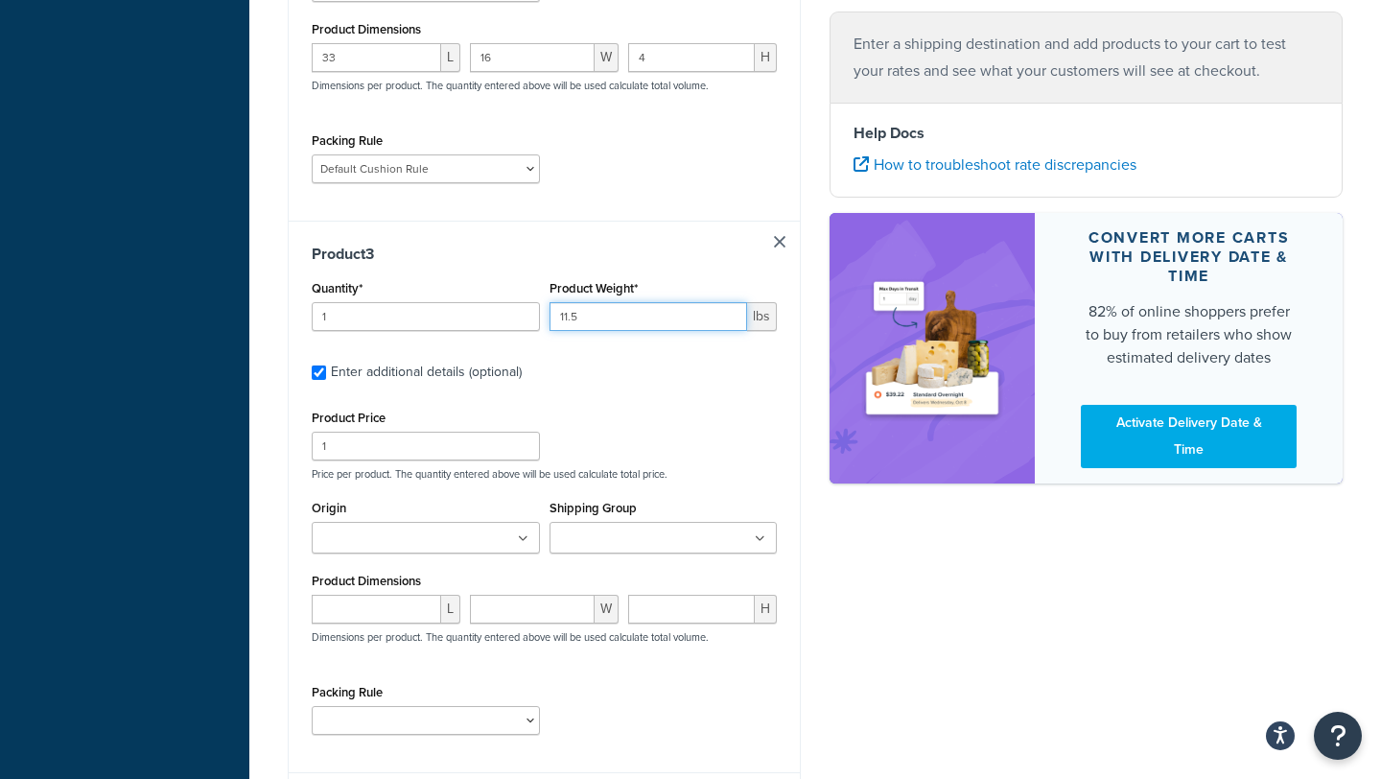
type input "11.5"
click at [475, 522] on ul at bounding box center [426, 538] width 228 height 32
click at [362, 600] on input "number" at bounding box center [376, 613] width 129 height 29
type input "34.5"
click at [495, 599] on input "number" at bounding box center [532, 613] width 125 height 29
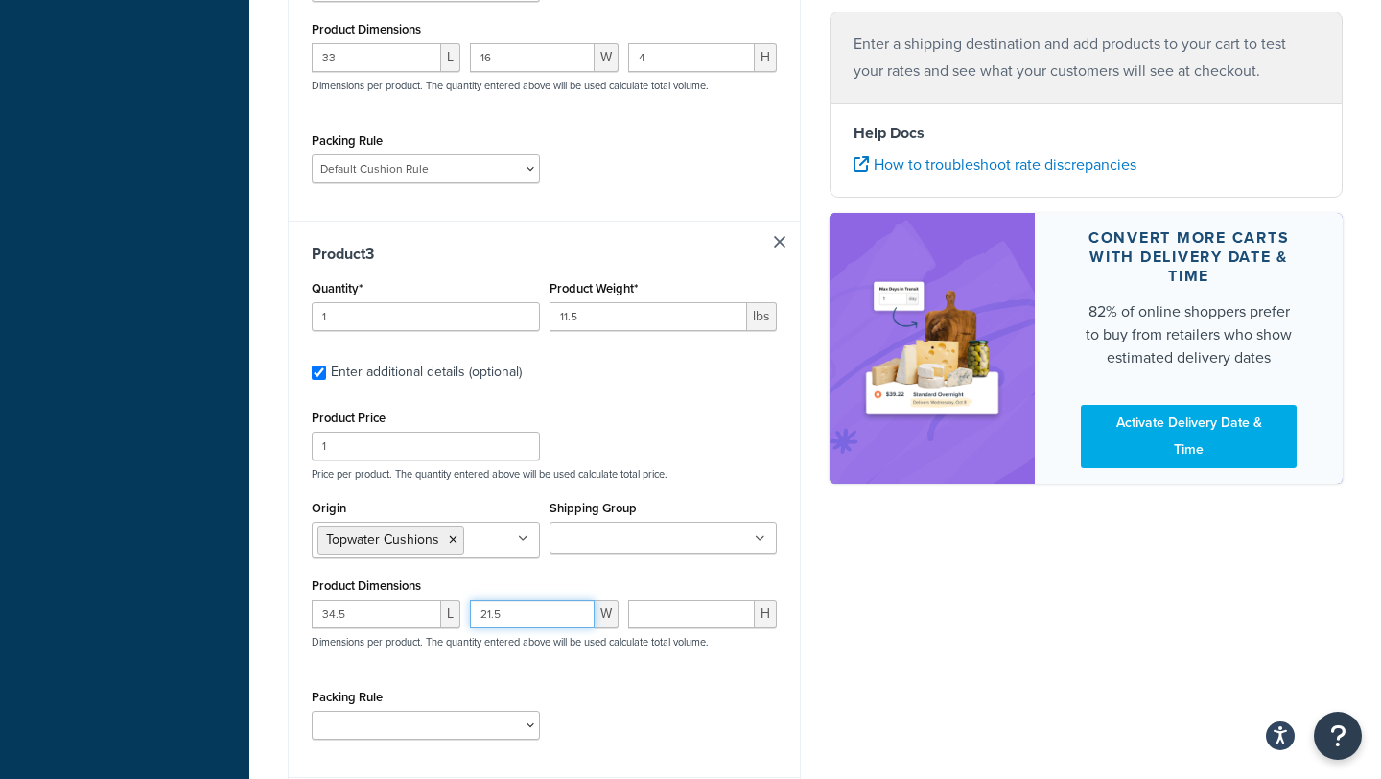
type input "21.5"
click at [688, 599] on input "number" at bounding box center [691, 613] width 127 height 29
type input "5"
click at [486, 710] on select "Default Cushion Rule" at bounding box center [426, 724] width 228 height 29
select select "86333"
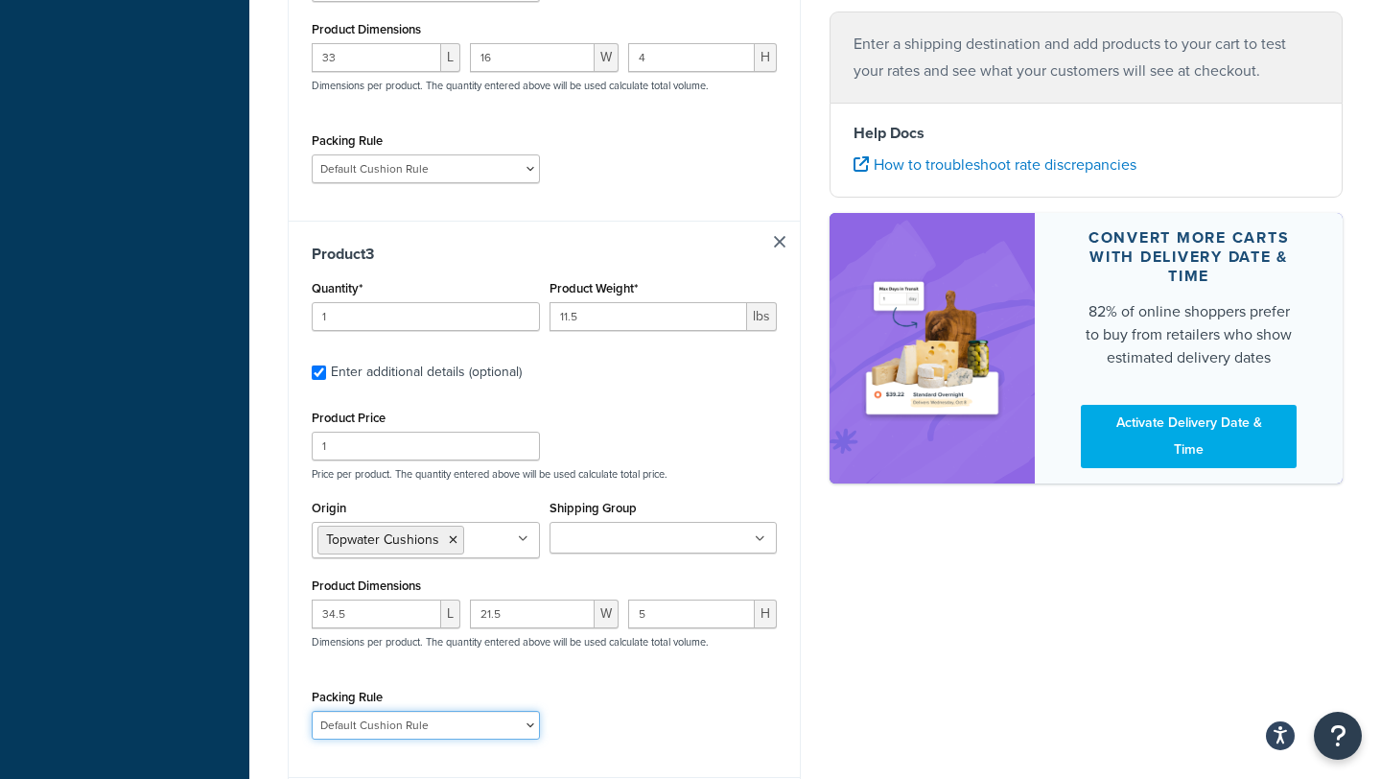
click at [312, 710] on select "Default Cushion Rule" at bounding box center [426, 724] width 228 height 29
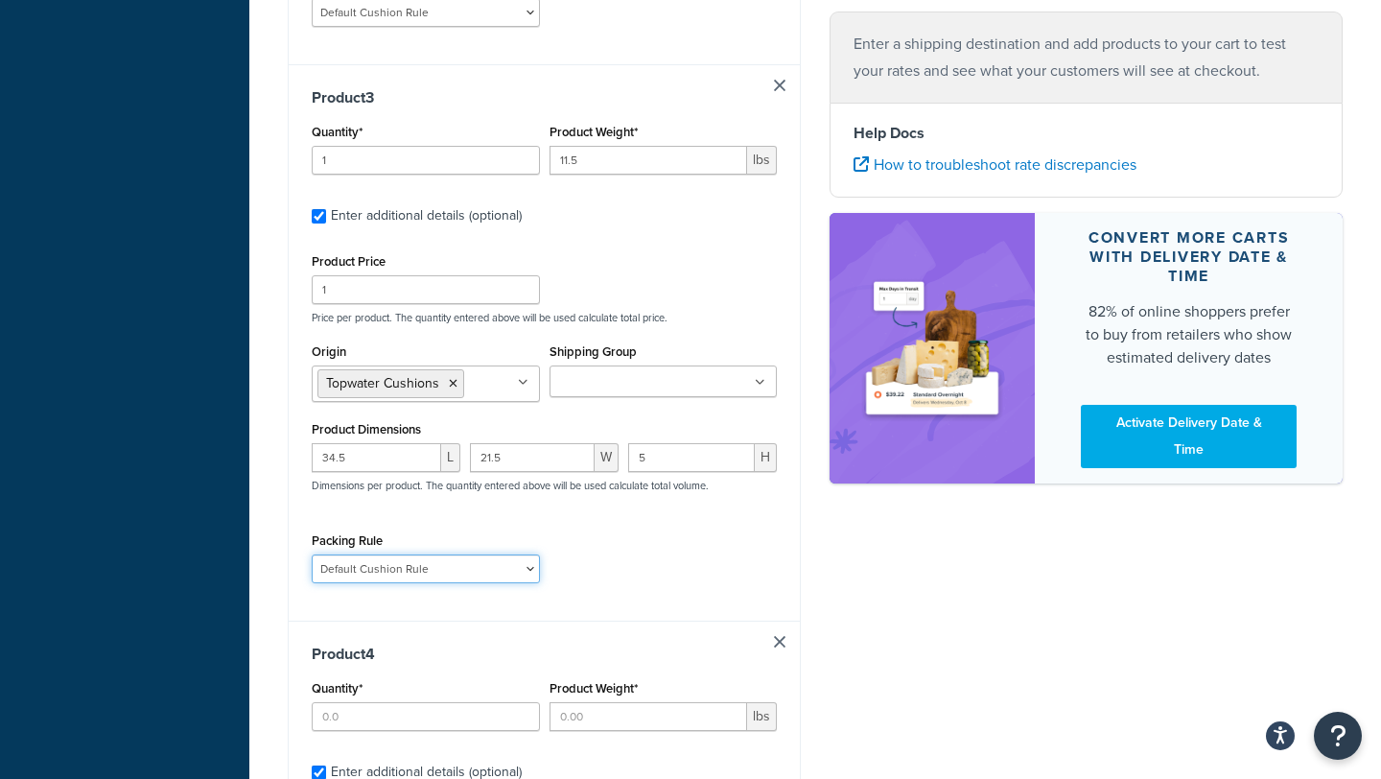
scroll to position [1488, 0]
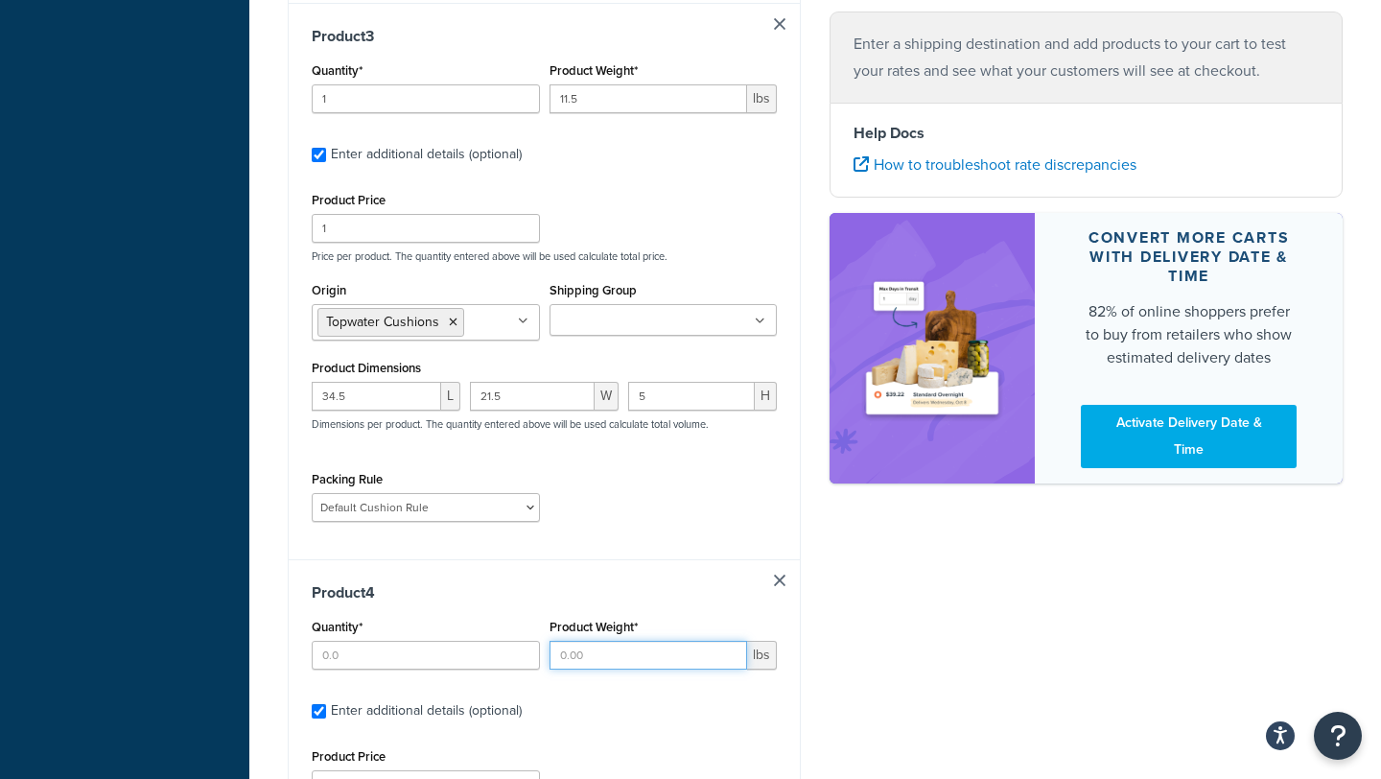
click at [604, 642] on input "Product Weight*" at bounding box center [648, 654] width 198 height 29
type input "3"
click at [546, 584] on h3 "Product 4" at bounding box center [544, 592] width 465 height 19
click at [450, 641] on input "Quantity*" at bounding box center [426, 654] width 228 height 29
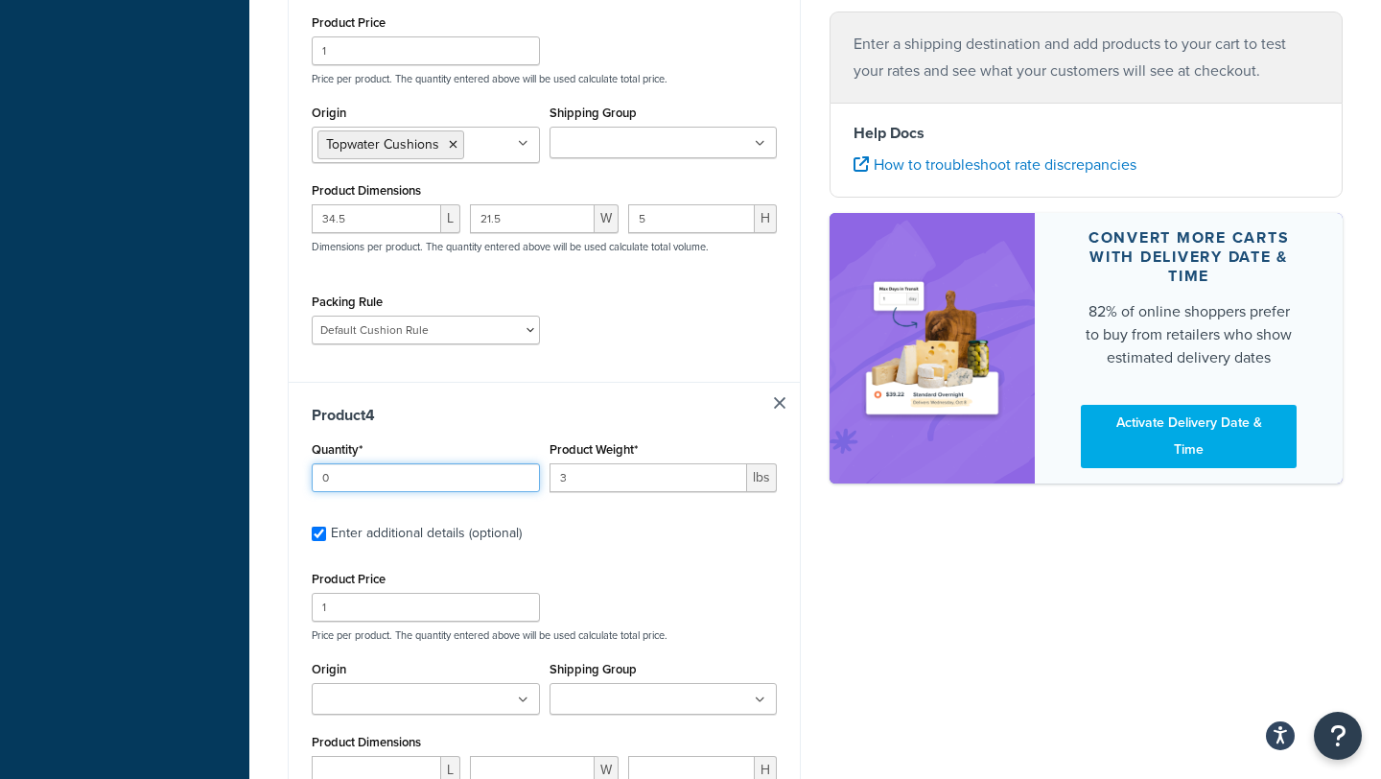
scroll to position [1776, 0]
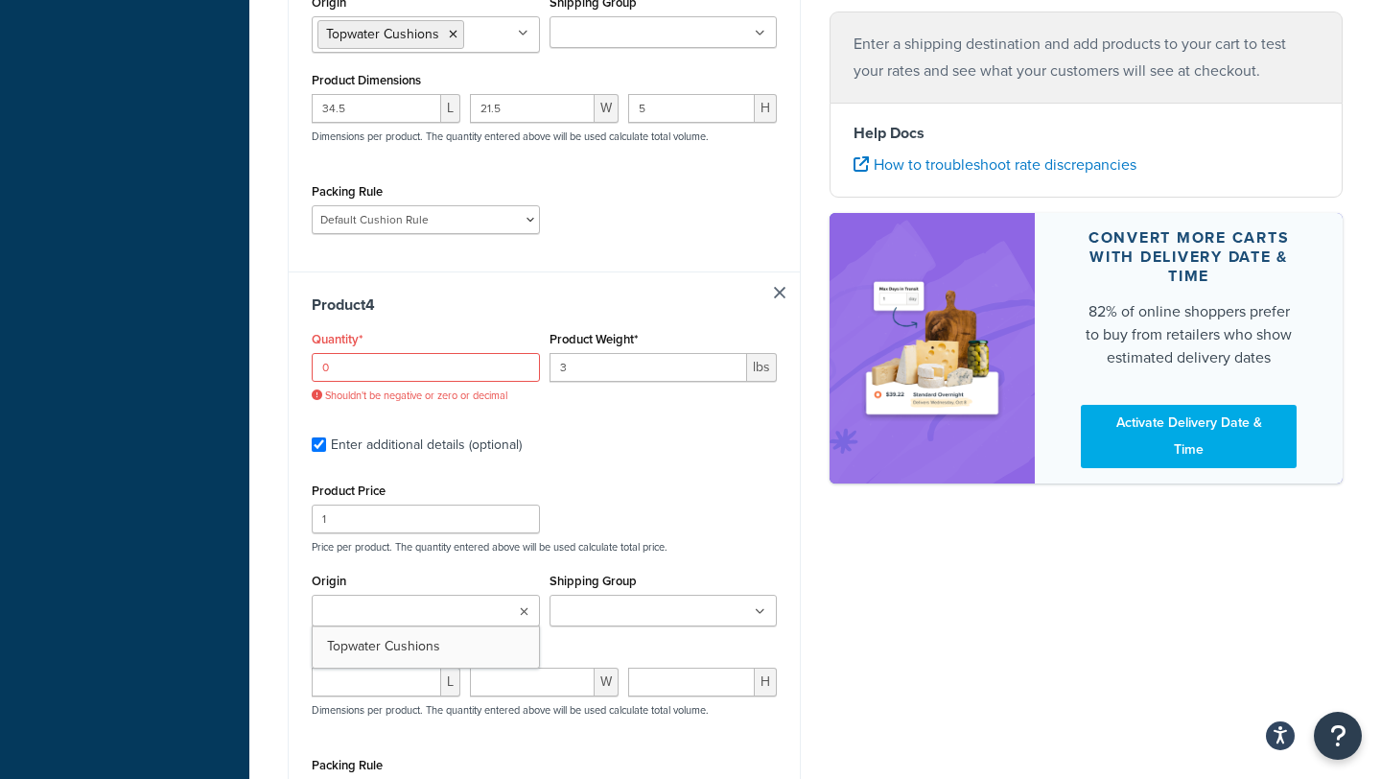
click at [420, 601] on input "Origin" at bounding box center [402, 611] width 170 height 21
click at [384, 356] on input "0" at bounding box center [426, 367] width 228 height 29
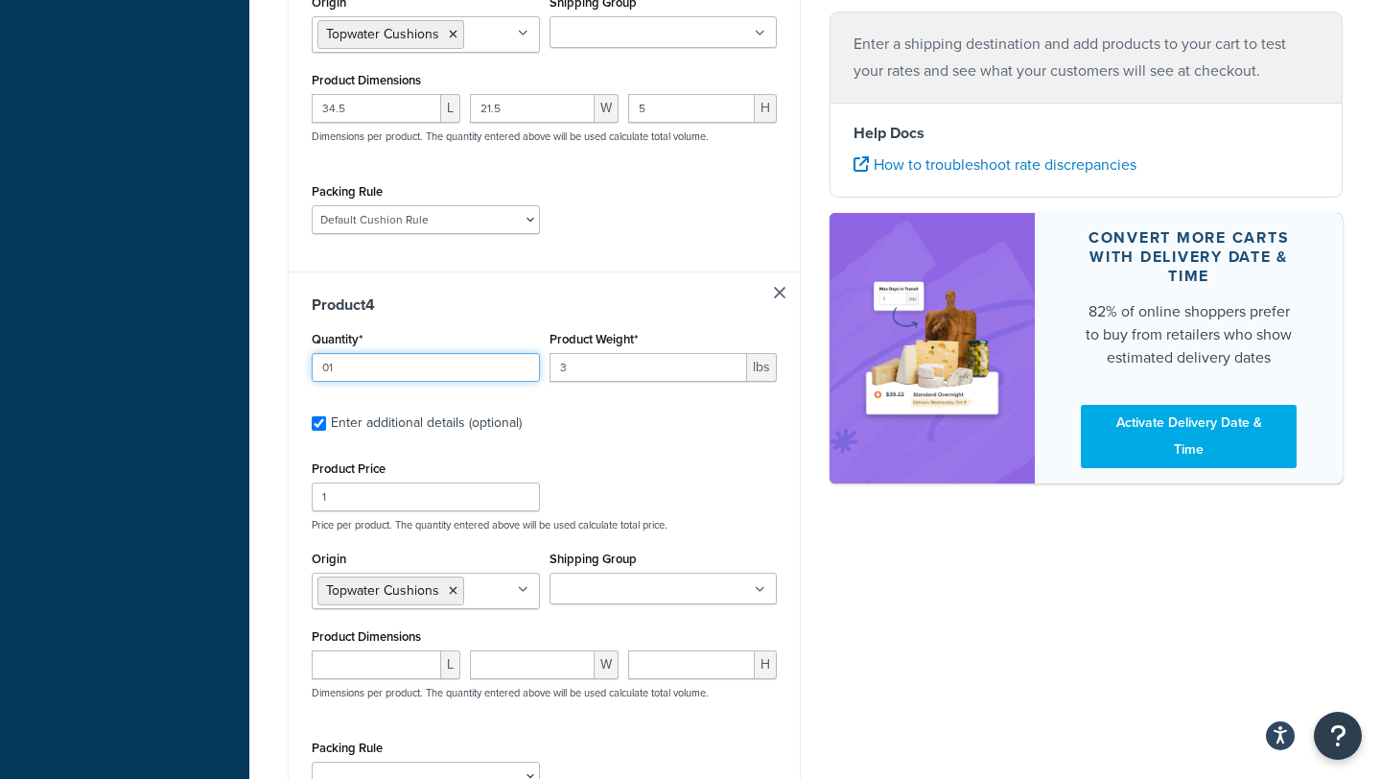
type input "0"
type input "1"
click at [515, 428] on div "Product 4 Quantity* 1 Product Weight* 3 lbs Enter additional details (optional)…" at bounding box center [544, 549] width 511 height 557
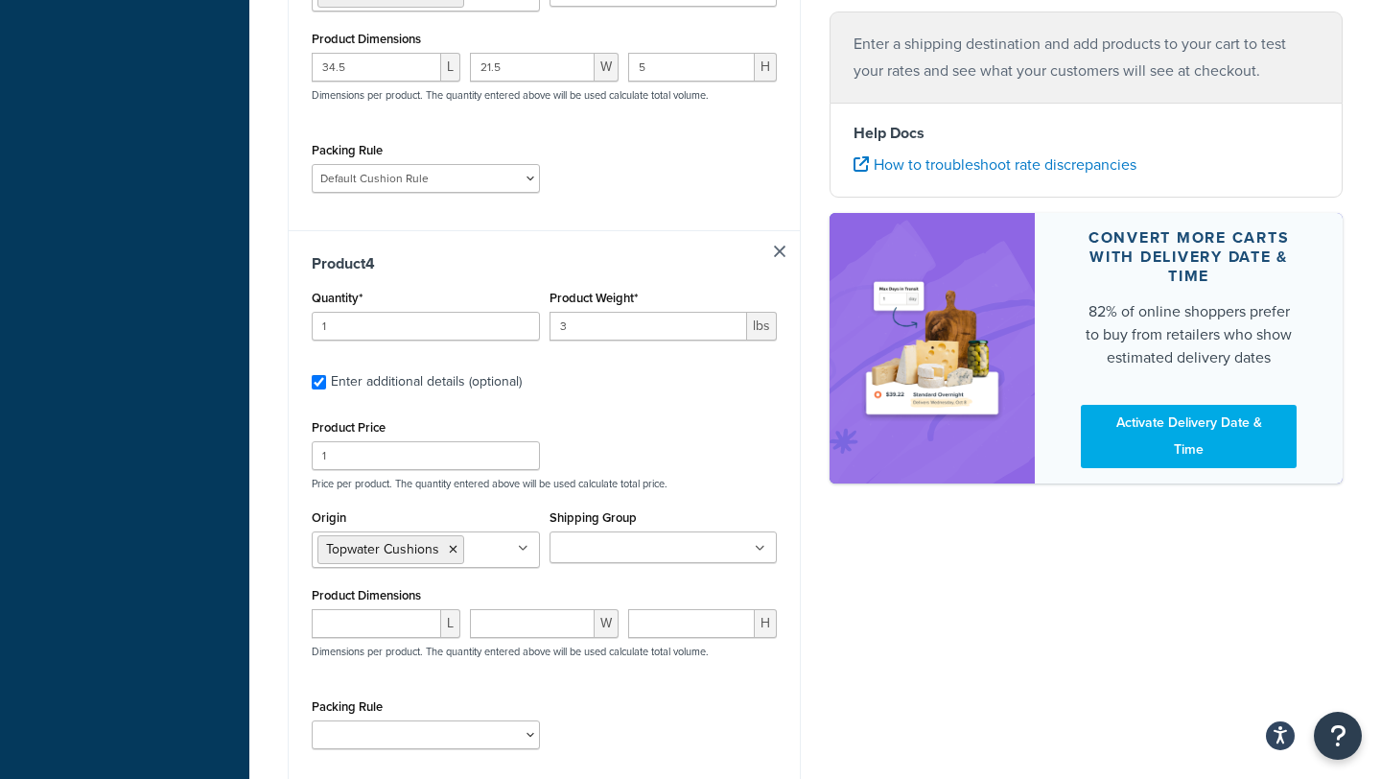
scroll to position [1838, 0]
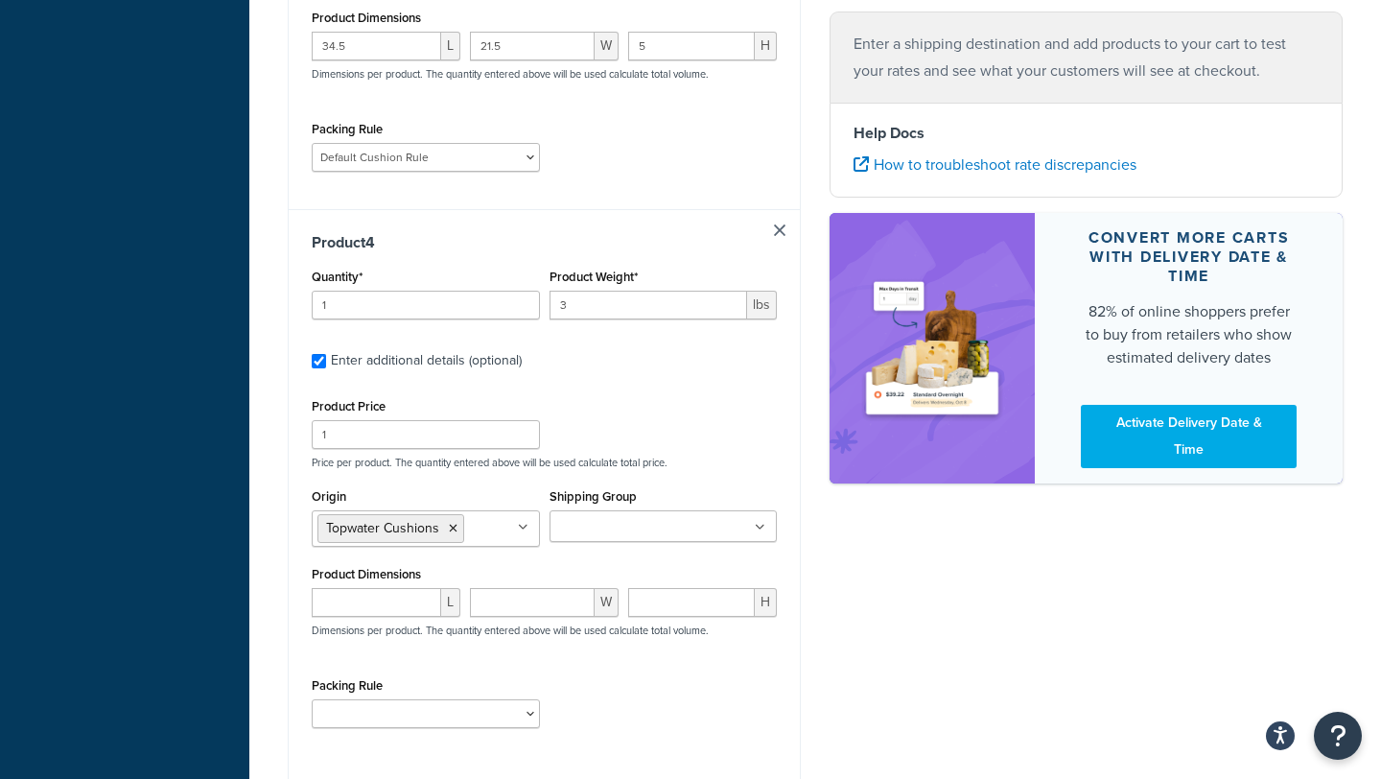
click at [572, 544] on div "Origin Topwater Cushions No results found Shipping Group Large Medium Small" at bounding box center [544, 522] width 475 height 78
click at [584, 523] on input "Shipping Group" at bounding box center [640, 527] width 170 height 21
click at [513, 561] on div "Product Dimensions L W H Dimensions per product. The quantity entered above wil…" at bounding box center [544, 609] width 465 height 97
click at [438, 588] on input "number" at bounding box center [376, 602] width 129 height 29
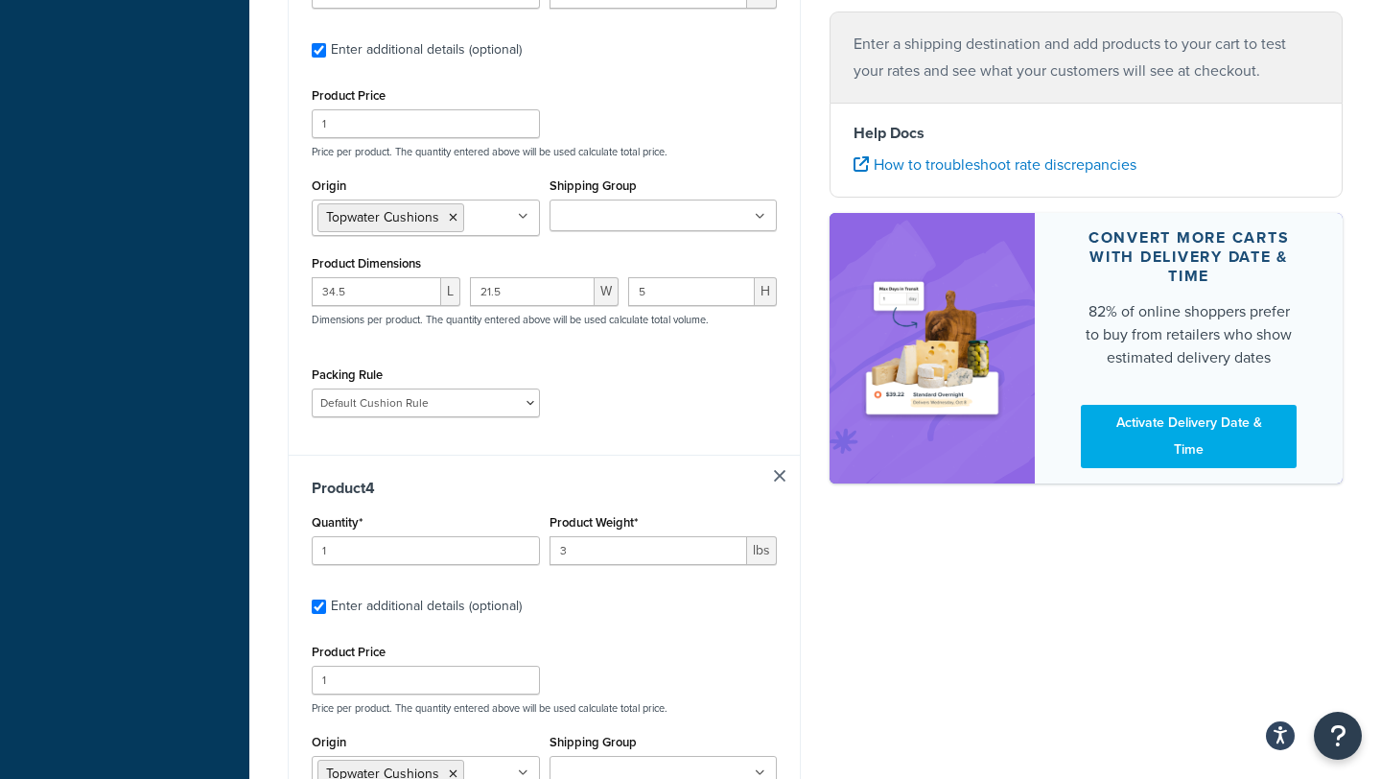
scroll to position [1426, 0]
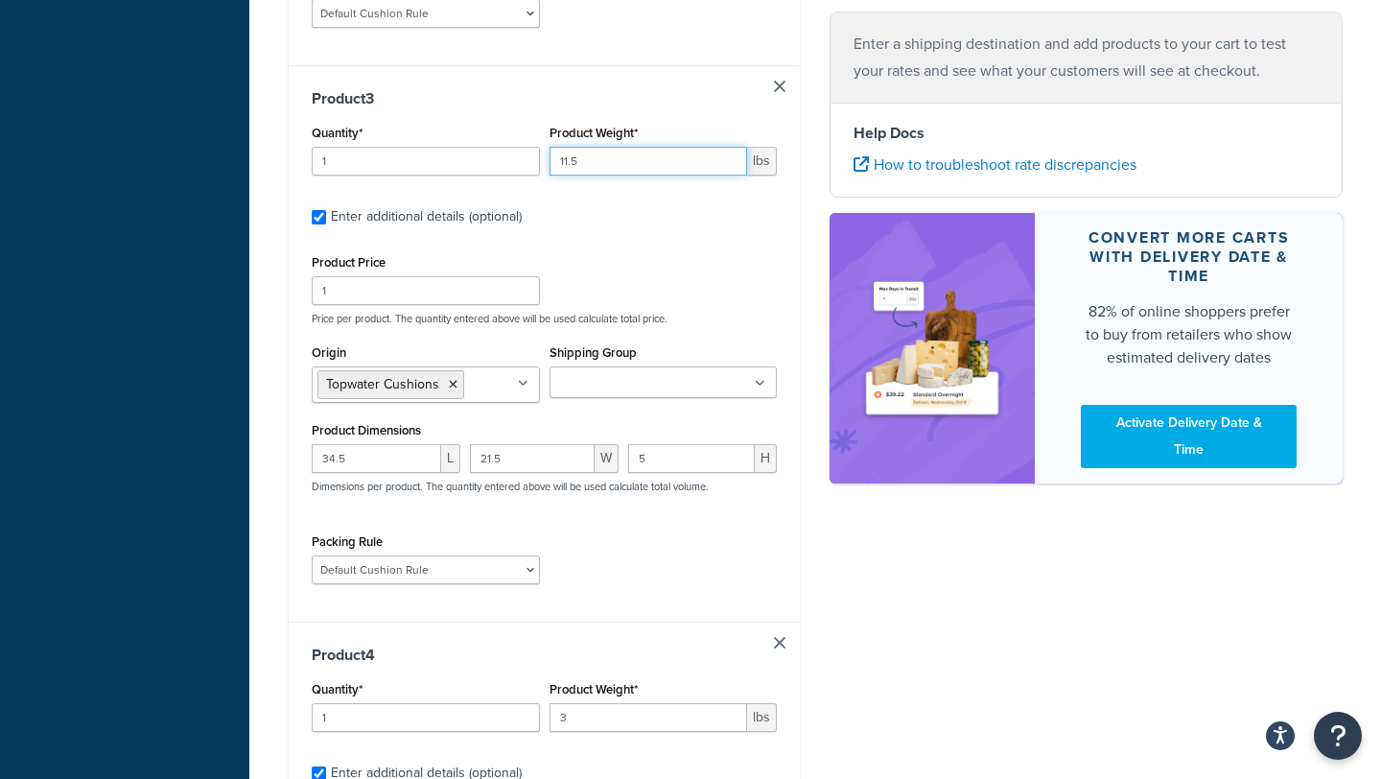
click at [564, 147] on input "11.5" at bounding box center [648, 161] width 198 height 29
type input "13.5"
click at [579, 717] on input "3" at bounding box center [648, 717] width 198 height 29
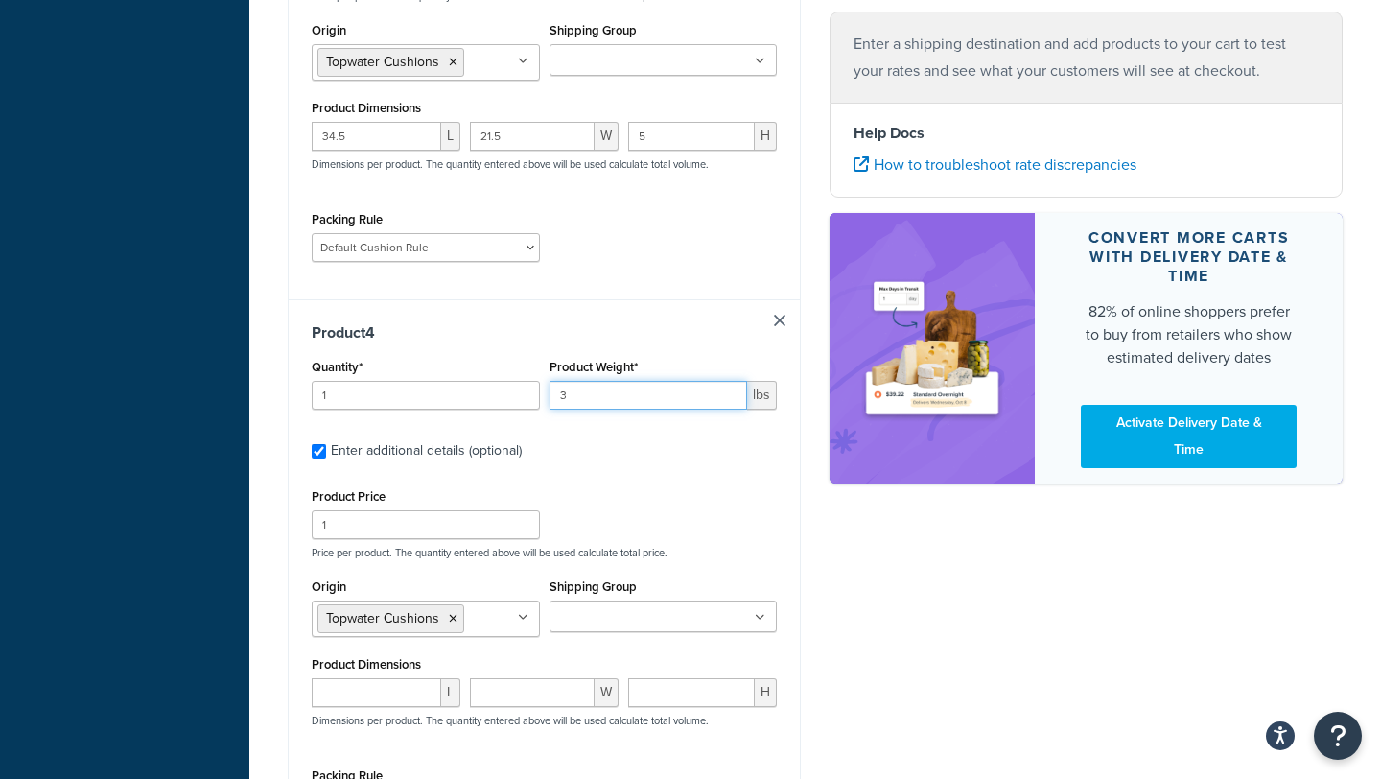
scroll to position [1806, 0]
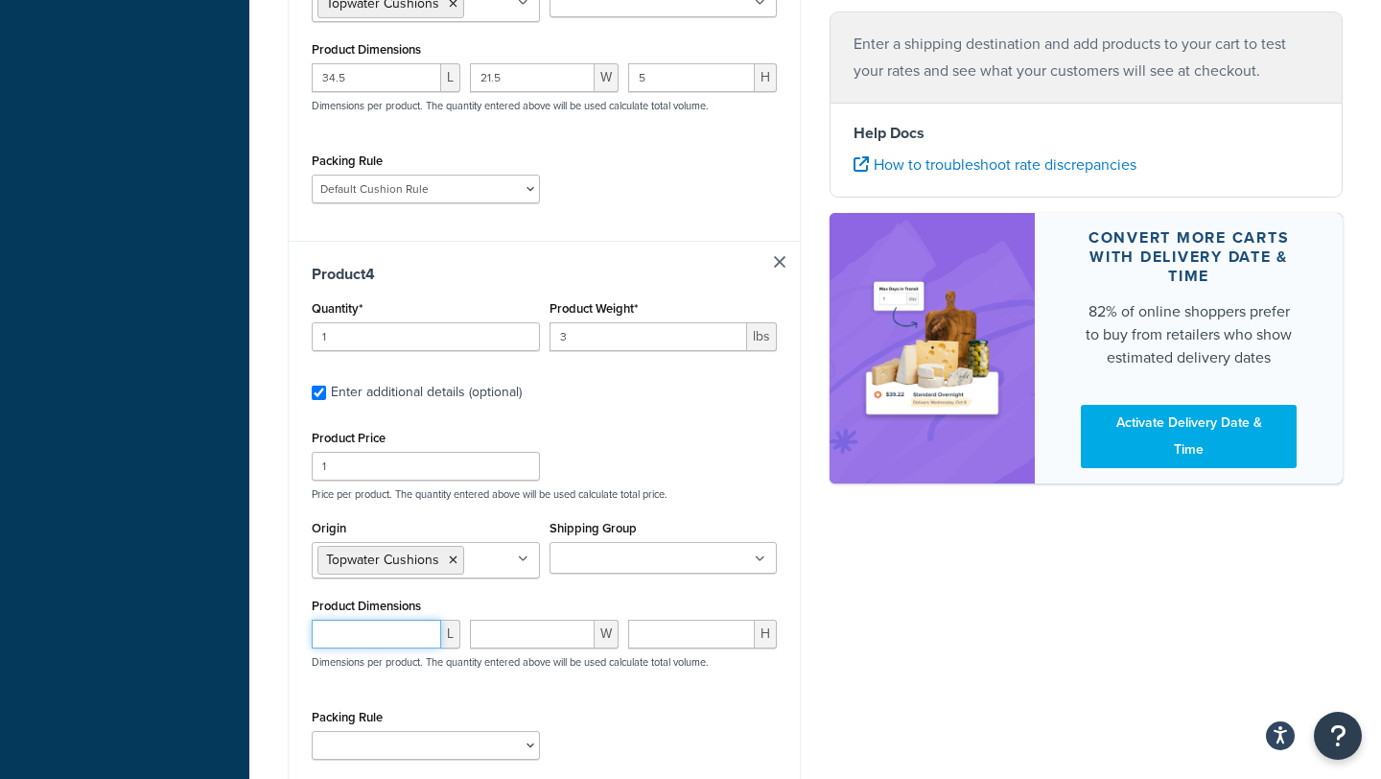
click at [381, 635] on input "number" at bounding box center [376, 633] width 129 height 29
type input "41"
click at [514, 632] on input "number" at bounding box center [532, 633] width 125 height 29
type input "9"
click at [705, 619] on input "number" at bounding box center [691, 633] width 127 height 29
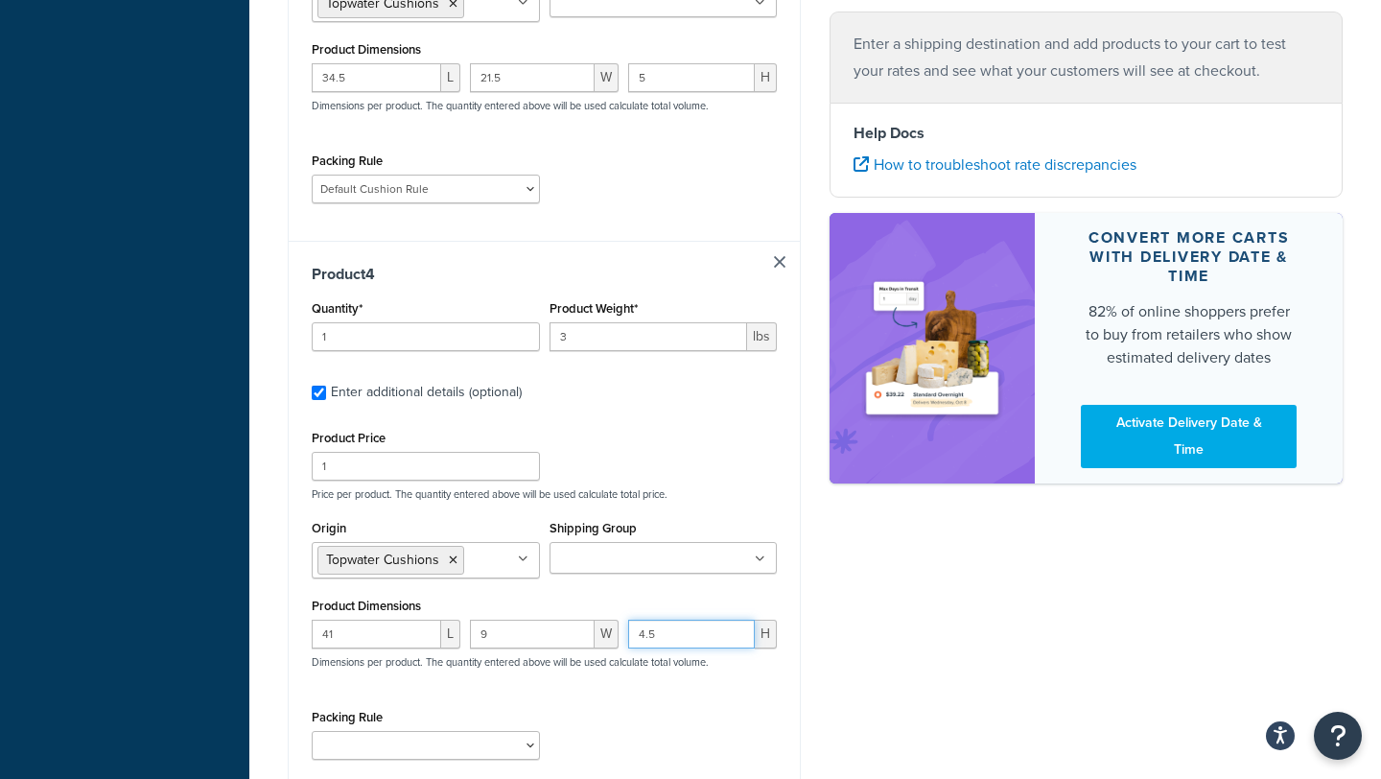
scroll to position [2004, 0]
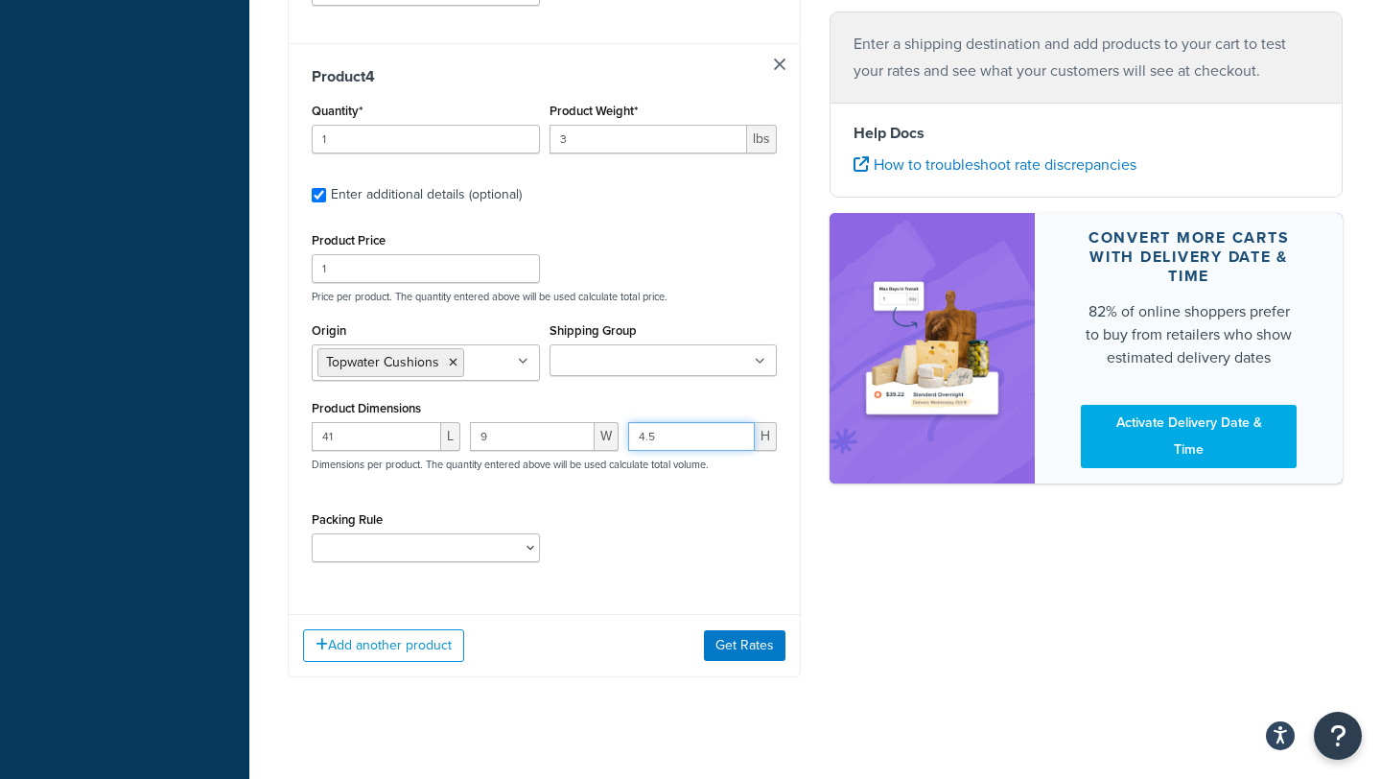
type input "4.5"
click at [496, 540] on select "Default Cushion Rule" at bounding box center [426, 547] width 228 height 29
select select "86333"
click at [312, 533] on select "Default Cushion Rule" at bounding box center [426, 547] width 228 height 29
click at [715, 630] on button "Get Rates" at bounding box center [744, 645] width 81 height 31
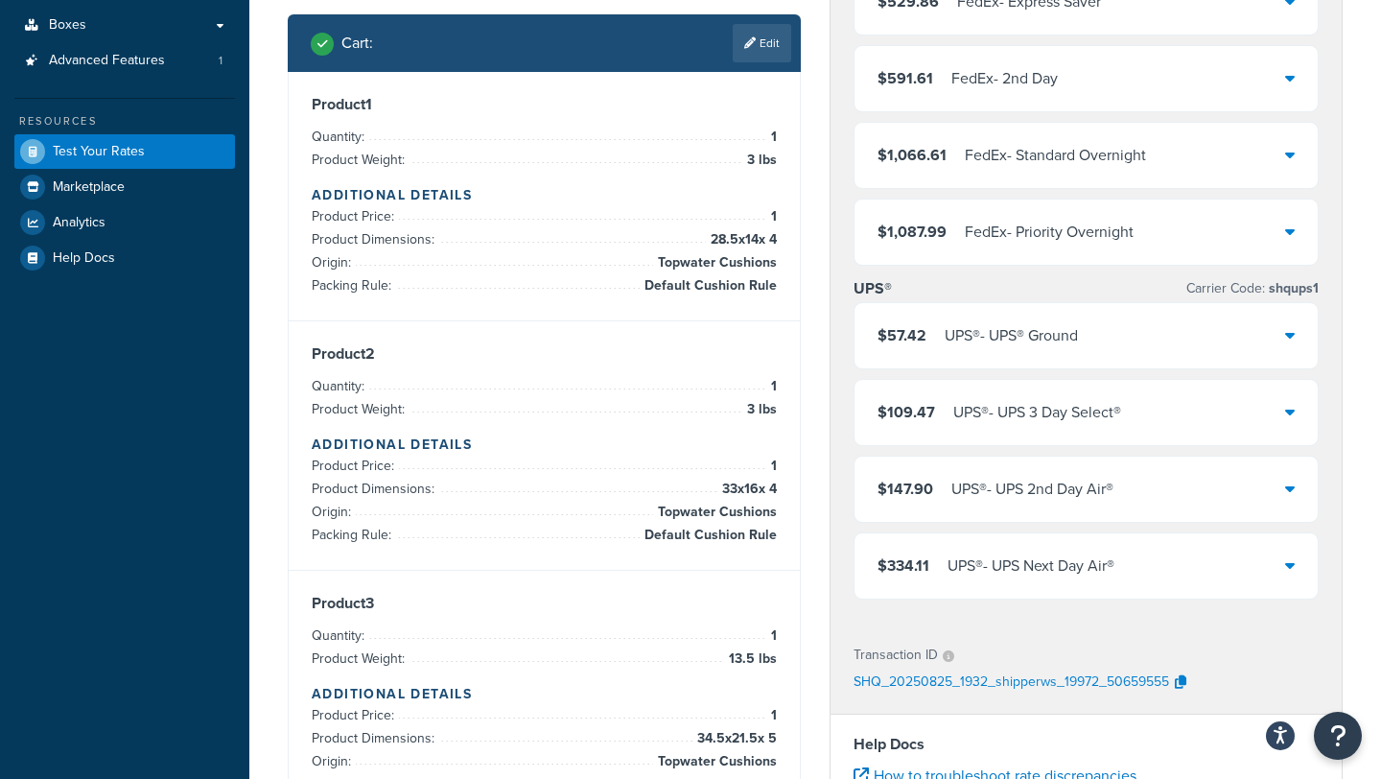
scroll to position [241, 0]
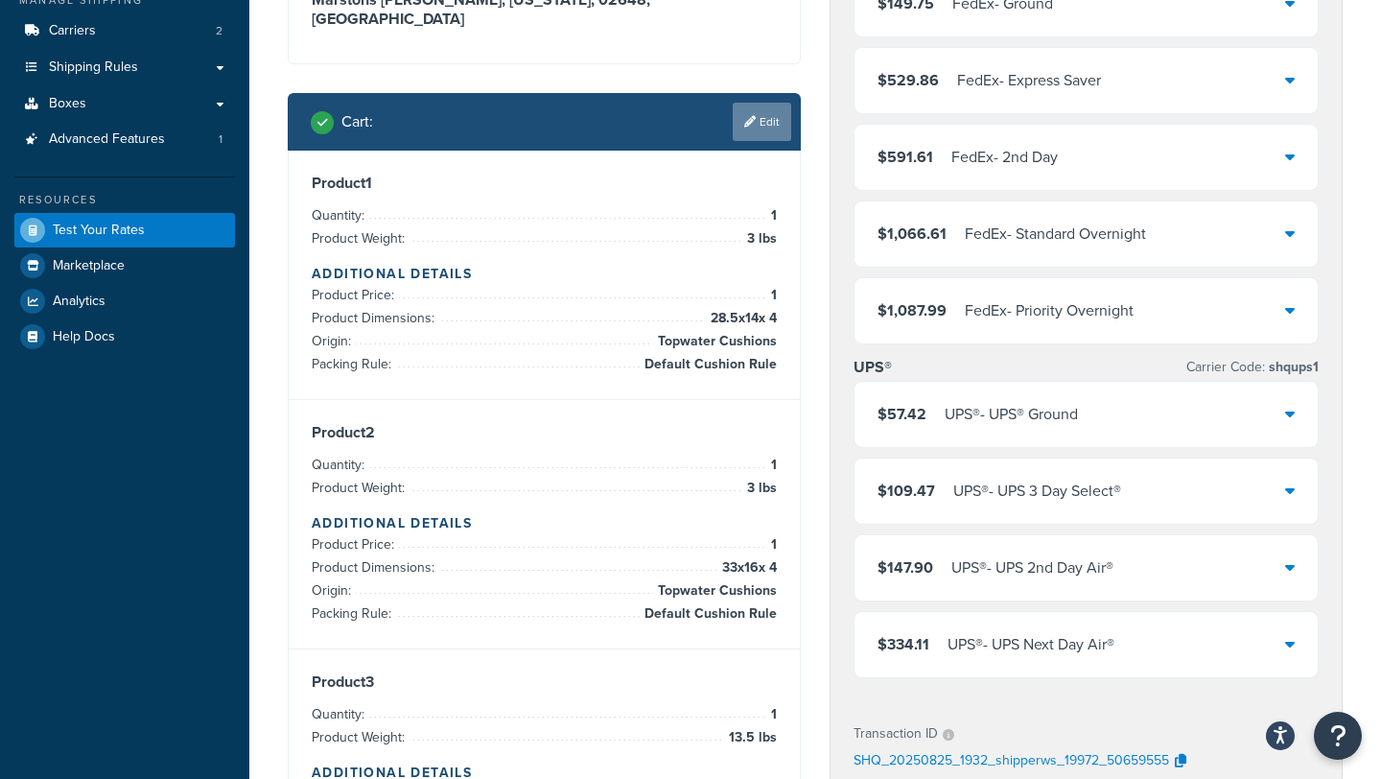
click at [755, 103] on link "Edit" at bounding box center [761, 122] width 58 height 38
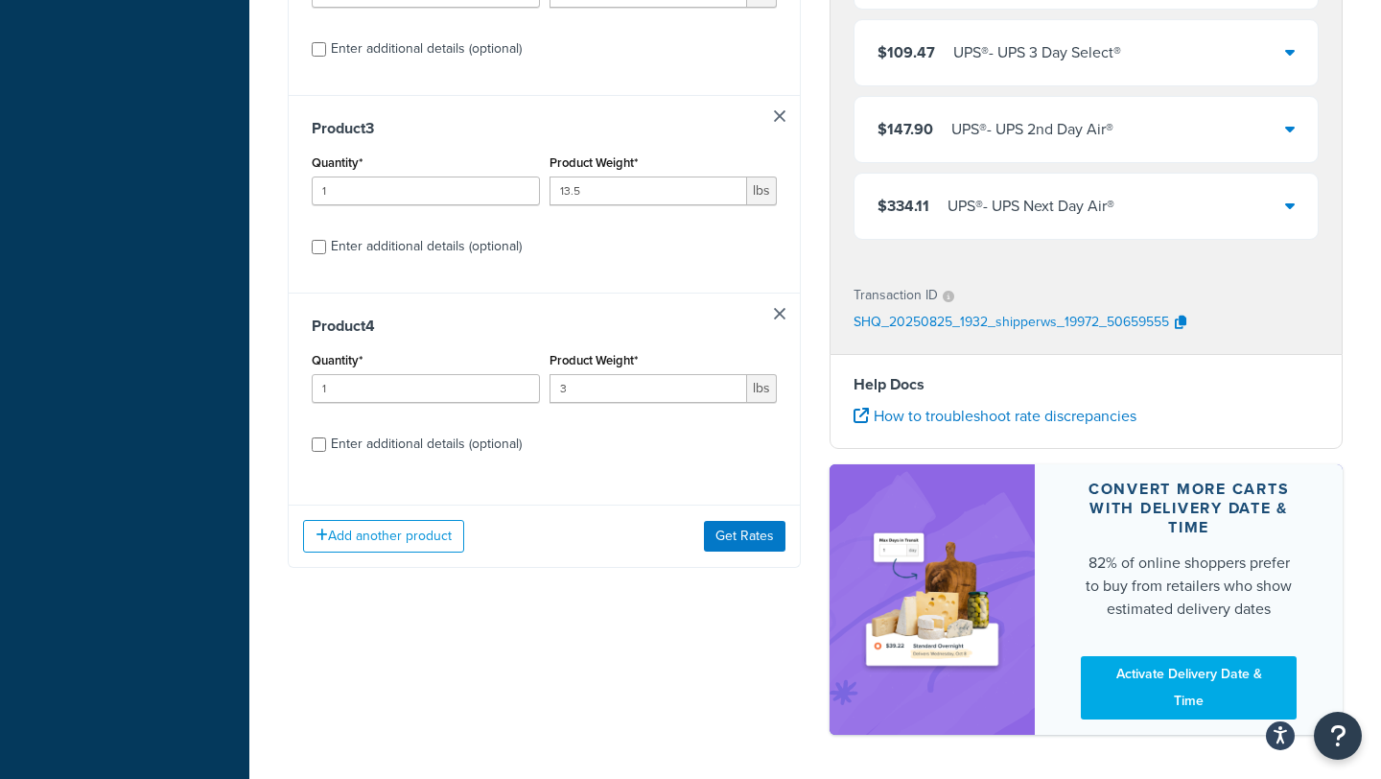
scroll to position [651, 0]
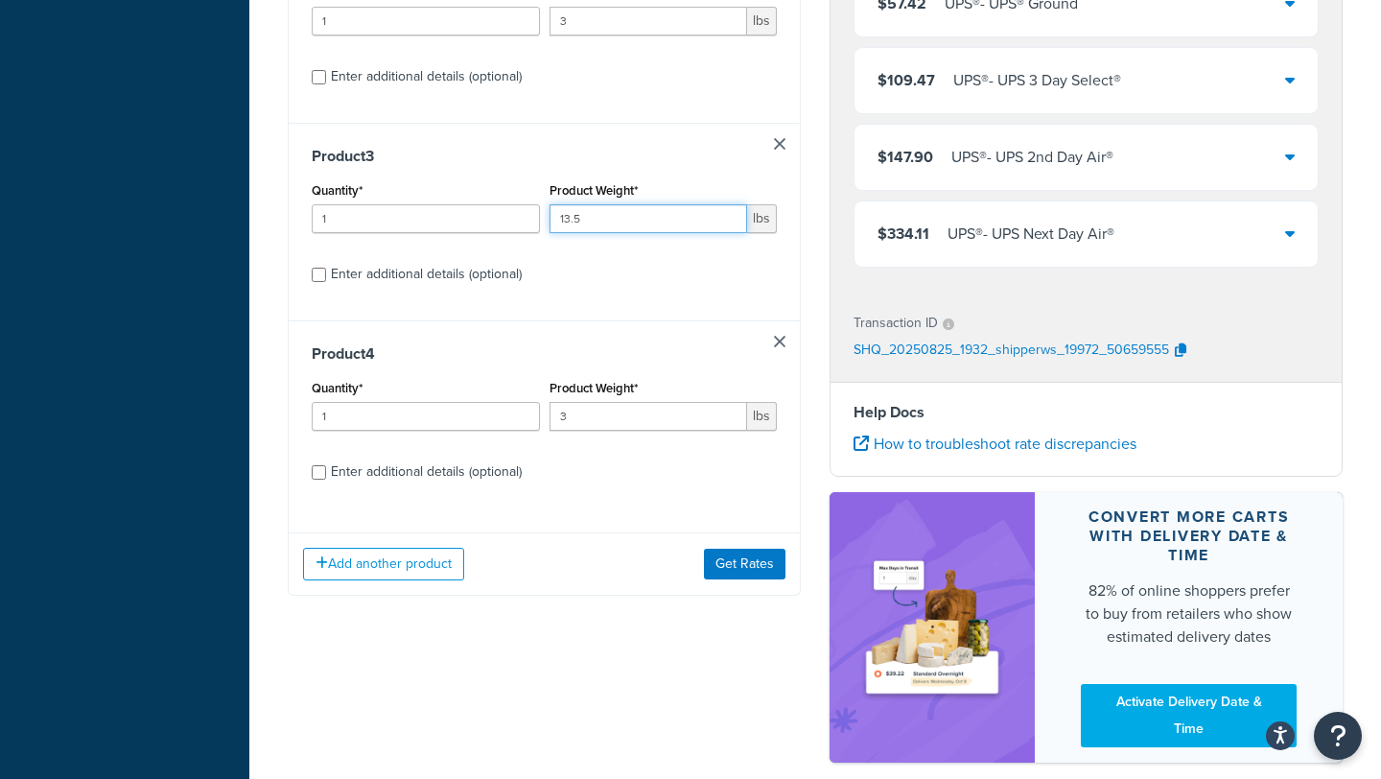
click at [605, 204] on input "13.5" at bounding box center [648, 218] width 198 height 29
type input "30"
click at [706, 532] on div "Add another product Get Rates" at bounding box center [544, 563] width 511 height 62
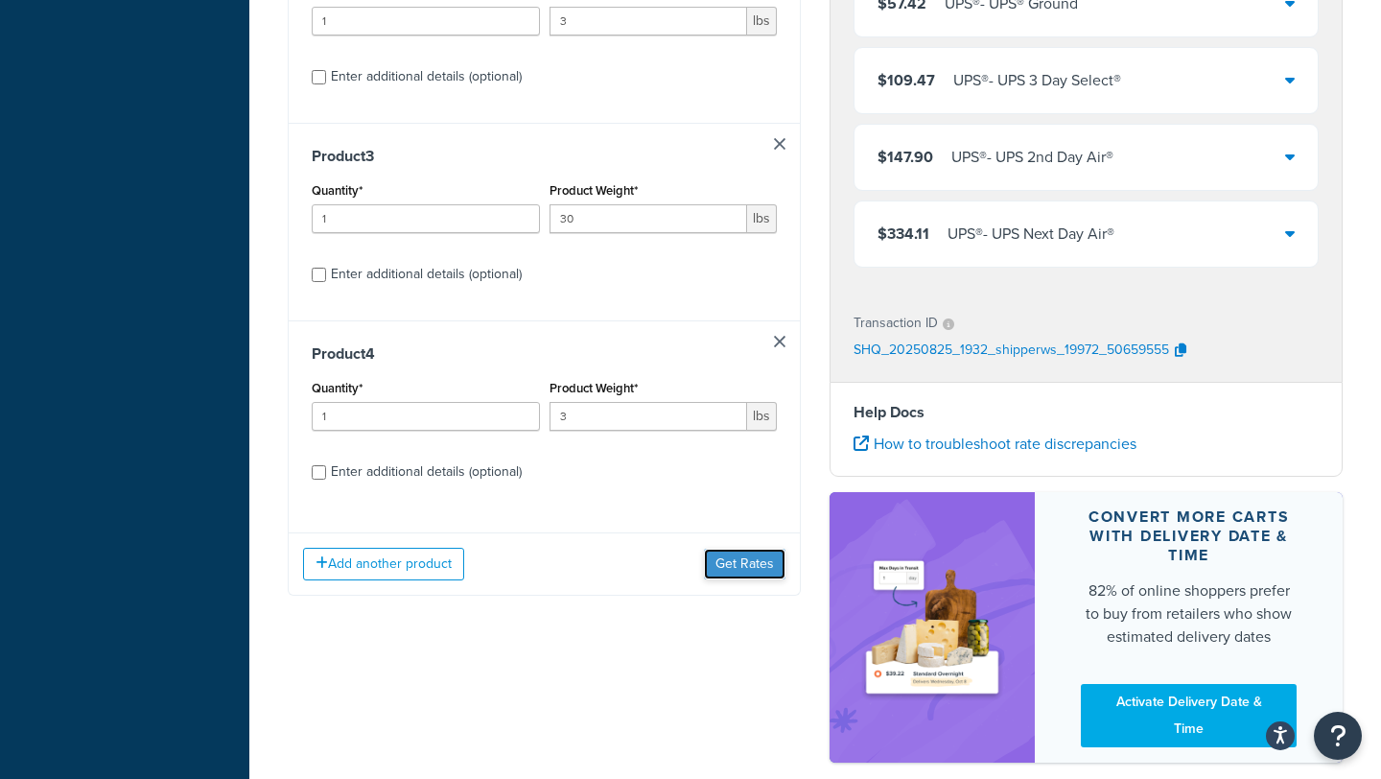
click at [711, 548] on button "Get Rates" at bounding box center [744, 563] width 81 height 31
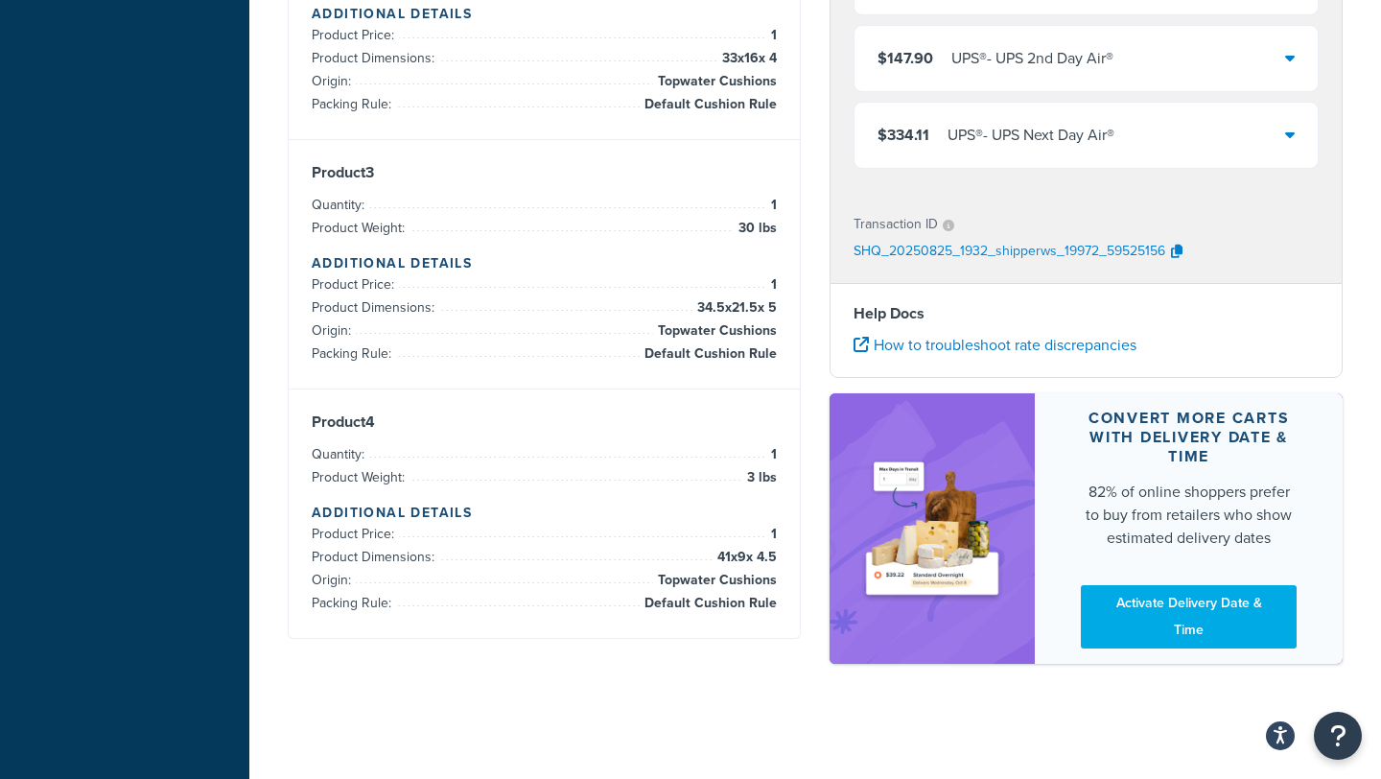
scroll to position [104, 0]
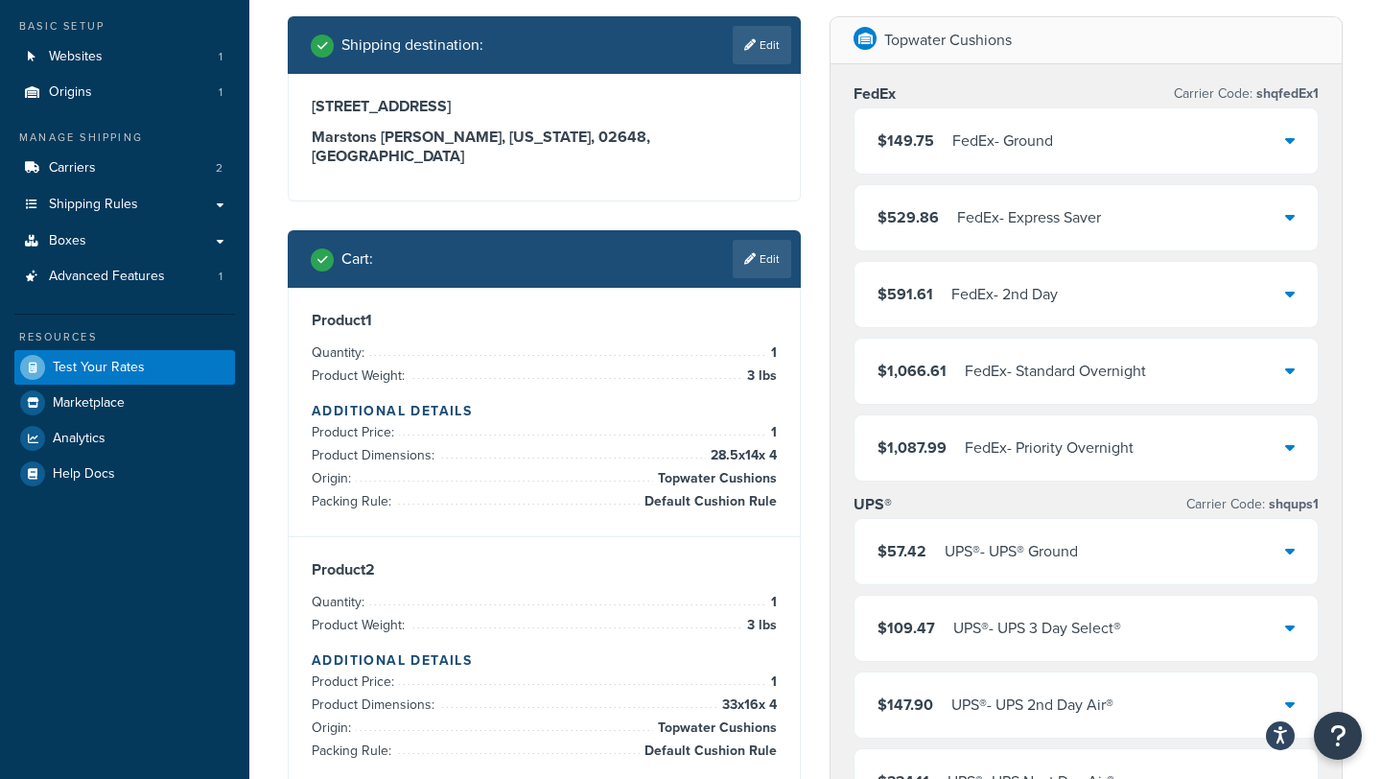
click at [996, 554] on div "UPS® - UPS® Ground" at bounding box center [1010, 551] width 133 height 27
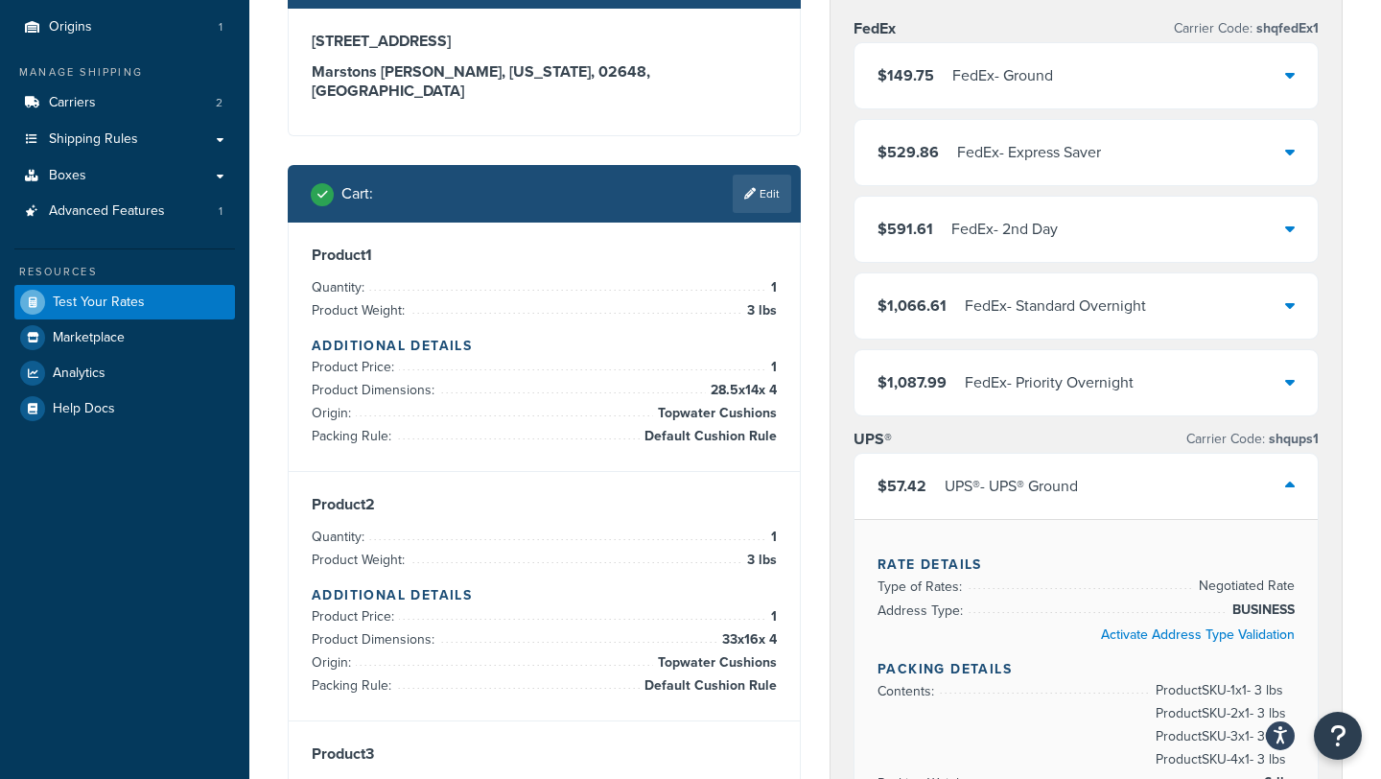
scroll to position [189, 0]
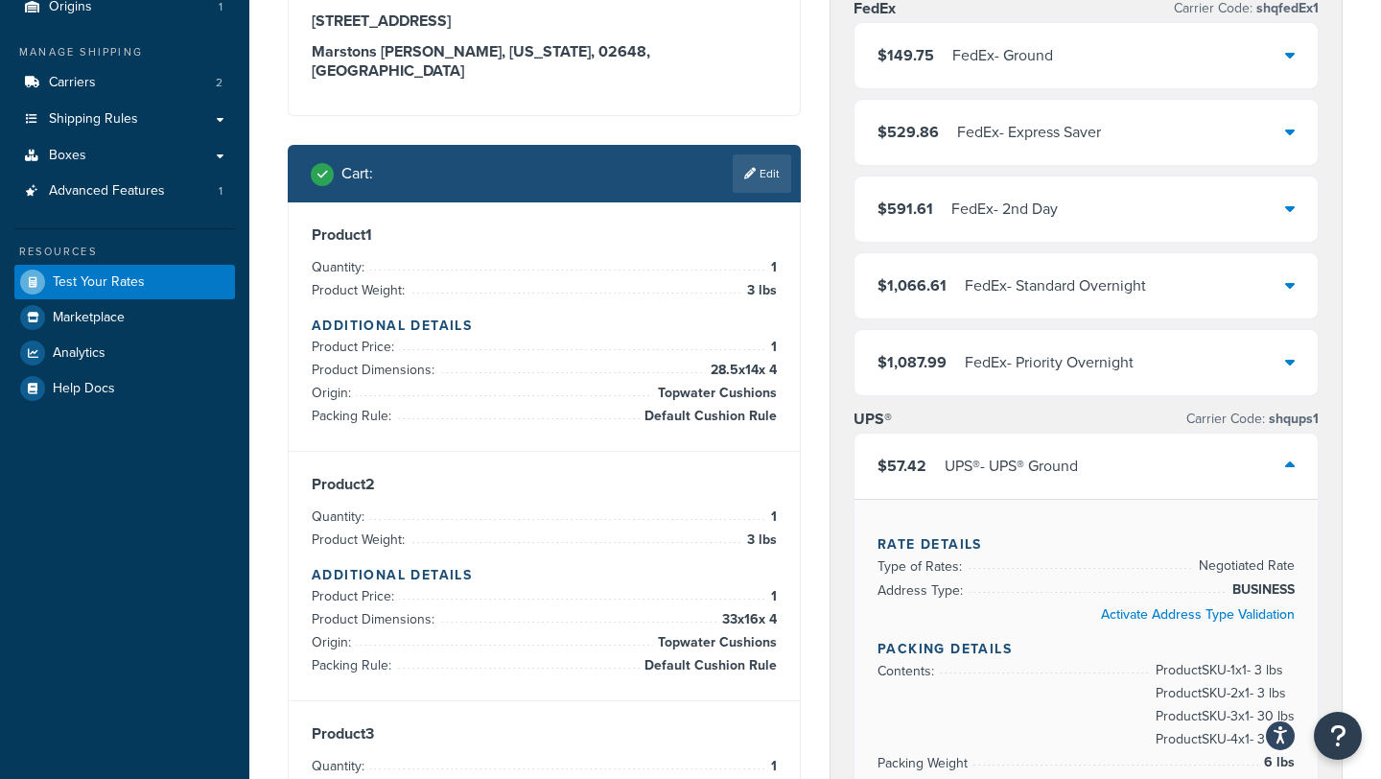
click at [1044, 468] on div "UPS® - UPS® Ground" at bounding box center [1010, 466] width 133 height 27
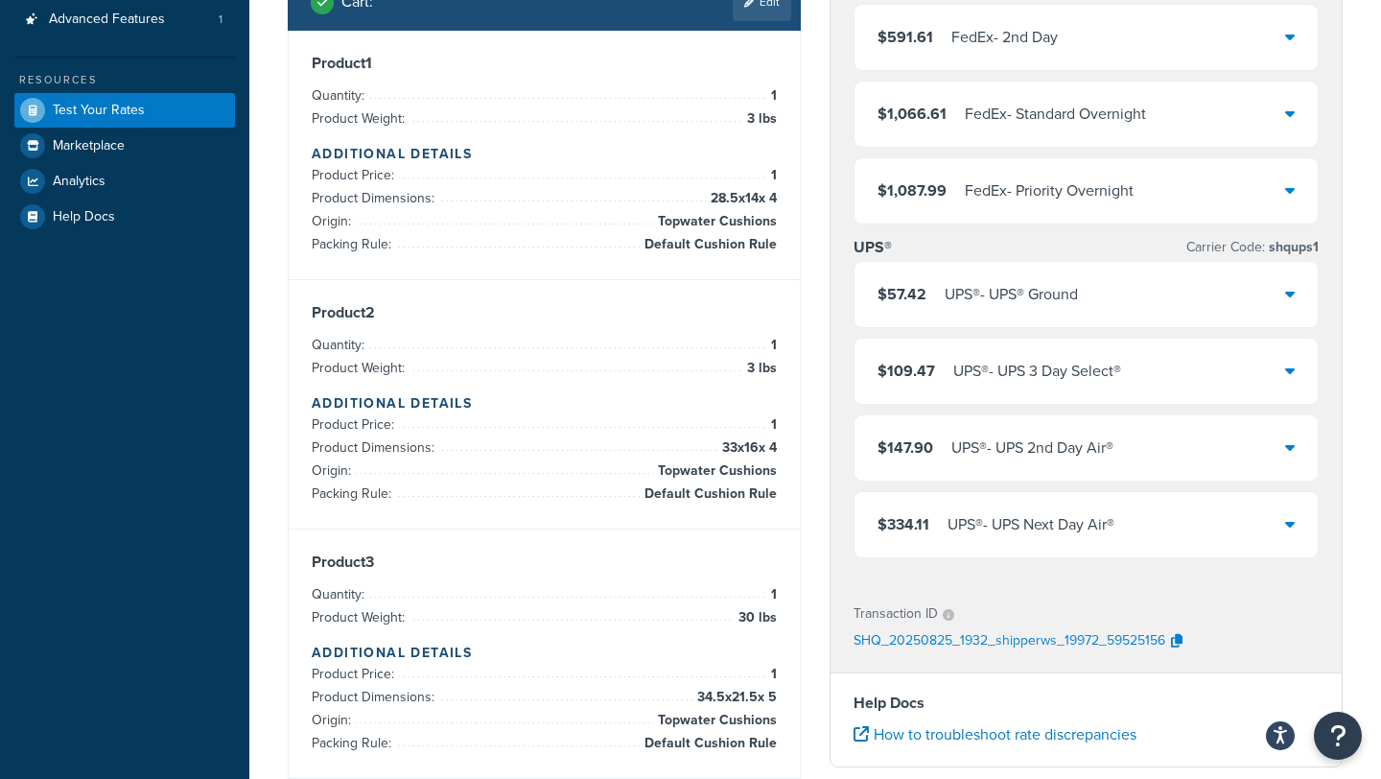
scroll to position [356, 0]
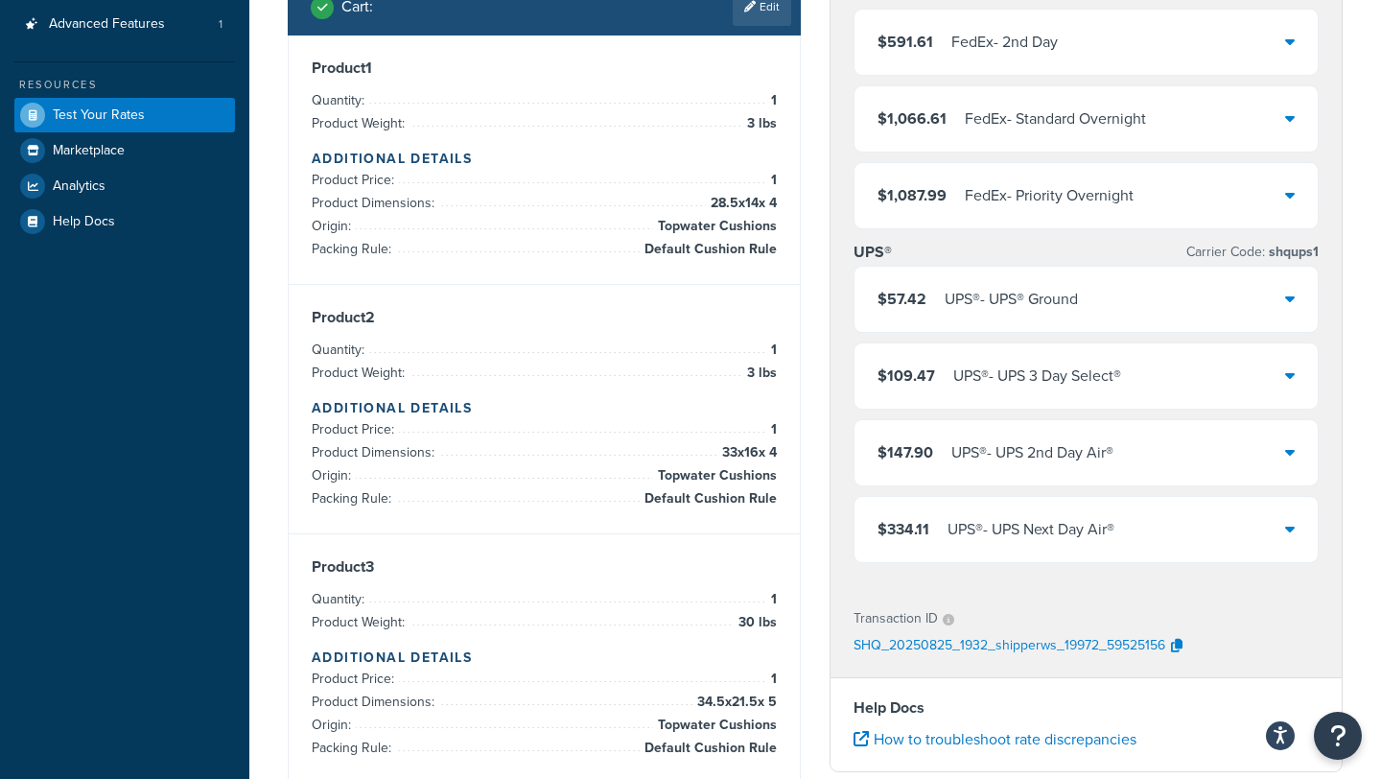
click at [1063, 286] on div "UPS® - UPS® Ground" at bounding box center [1010, 299] width 133 height 27
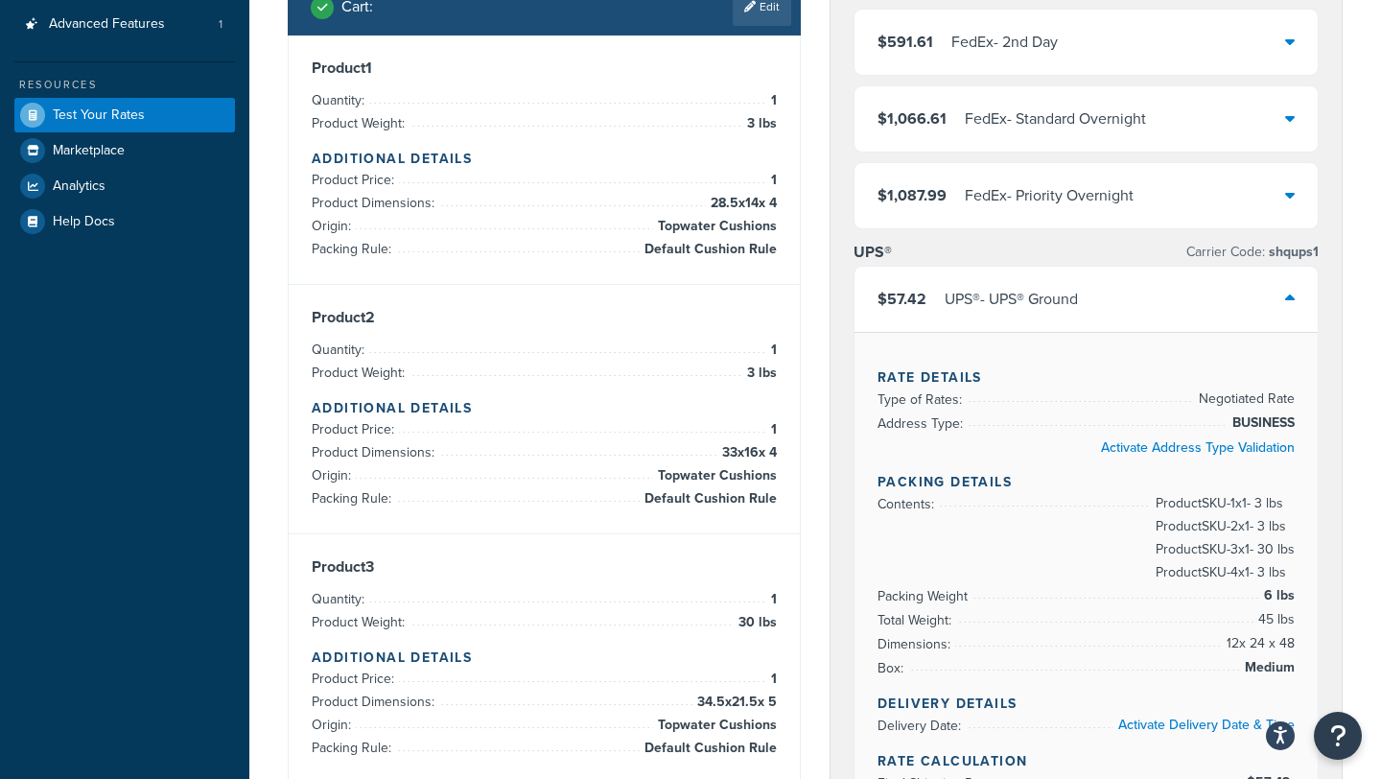
click at [1063, 299] on div "UPS® - UPS® Ground" at bounding box center [1010, 299] width 133 height 27
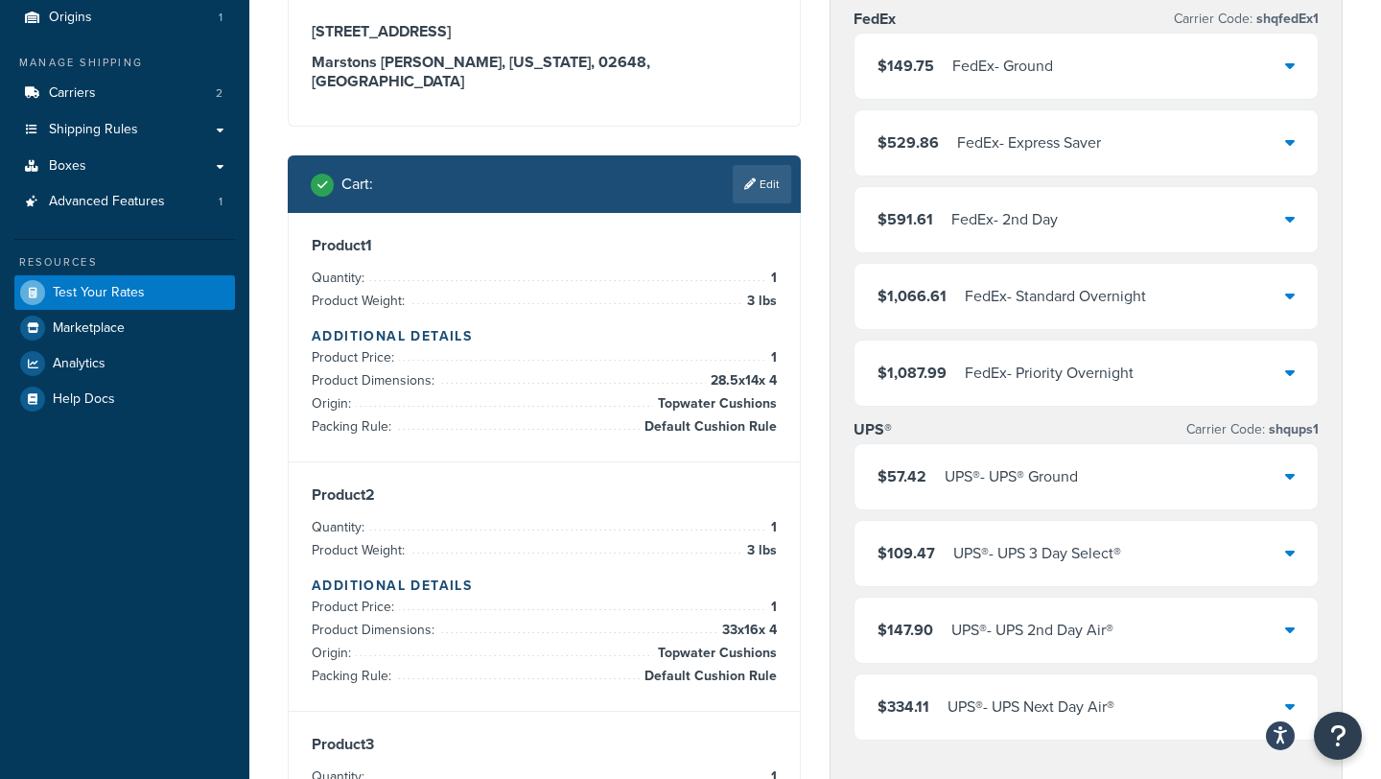
scroll to position [252, 0]
